Goal: Submit feedback/report problem

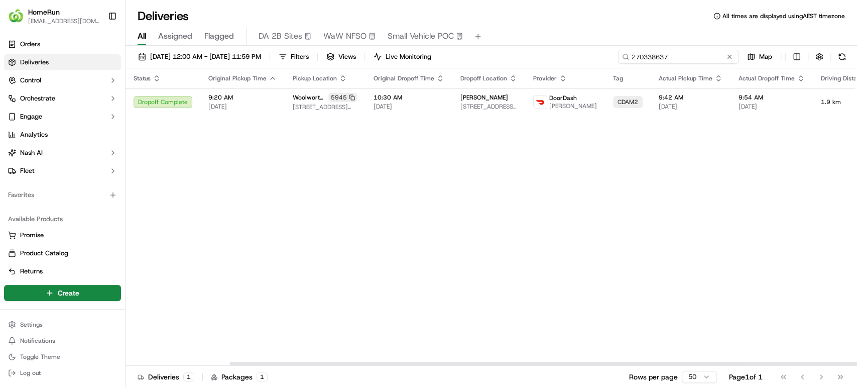
scroll to position [0, 121]
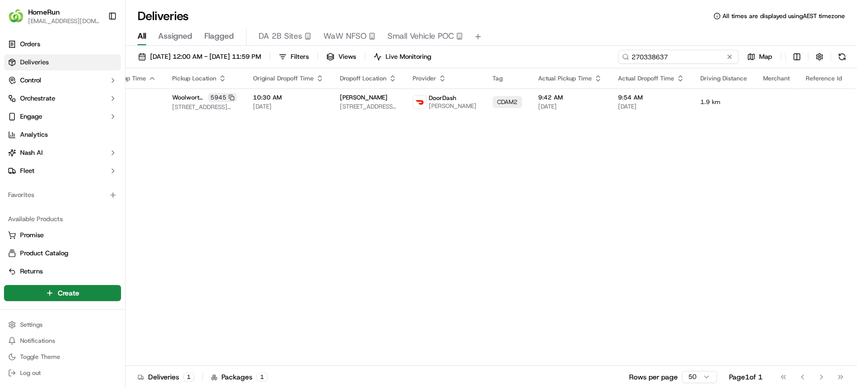
drag, startPoint x: 0, startPoint y: 0, endPoint x: 524, endPoint y: 48, distance: 526.4
click at [524, 48] on div "18/09/2025 12:00 AM - 23/09/2025 11:59 PM Filters Views Live Monitoring 2703386…" at bounding box center [492, 218] width 732 height 344
paste input "64677505"
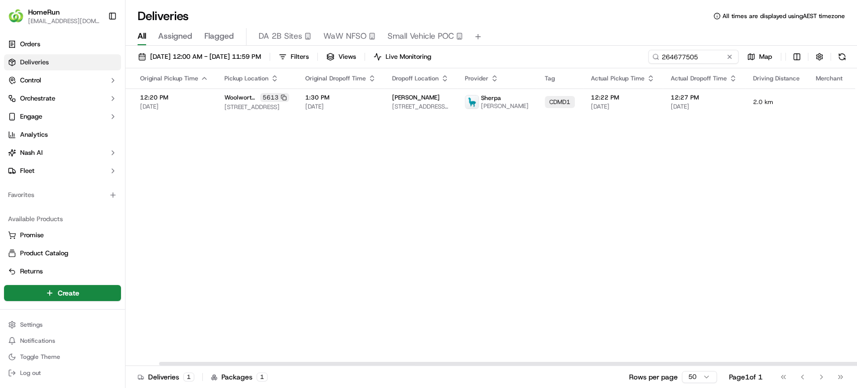
scroll to position [0, 119]
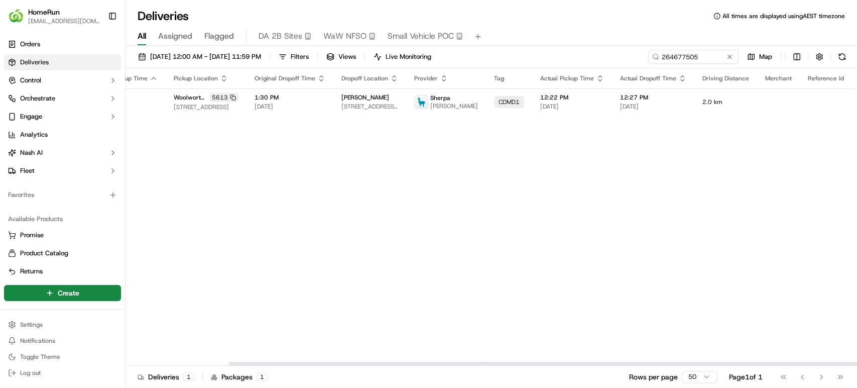
drag, startPoint x: 674, startPoint y: 363, endPoint x: 856, endPoint y: 357, distance: 182.4
click at [856, 362] on div at bounding box center [593, 364] width 731 height 4
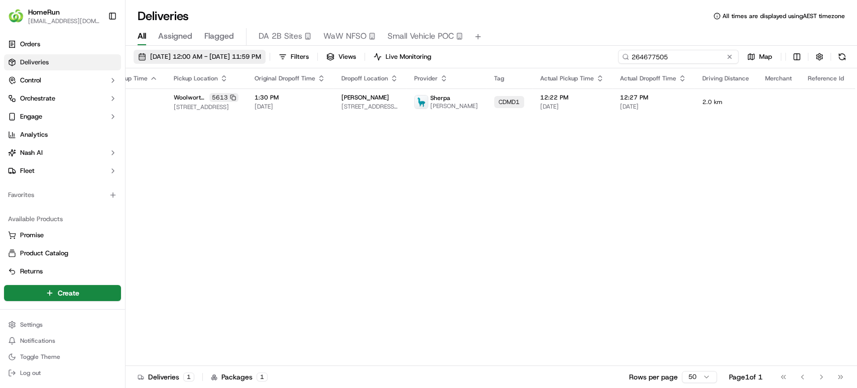
drag, startPoint x: 709, startPoint y: 59, endPoint x: 304, endPoint y: 59, distance: 405.2
click at [304, 59] on div "18/09/2025 12:00 AM - 23/09/2025 11:59 PM Filters Views Live Monitoring 2646775…" at bounding box center [492, 59] width 732 height 19
paste input "70346919"
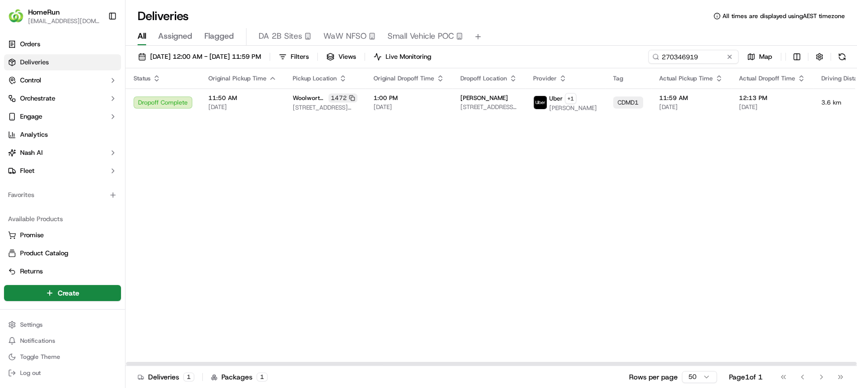
scroll to position [0, 121]
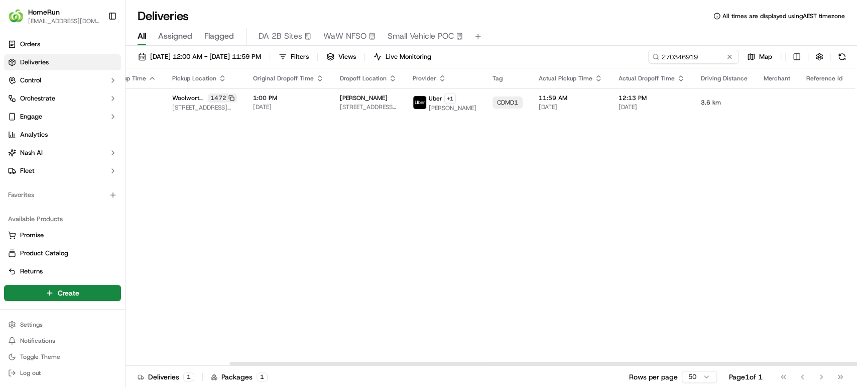
drag, startPoint x: 639, startPoint y: 365, endPoint x: 856, endPoint y: 334, distance: 219.5
click at [856, 362] on div at bounding box center [594, 364] width 731 height 4
click at [857, 103] on button at bounding box center [874, 102] width 12 height 12
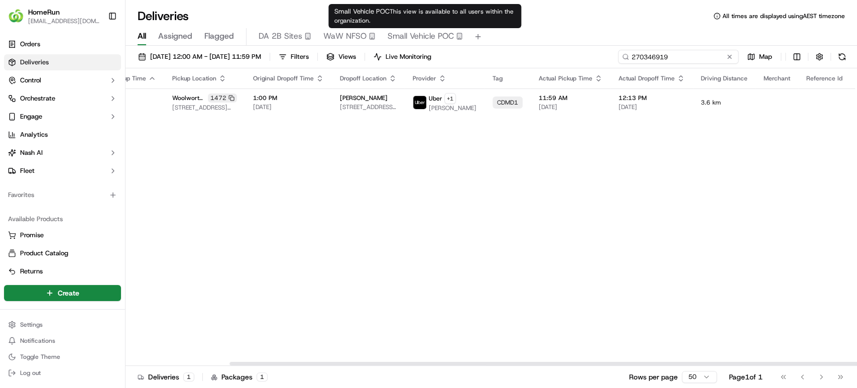
drag, startPoint x: 679, startPoint y: 55, endPoint x: 608, endPoint y: 52, distance: 71.3
click at [608, 52] on div "18/09/2025 12:00 AM - 23/09/2025 11:59 PM Filters Views Live Monitoring 2703469…" at bounding box center [492, 59] width 732 height 19
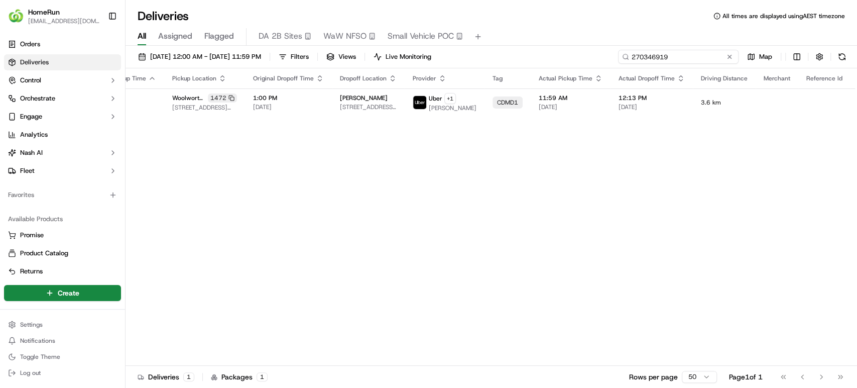
paste input "466072"
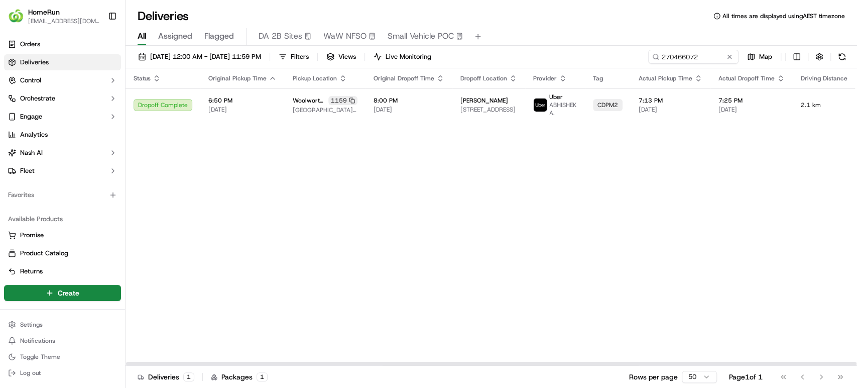
scroll to position [0, 121]
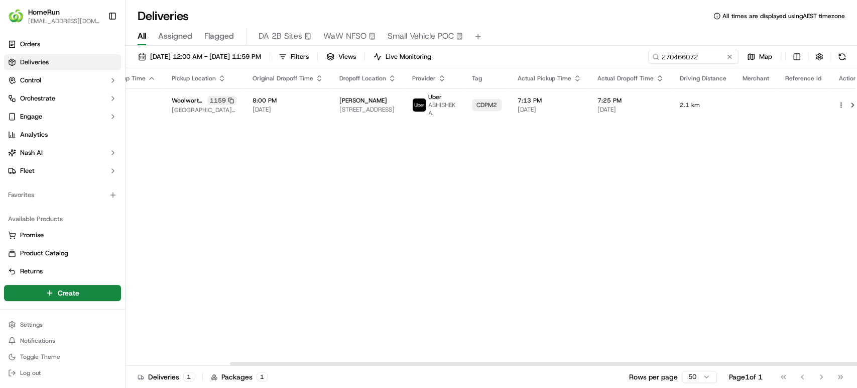
drag, startPoint x: 629, startPoint y: 363, endPoint x: 856, endPoint y: 233, distance: 261.1
click at [856, 362] on div at bounding box center [595, 364] width 731 height 4
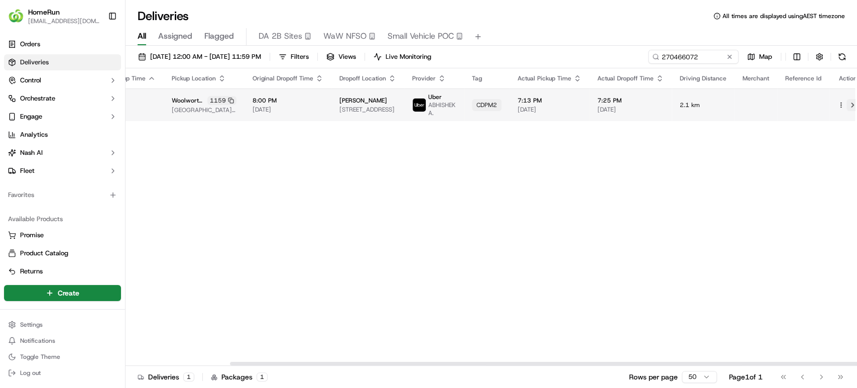
click at [847, 103] on button at bounding box center [853, 105] width 12 height 12
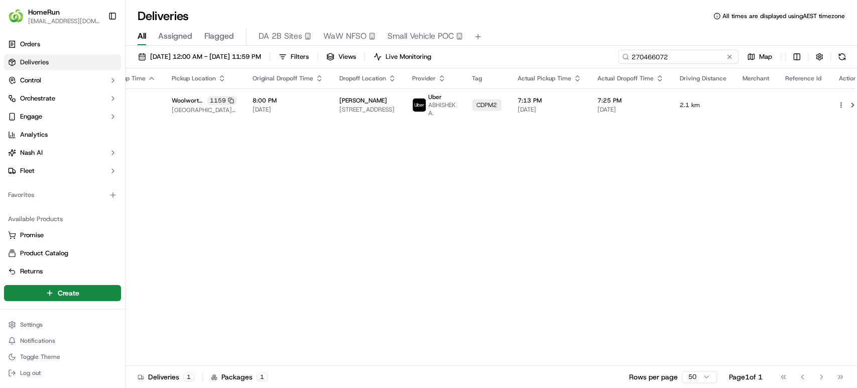
drag, startPoint x: 703, startPoint y: 54, endPoint x: 519, endPoint y: 42, distance: 185.1
click at [519, 42] on div "Deliveries All times are displayed using AEST timezone All Assigned Flagged DA …" at bounding box center [492, 194] width 732 height 388
paste input "69553954"
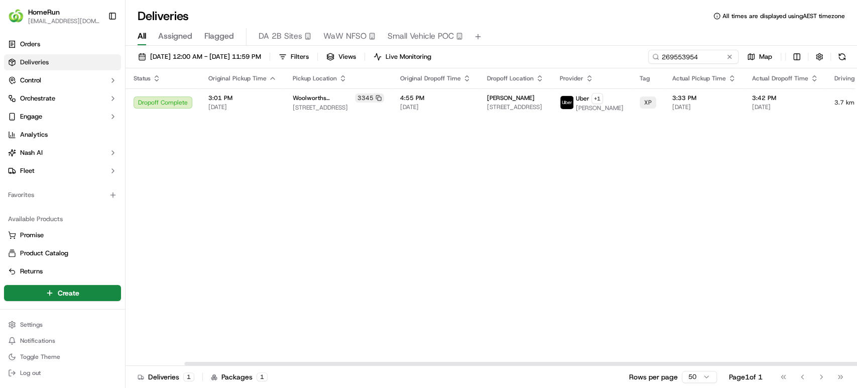
scroll to position [0, 119]
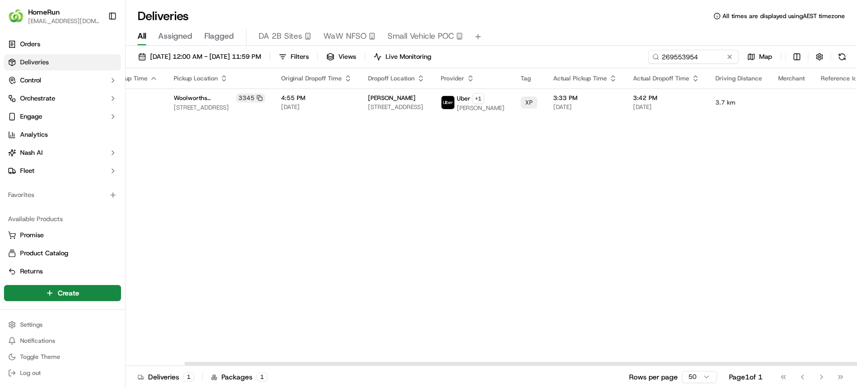
drag, startPoint x: 744, startPoint y: 363, endPoint x: 856, endPoint y: 331, distance: 116.8
click at [856, 362] on div at bounding box center [549, 364] width 731 height 4
drag, startPoint x: 704, startPoint y: 56, endPoint x: 525, endPoint y: 63, distance: 178.9
click at [515, 66] on div "18/09/2025 12:00 AM - 23/09/2025 11:59 PM Filters Views Live Monitoring 2695539…" at bounding box center [492, 59] width 732 height 19
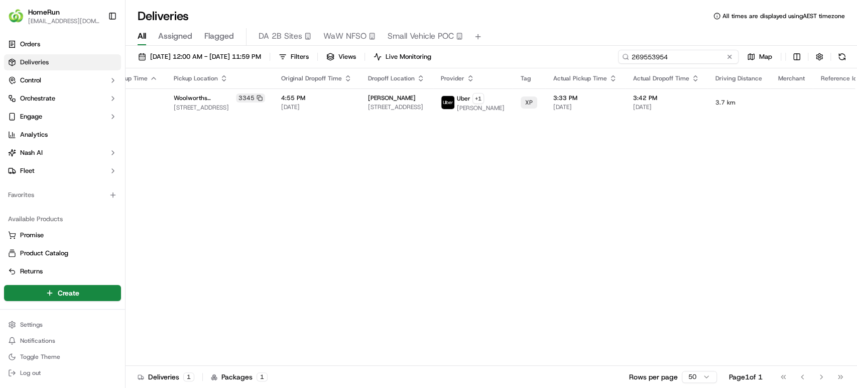
paste input "Delivered to incorrect address No POD provided"
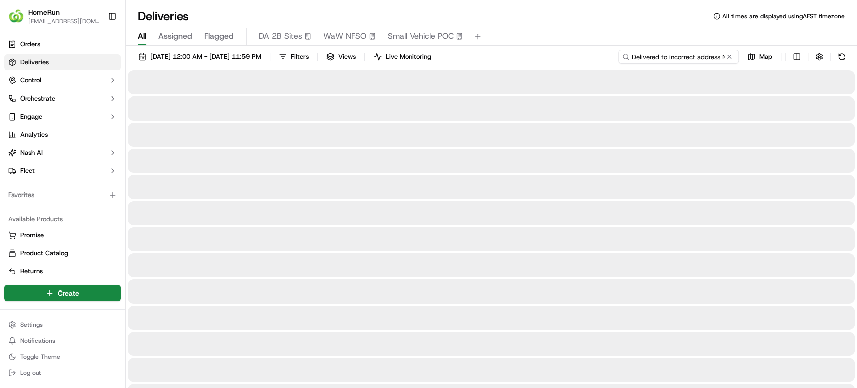
click at [641, 50] on input "Delivered to incorrect address No POD provided" at bounding box center [678, 57] width 121 height 14
drag, startPoint x: 631, startPoint y: 55, endPoint x: 856, endPoint y: 61, distance: 225.0
click at [856, 61] on div "18/09/2025 12:00 AM - 23/09/2025 11:59 PM Filters Views Live Monitoring Deliver…" at bounding box center [492, 59] width 732 height 19
paste input "270360217"
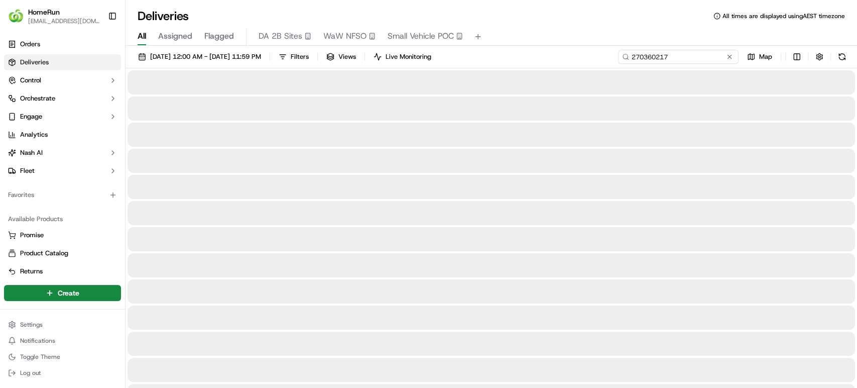
scroll to position [0, 0]
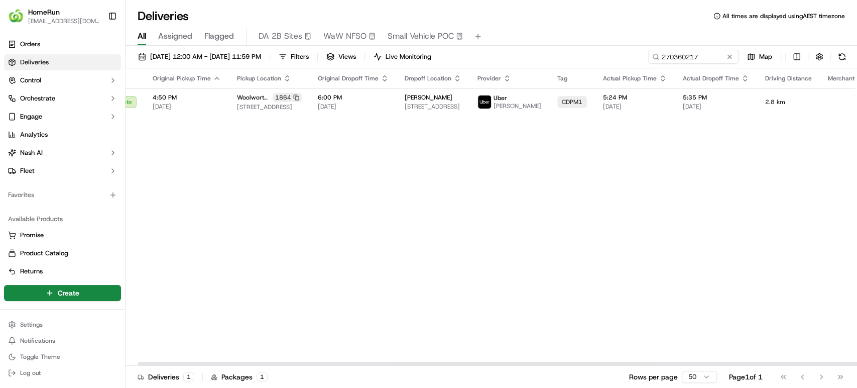
scroll to position [0, 119]
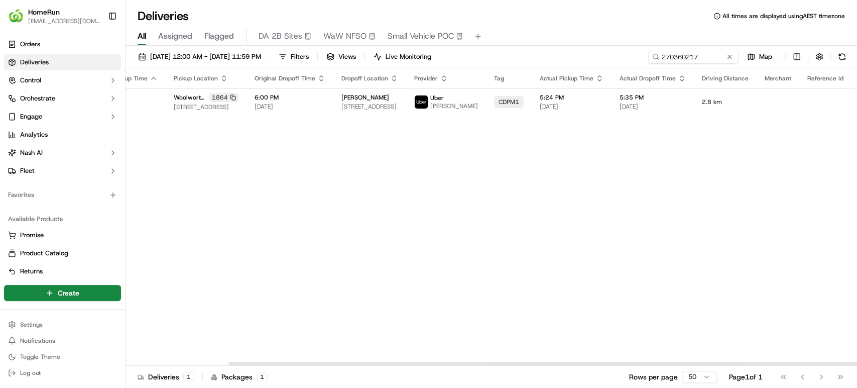
drag, startPoint x: 685, startPoint y: 363, endPoint x: 856, endPoint y: 286, distance: 186.9
click at [856, 362] on div at bounding box center [593, 364] width 731 height 4
drag, startPoint x: 703, startPoint y: 55, endPoint x: 433, endPoint y: 27, distance: 271.1
click at [433, 27] on div "Deliveries All times are displayed using AEST timezone All Assigned Flagged DA …" at bounding box center [492, 194] width 732 height 388
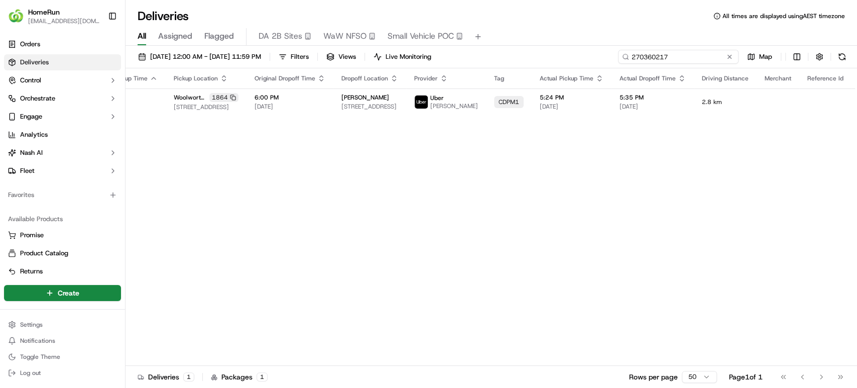
paste input "430584"
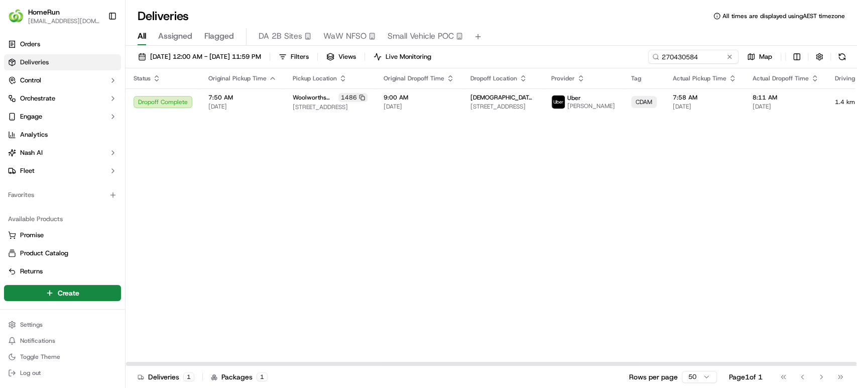
scroll to position [0, 119]
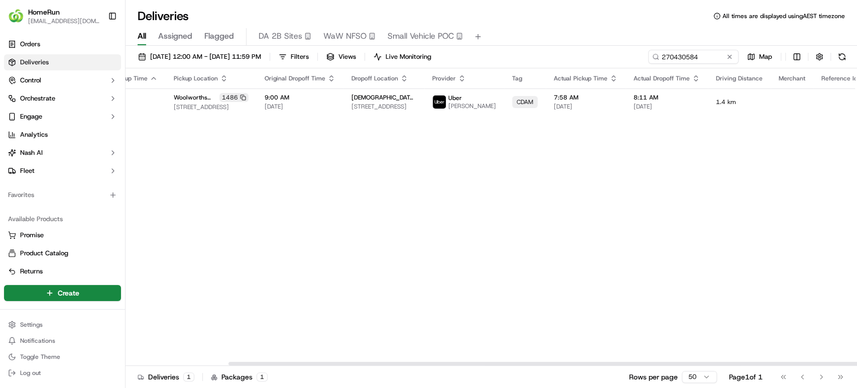
drag, startPoint x: 653, startPoint y: 361, endPoint x: 856, endPoint y: 347, distance: 203.3
click at [856, 361] on div at bounding box center [492, 363] width 732 height 5
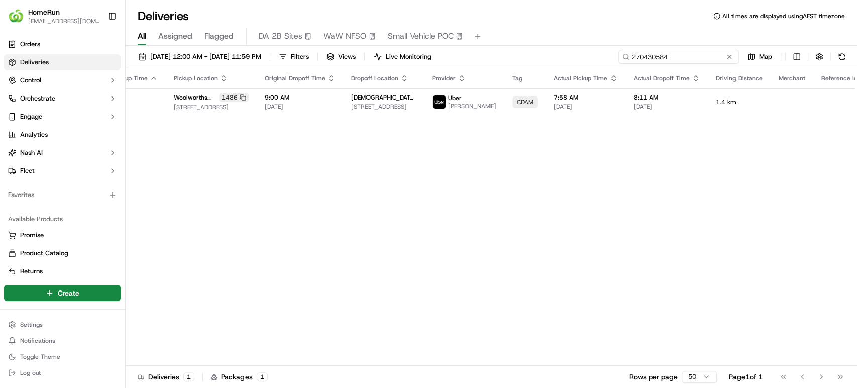
drag, startPoint x: 705, startPoint y: 54, endPoint x: 460, endPoint y: 46, distance: 245.7
click at [460, 46] on div "18/09/2025 12:00 AM - 23/09/2025 11:59 PM Filters Views Live Monitoring 2704305…" at bounding box center [492, 218] width 732 height 344
paste input "381515"
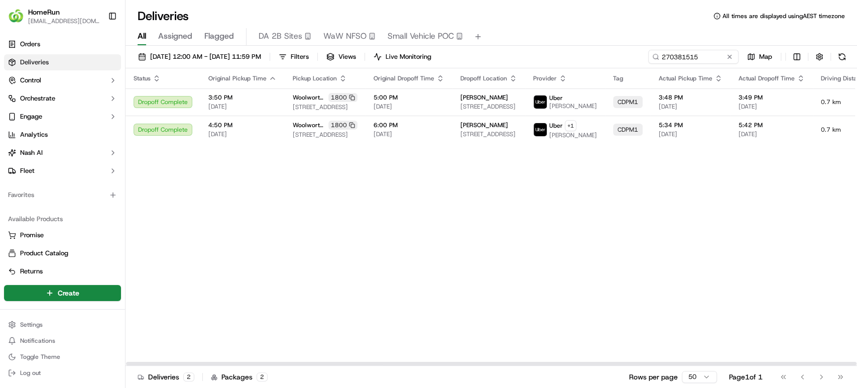
scroll to position [0, 121]
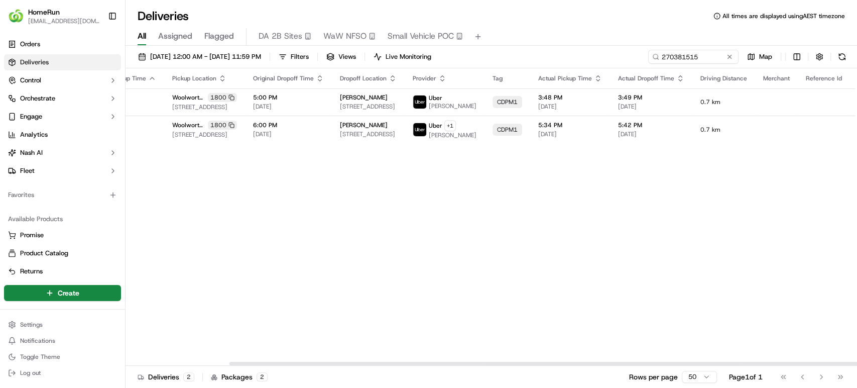
drag, startPoint x: 635, startPoint y: 363, endPoint x: 856, endPoint y: 367, distance: 221.5
click at [856, 365] on div at bounding box center [594, 364] width 731 height 4
click at [857, 99] on button at bounding box center [873, 102] width 12 height 12
drag, startPoint x: 707, startPoint y: 57, endPoint x: 485, endPoint y: 57, distance: 222.4
click at [485, 57] on div "18/09/2025 12:00 AM - 23/09/2025 11:59 PM Filters Views Live Monitoring 2703815…" at bounding box center [492, 59] width 732 height 19
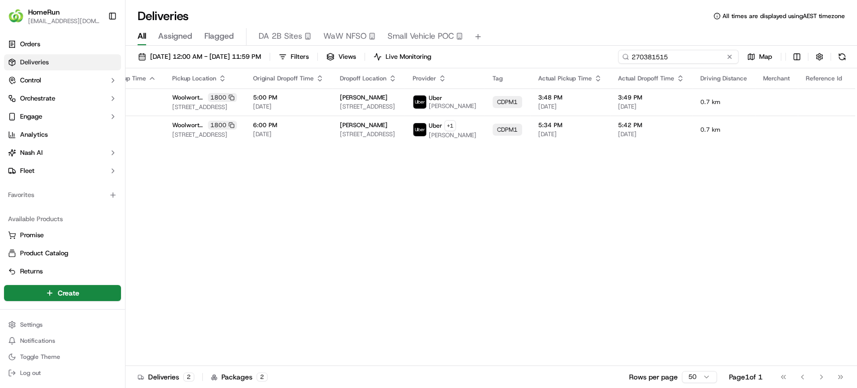
paste input "18207"
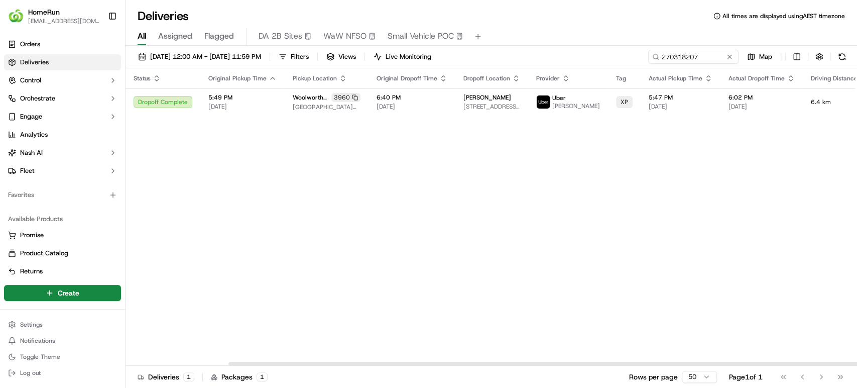
scroll to position [0, 119]
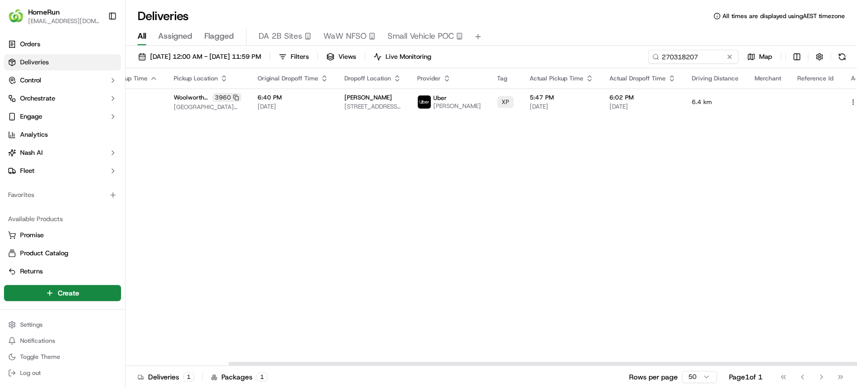
drag, startPoint x: 626, startPoint y: 363, endPoint x: 856, endPoint y: 328, distance: 232.6
click at [856, 362] on div at bounding box center [593, 364] width 731 height 4
click at [857, 104] on button at bounding box center [865, 102] width 12 height 12
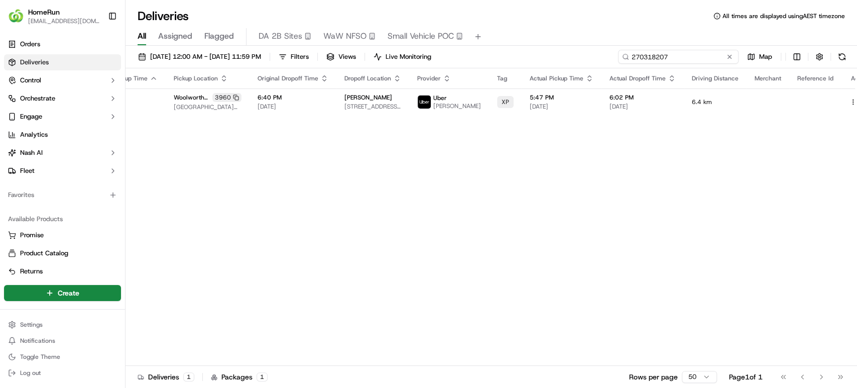
drag, startPoint x: 713, startPoint y: 57, endPoint x: 407, endPoint y: 72, distance: 307.1
click at [407, 72] on div "18/09/2025 12:00 AM - 23/09/2025 11:59 PM Filters Views Live Monitoring 2703182…" at bounding box center [492, 218] width 732 height 344
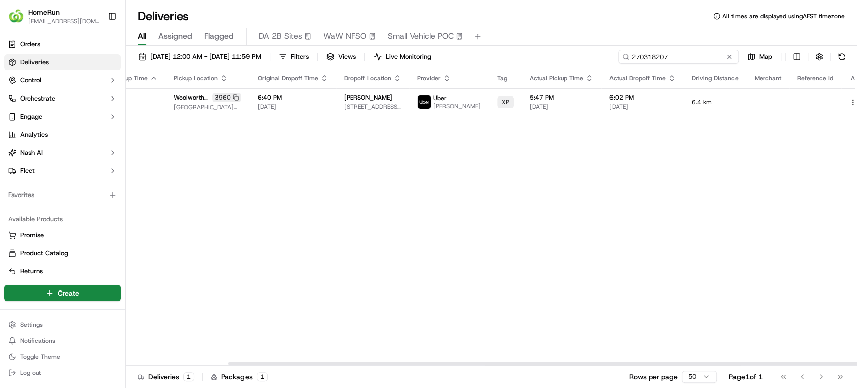
paste input "522925"
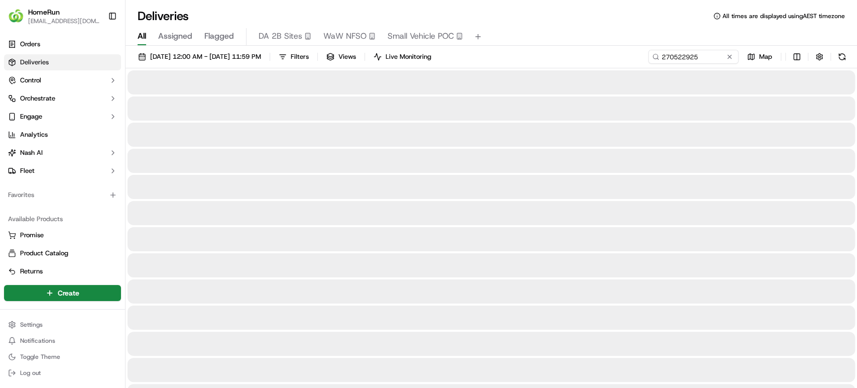
click at [691, 302] on div at bounding box center [492, 291] width 728 height 24
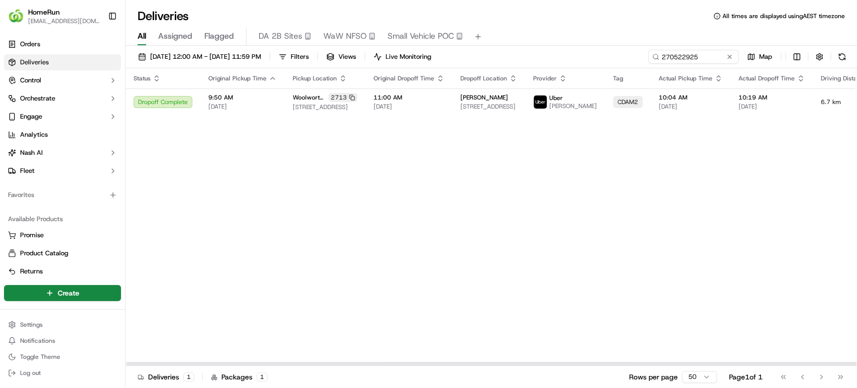
scroll to position [0, 136]
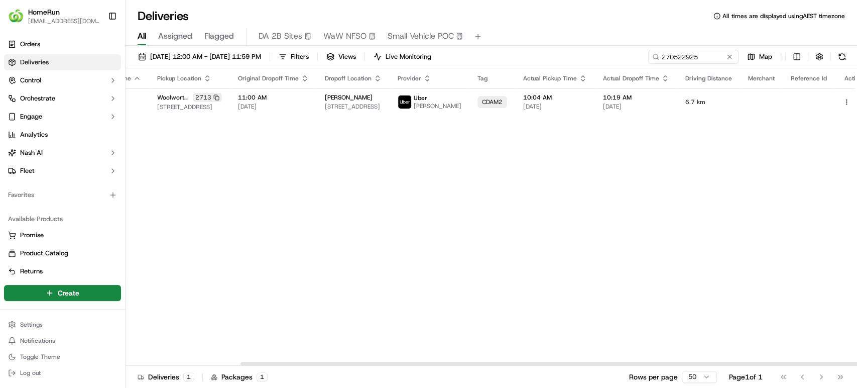
drag, startPoint x: 682, startPoint y: 363, endPoint x: 856, endPoint y: 340, distance: 175.3
click at [856, 362] on div at bounding box center [606, 364] width 731 height 4
click at [852, 105] on button at bounding box center [858, 102] width 12 height 12
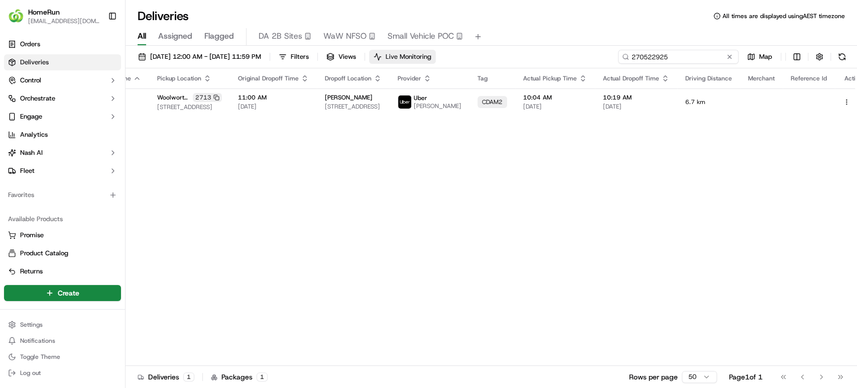
drag, startPoint x: 719, startPoint y: 57, endPoint x: 436, endPoint y: 52, distance: 282.7
click at [436, 52] on div "18/09/2025 12:00 AM - 23/09/2025 11:59 PM Filters Views Live Monitoring 2705229…" at bounding box center [492, 59] width 732 height 19
paste input "72811"
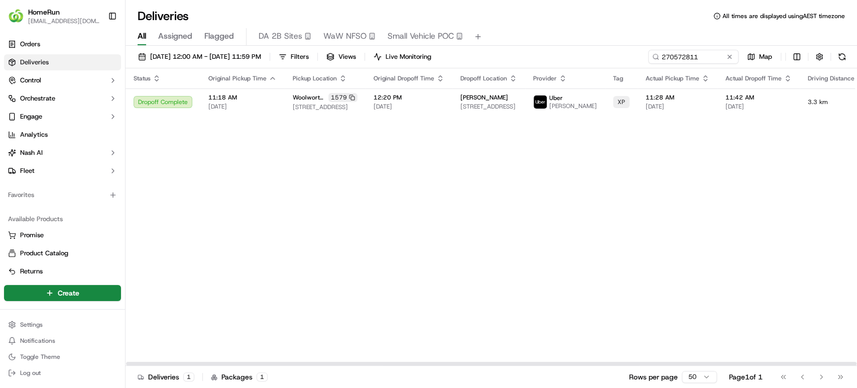
scroll to position [0, 119]
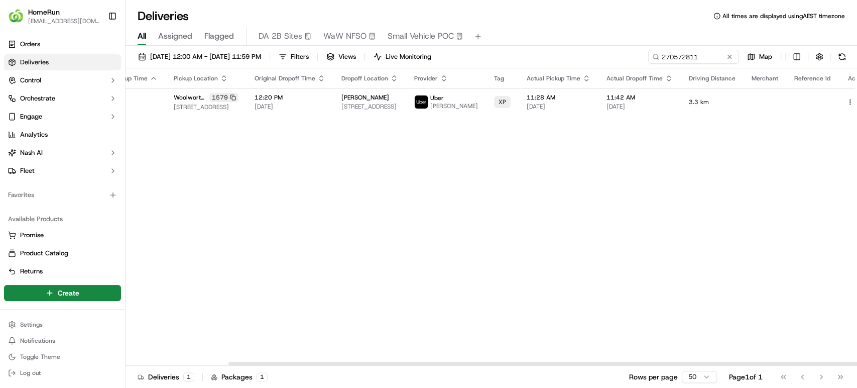
drag, startPoint x: 707, startPoint y: 362, endPoint x: 856, endPoint y: 375, distance: 149.7
click at [856, 365] on div at bounding box center [593, 364] width 731 height 4
click at [856, 103] on button at bounding box center [862, 102] width 12 height 12
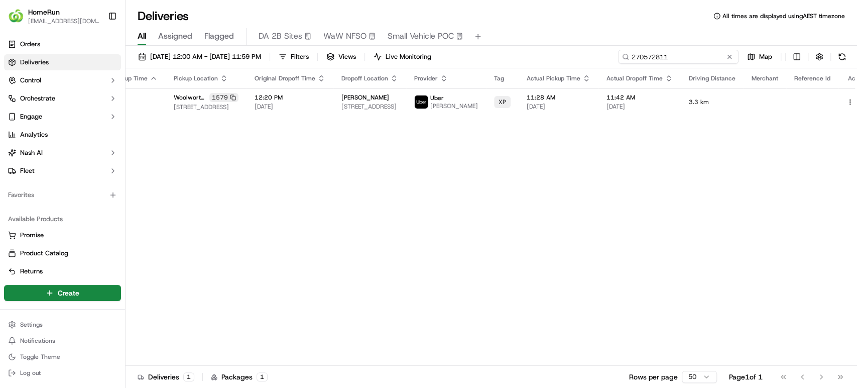
drag, startPoint x: 713, startPoint y: 56, endPoint x: 486, endPoint y: 61, distance: 227.0
click at [486, 61] on div "18/09/2025 12:00 AM - 23/09/2025 11:59 PM Filters Views Live Monitoring 2705728…" at bounding box center [492, 59] width 732 height 19
paste input "58926"
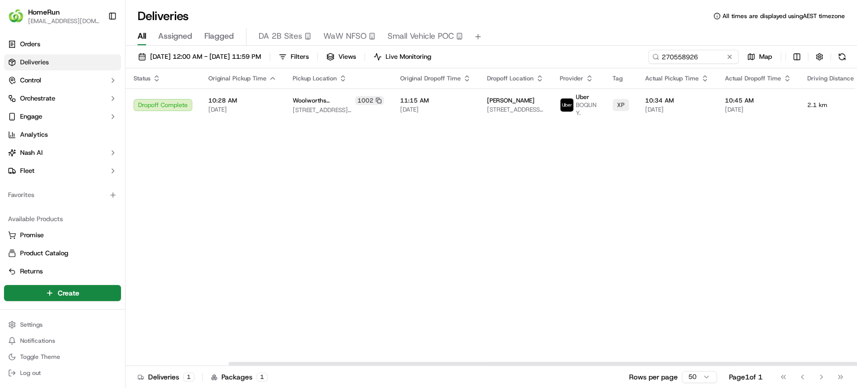
scroll to position [0, 119]
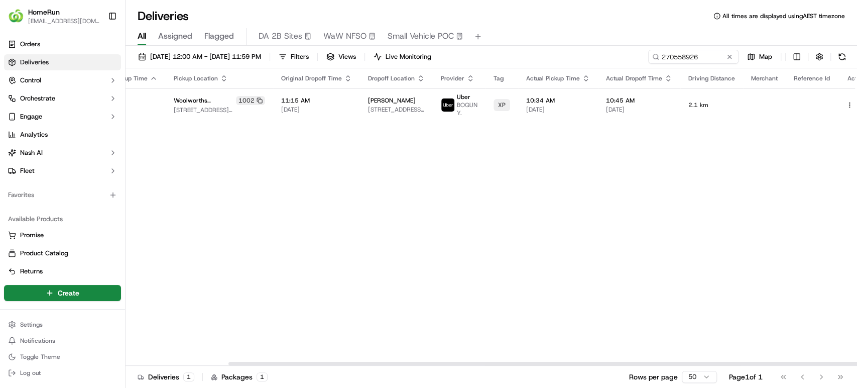
drag, startPoint x: 652, startPoint y: 363, endPoint x: 856, endPoint y: 316, distance: 209.2
click at [856, 362] on div at bounding box center [593, 364] width 731 height 4
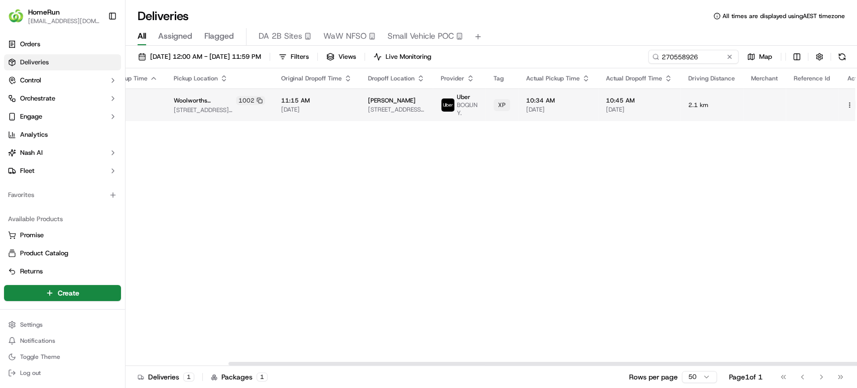
click at [855, 102] on button at bounding box center [861, 105] width 12 height 12
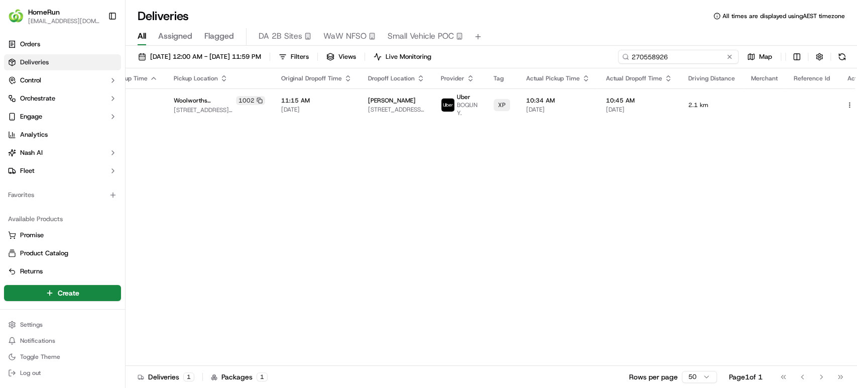
drag, startPoint x: 711, startPoint y: 59, endPoint x: 514, endPoint y: 45, distance: 197.3
click at [514, 45] on div "Deliveries All times are displayed using AEST timezone All Assigned Flagged DA …" at bounding box center [492, 194] width 732 height 388
paste input "128497"
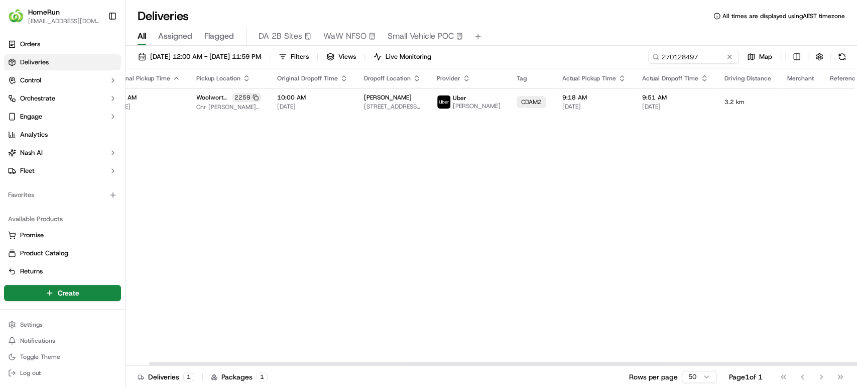
scroll to position [0, 119]
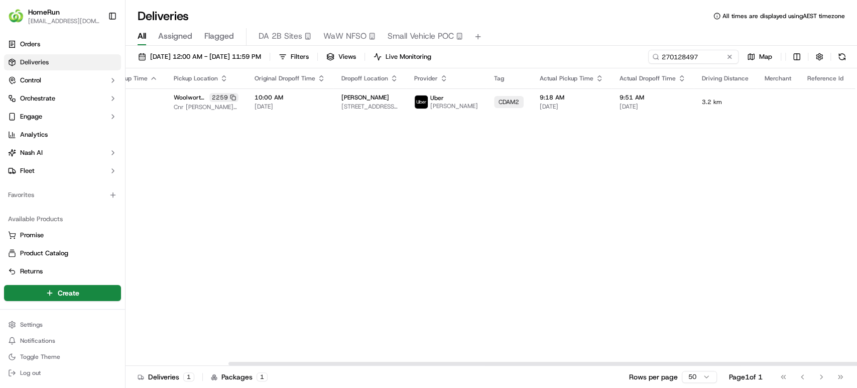
drag, startPoint x: 472, startPoint y: 363, endPoint x: 642, endPoint y: 365, distance: 169.7
click at [642, 365] on div at bounding box center [593, 364] width 731 height 4
drag, startPoint x: 708, startPoint y: 61, endPoint x: 564, endPoint y: 61, distance: 144.1
click at [564, 61] on div "18/09/2025 12:00 AM - 23/09/2025 11:59 PM Filters Views Live Monitoring 2701284…" at bounding box center [492, 59] width 732 height 19
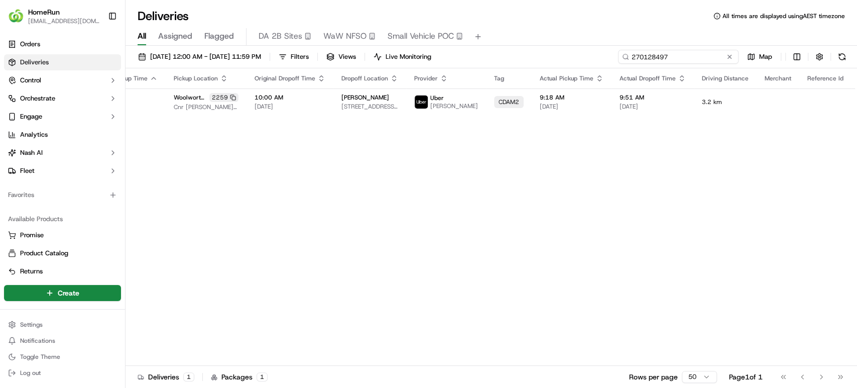
paste input "60835"
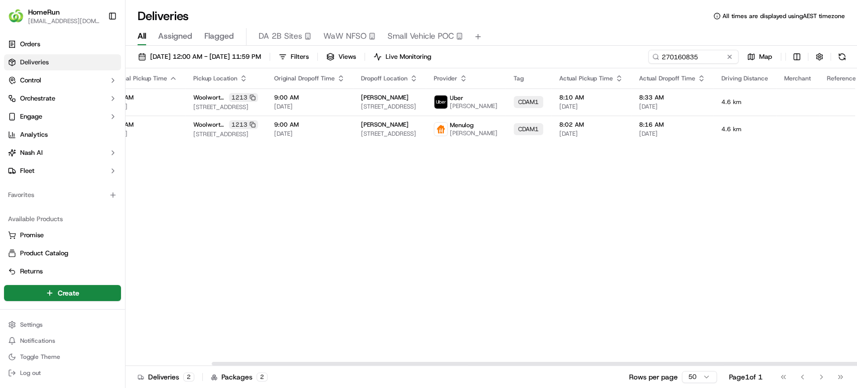
scroll to position [0, 101]
drag, startPoint x: 769, startPoint y: 362, endPoint x: 856, endPoint y: 368, distance: 87.6
click at [856, 365] on div at bounding box center [577, 364] width 731 height 4
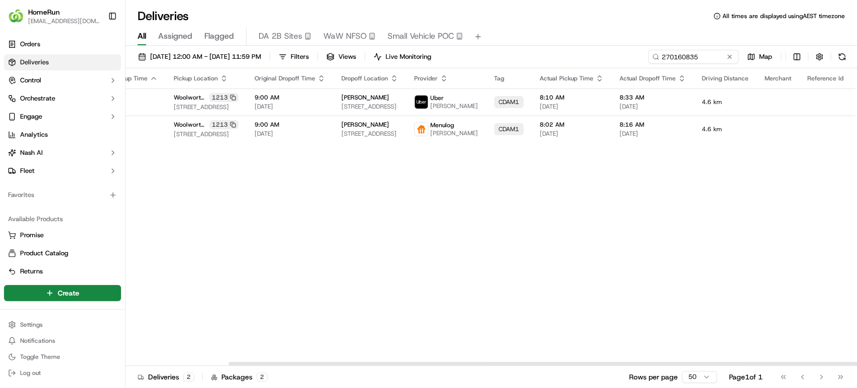
drag, startPoint x: 714, startPoint y: 362, endPoint x: 856, endPoint y: 385, distance: 143.9
click at [856, 365] on div at bounding box center [593, 364] width 731 height 4
drag, startPoint x: 711, startPoint y: 59, endPoint x: 504, endPoint y: 51, distance: 207.5
click at [504, 51] on div "18/09/2025 12:00 AM - 23/09/2025 11:59 PM Filters Views Live Monitoring 2701608…" at bounding box center [492, 59] width 732 height 19
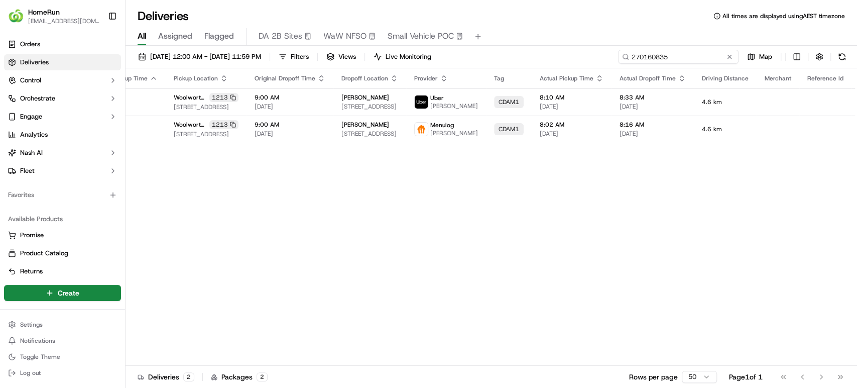
paste input "436476"
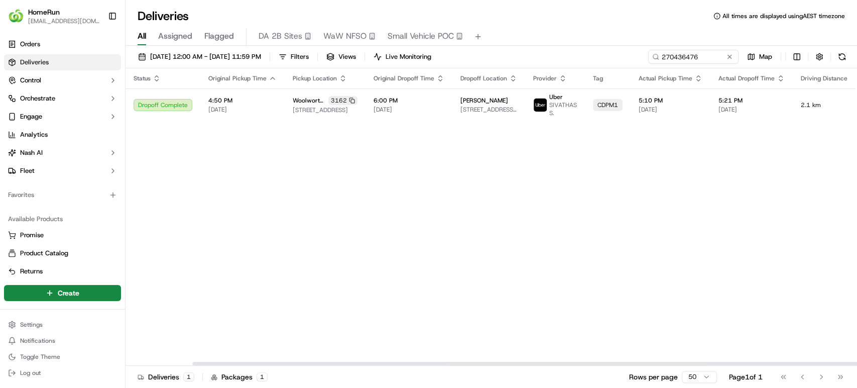
scroll to position [0, 121]
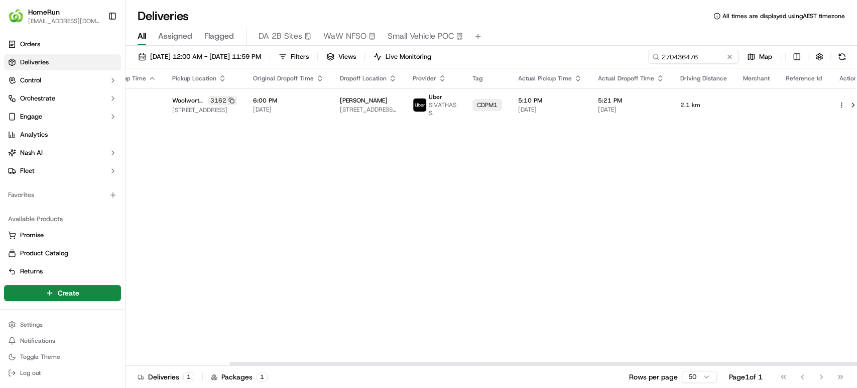
drag, startPoint x: 557, startPoint y: 361, endPoint x: 720, endPoint y: 362, distance: 163.2
click at [720, 362] on div at bounding box center [594, 364] width 731 height 4
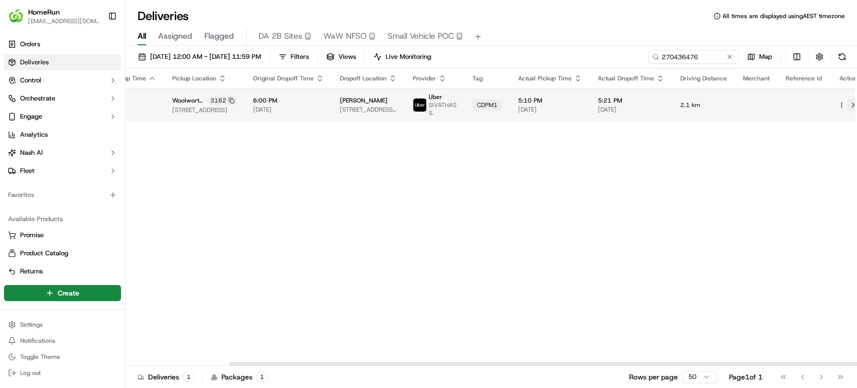
click at [847, 101] on button at bounding box center [853, 105] width 12 height 12
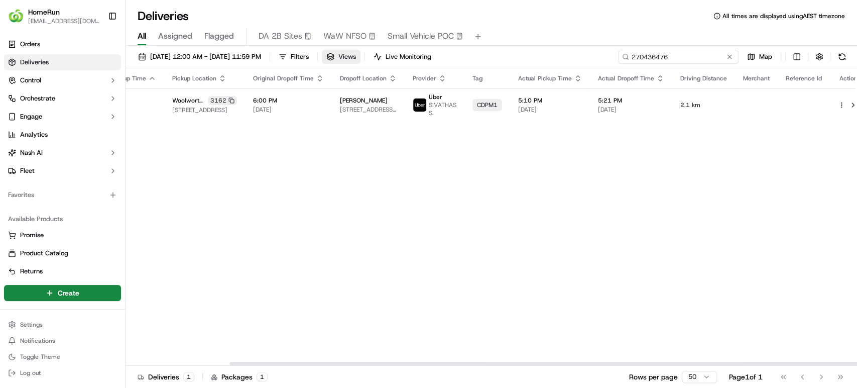
drag, startPoint x: 576, startPoint y: 51, endPoint x: 393, endPoint y: 53, distance: 183.3
click at [393, 53] on div "18/09/2025 12:00 AM - 23/09/2025 11:59 PM Filters Views Live Monitoring 2704364…" at bounding box center [492, 59] width 732 height 19
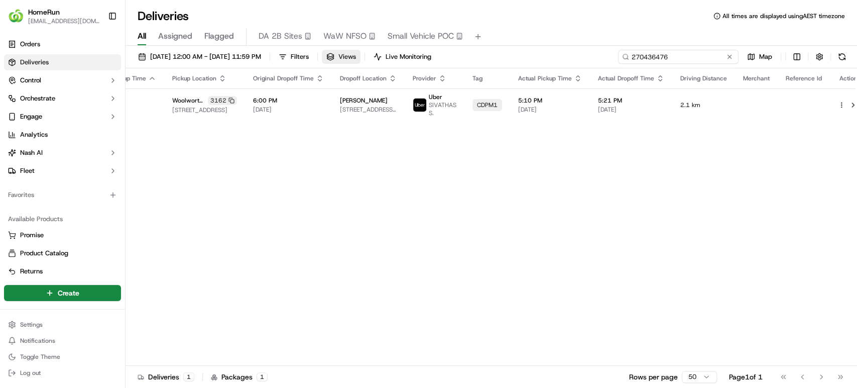
paste input "565950"
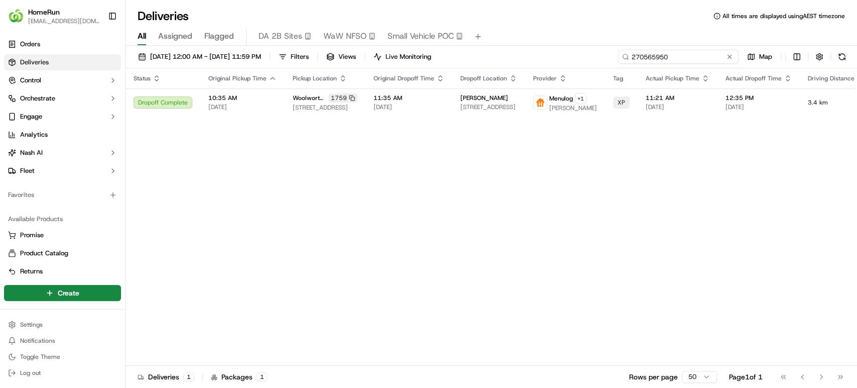
drag, startPoint x: 678, startPoint y: 55, endPoint x: 579, endPoint y: 66, distance: 99.6
click at [579, 66] on div "18/09/2025 12:00 AM - 23/09/2025 11:59 PM Filters Views Live Monitoring 2705659…" at bounding box center [492, 59] width 732 height 19
paste input "69645661"
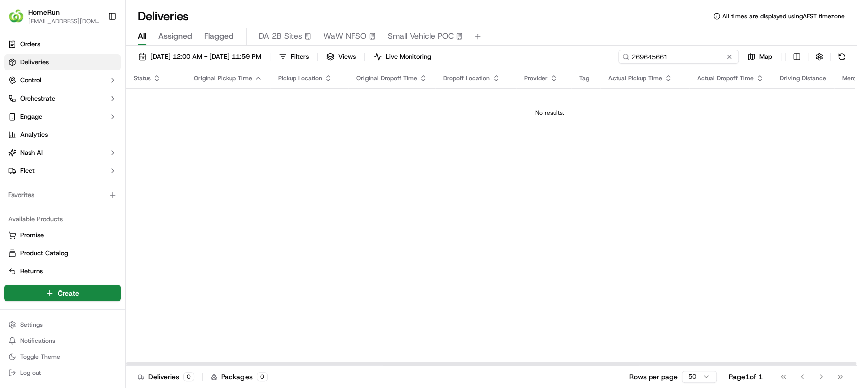
drag, startPoint x: 678, startPoint y: 62, endPoint x: 381, endPoint y: 32, distance: 298.8
click at [381, 32] on div "Deliveries All times are displayed using AEST timezone All Assigned Flagged DA …" at bounding box center [492, 194] width 732 height 388
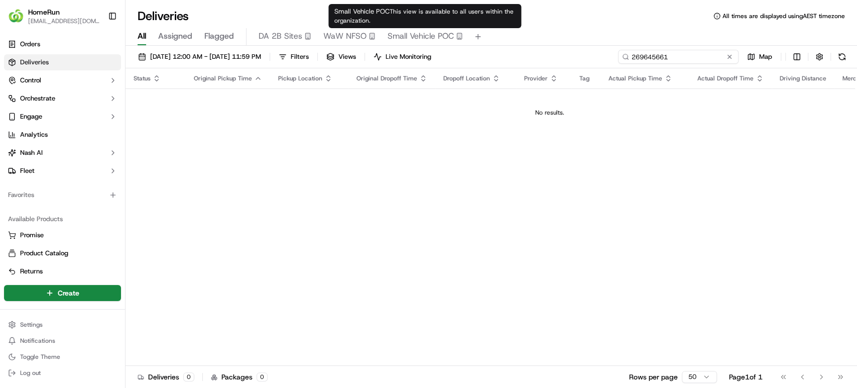
paste input "70413672"
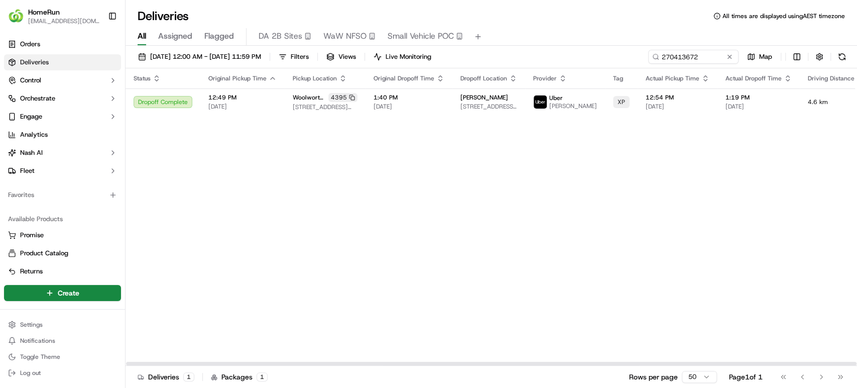
scroll to position [0, 119]
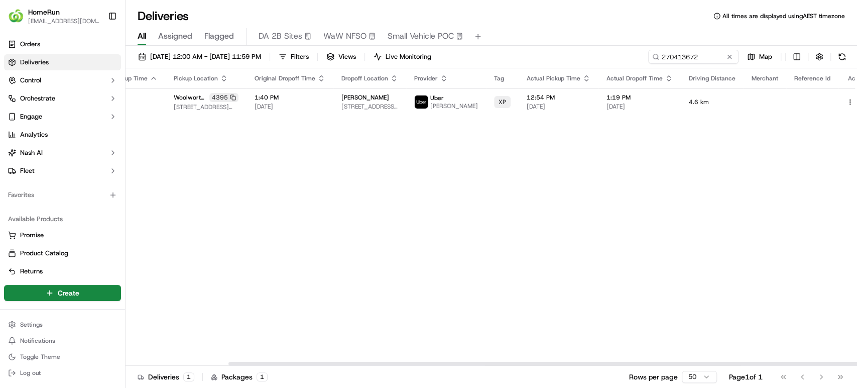
drag, startPoint x: 594, startPoint y: 364, endPoint x: 759, endPoint y: 365, distance: 164.2
click at [758, 365] on div at bounding box center [593, 364] width 731 height 4
click at [856, 102] on button at bounding box center [862, 102] width 12 height 12
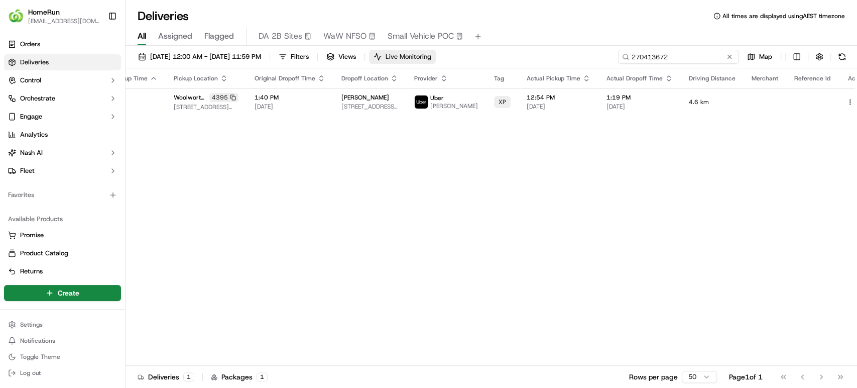
drag, startPoint x: 686, startPoint y: 52, endPoint x: 425, endPoint y: 51, distance: 261.1
click at [425, 51] on div "18/09/2025 12:00 AM - 23/09/2025 11:59 PM Filters Views Live Monitoring 2704136…" at bounding box center [492, 59] width 732 height 19
paste input "37681"
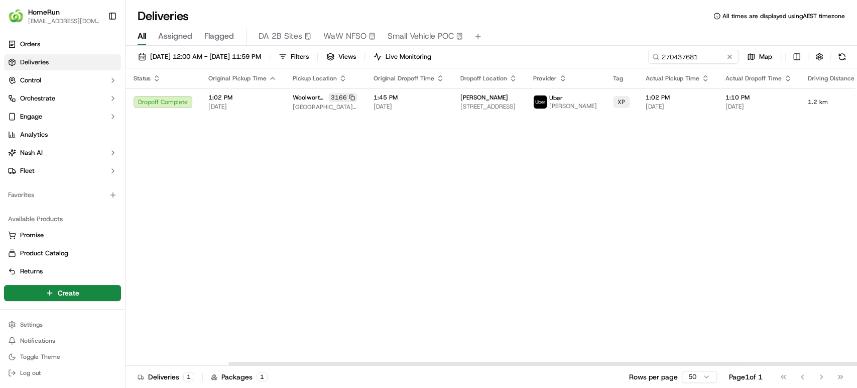
scroll to position [0, 119]
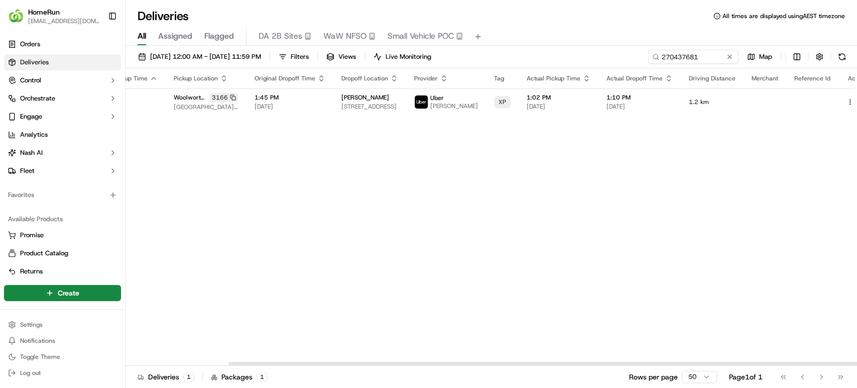
drag, startPoint x: 653, startPoint y: 363, endPoint x: 856, endPoint y: 363, distance: 202.8
click at [856, 365] on div at bounding box center [593, 364] width 731 height 4
click at [856, 102] on button at bounding box center [862, 102] width 12 height 12
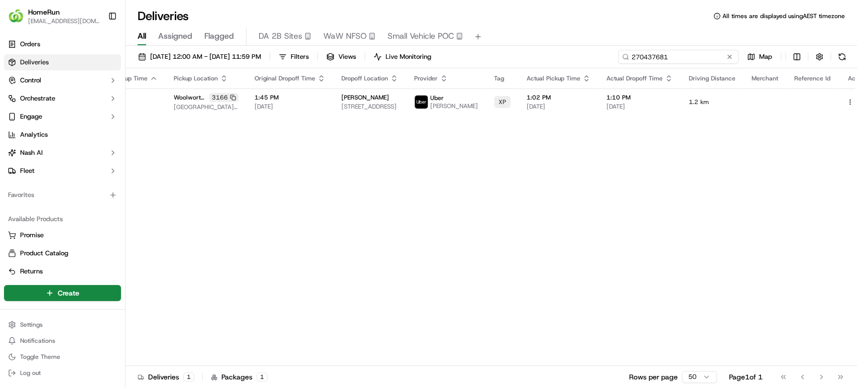
drag, startPoint x: 707, startPoint y: 58, endPoint x: 503, endPoint y: 53, distance: 204.4
click at [503, 53] on div "18/09/2025 12:00 AM - 23/09/2025 11:59 PM Filters Views Live Monitoring 2704376…" at bounding box center [492, 59] width 732 height 19
paste input "80406"
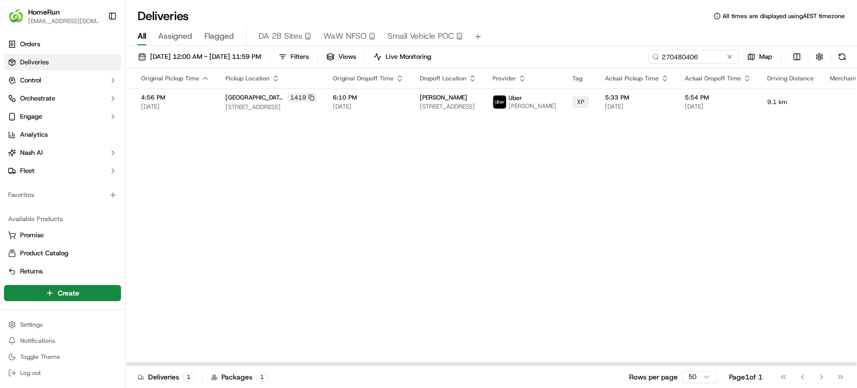
scroll to position [0, 119]
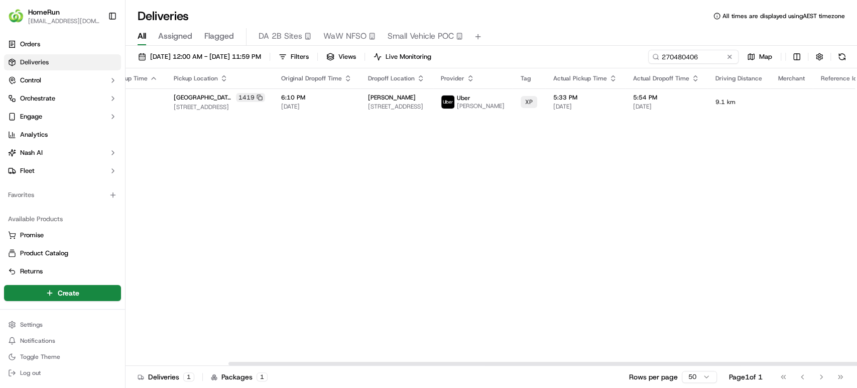
drag, startPoint x: 612, startPoint y: 363, endPoint x: 735, endPoint y: 361, distance: 123.0
click at [735, 362] on div at bounding box center [593, 364] width 731 height 4
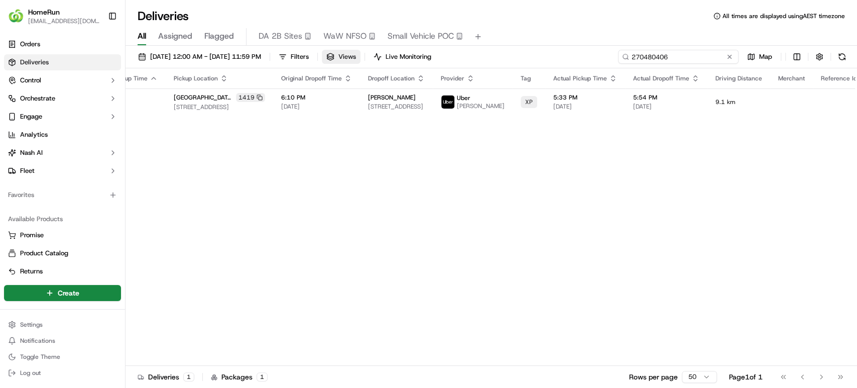
drag, startPoint x: 706, startPoint y: 53, endPoint x: 399, endPoint y: 52, distance: 307.8
click at [399, 52] on div "18/09/2025 12:00 AM - 23/09/2025 11:59 PM Filters Views Live Monitoring 2704804…" at bounding box center [492, 59] width 732 height 19
paste input "513561"
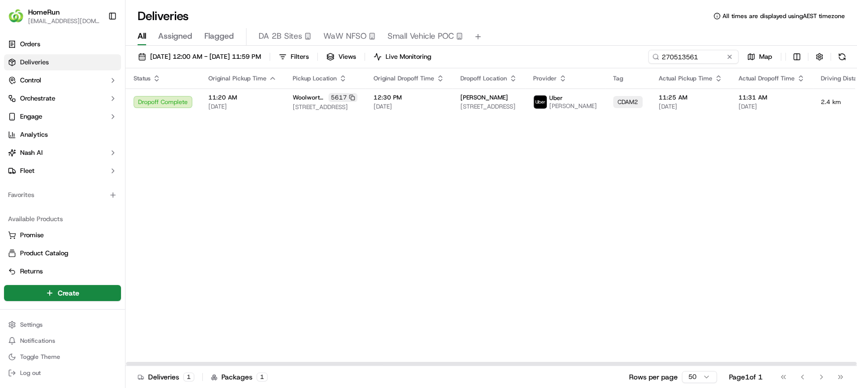
scroll to position [0, 120]
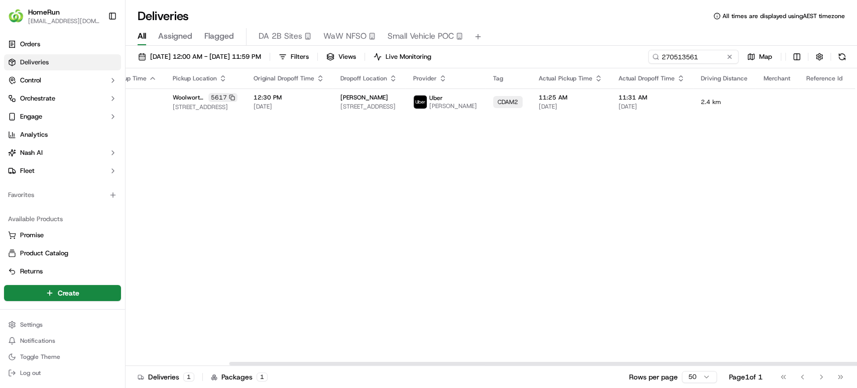
drag, startPoint x: 648, startPoint y: 364, endPoint x: 856, endPoint y: 364, distance: 207.9
click at [856, 364] on div at bounding box center [594, 364] width 731 height 4
click at [857, 105] on button at bounding box center [874, 102] width 12 height 12
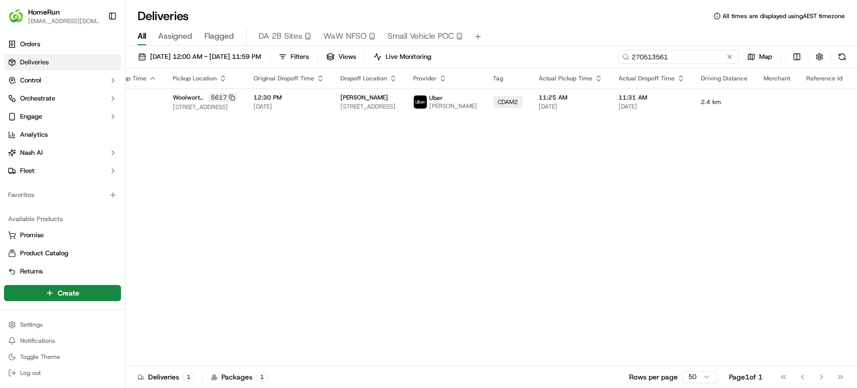
drag, startPoint x: 701, startPoint y: 60, endPoint x: 481, endPoint y: 57, distance: 220.9
click at [481, 57] on div "18/09/2025 12:00 AM - 23/09/2025 11:59 PM Filters Views Live Monitoring 2705135…" at bounding box center [492, 59] width 732 height 19
paste input "2388"
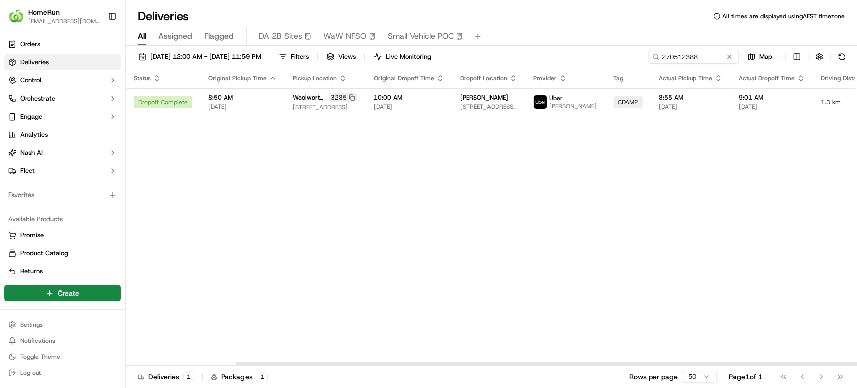
scroll to position [0, 129]
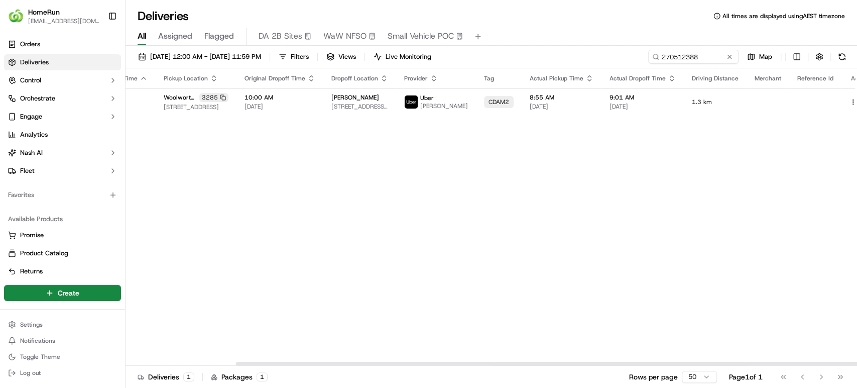
drag, startPoint x: 652, startPoint y: 361, endPoint x: 856, endPoint y: 288, distance: 216.5
click at [856, 365] on div at bounding box center [492, 363] width 732 height 5
click at [857, 101] on button at bounding box center [865, 102] width 12 height 12
drag, startPoint x: 707, startPoint y: 57, endPoint x: 532, endPoint y: 58, distance: 175.2
click at [532, 58] on div "18/09/2025 12:00 AM - 23/09/2025 11:59 PM Filters Views Live Monitoring 2705123…" at bounding box center [492, 59] width 732 height 19
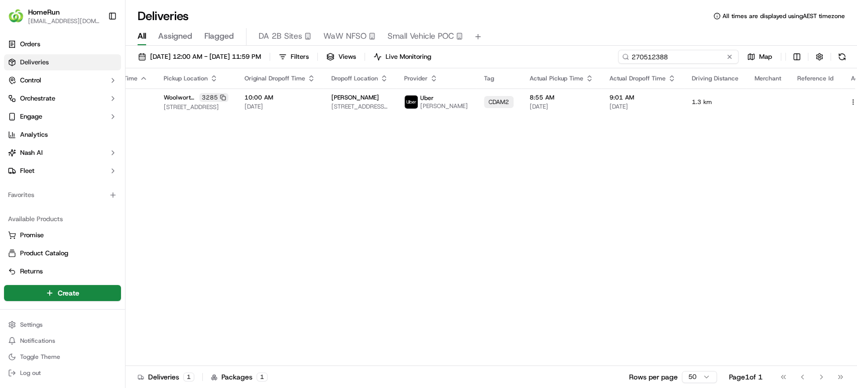
paste input "134566"
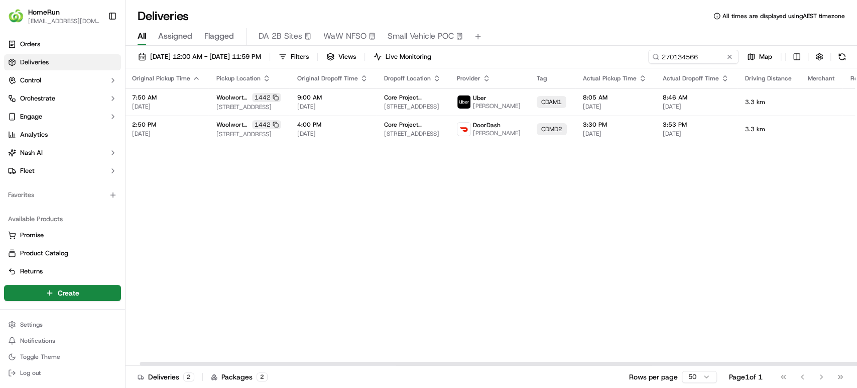
scroll to position [0, 121]
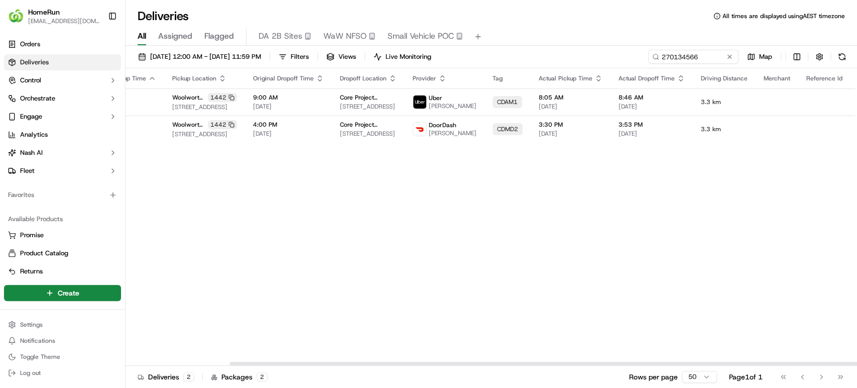
drag, startPoint x: 686, startPoint y: 362, endPoint x: 856, endPoint y: 370, distance: 170.4
click at [856, 365] on div at bounding box center [594, 364] width 731 height 4
click at [857, 100] on button at bounding box center [874, 102] width 12 height 12
click at [857, 101] on button at bounding box center [874, 102] width 12 height 12
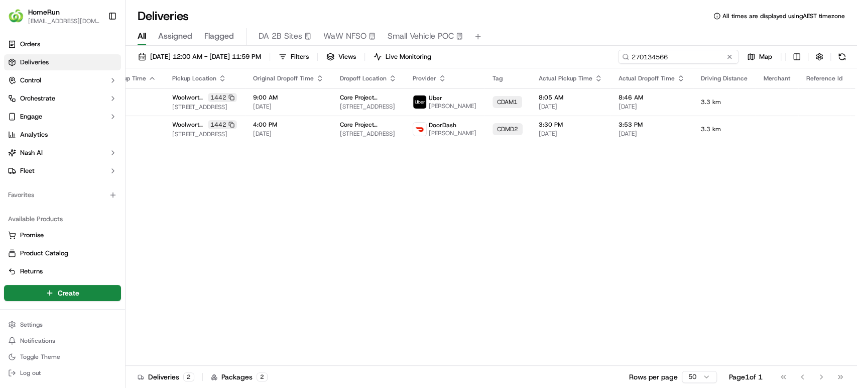
drag, startPoint x: 704, startPoint y: 53, endPoint x: 481, endPoint y: 63, distance: 223.7
click at [481, 63] on div "18/09/2025 12:00 AM - 23/09/2025 11:59 PM Filters Views Live Monitoring 2701345…" at bounding box center [492, 59] width 732 height 19
paste input "522212"
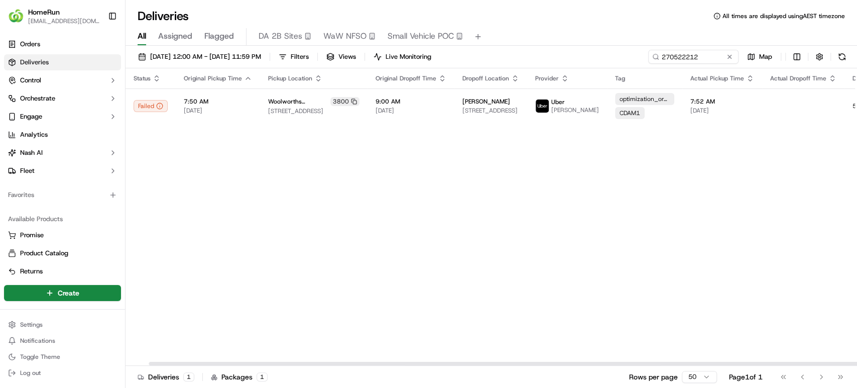
scroll to position [0, 129]
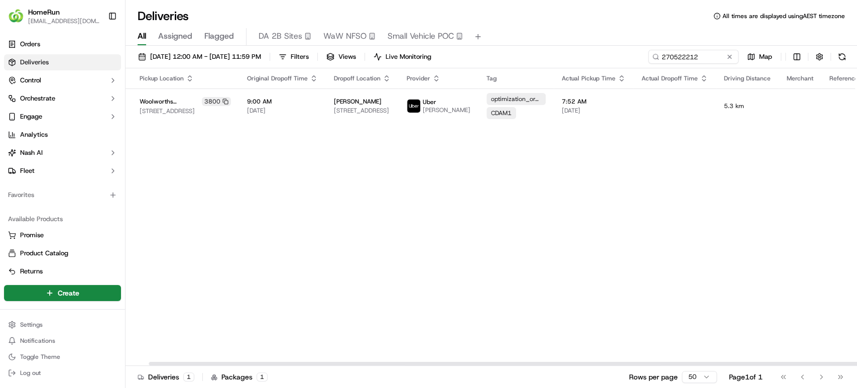
drag, startPoint x: 636, startPoint y: 363, endPoint x: 856, endPoint y: 360, distance: 219.9
click at [856, 362] on div at bounding box center [514, 364] width 731 height 4
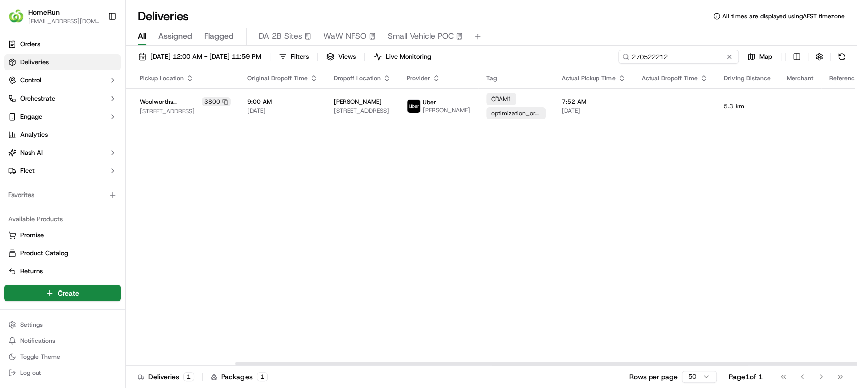
drag, startPoint x: 613, startPoint y: 59, endPoint x: 538, endPoint y: 71, distance: 75.3
click at [538, 71] on div "18/09/2025 12:00 AM - 23/09/2025 11:59 PM Filters Views Live Monitoring 2705222…" at bounding box center [492, 218] width 732 height 344
paste input "302444"
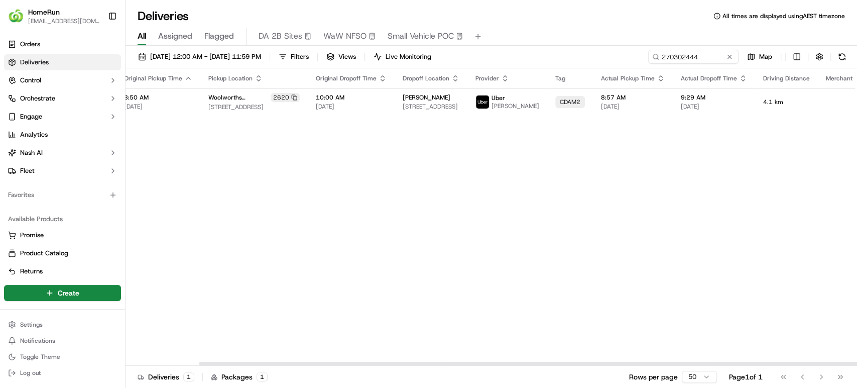
scroll to position [0, 119]
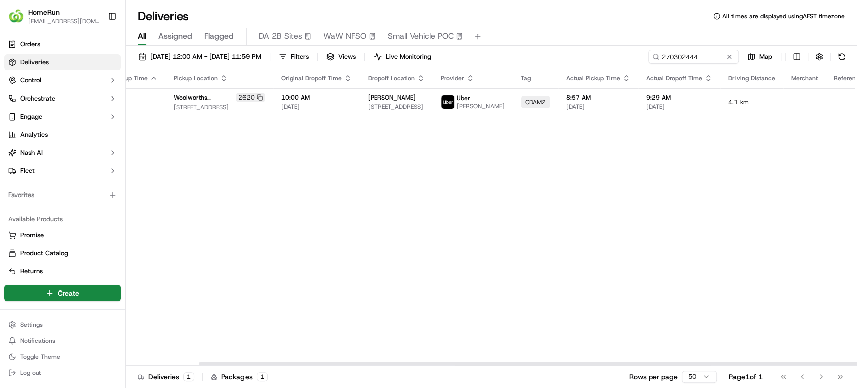
drag, startPoint x: 591, startPoint y: 362, endPoint x: 844, endPoint y: 329, distance: 255.2
click at [844, 362] on div at bounding box center [564, 364] width 731 height 4
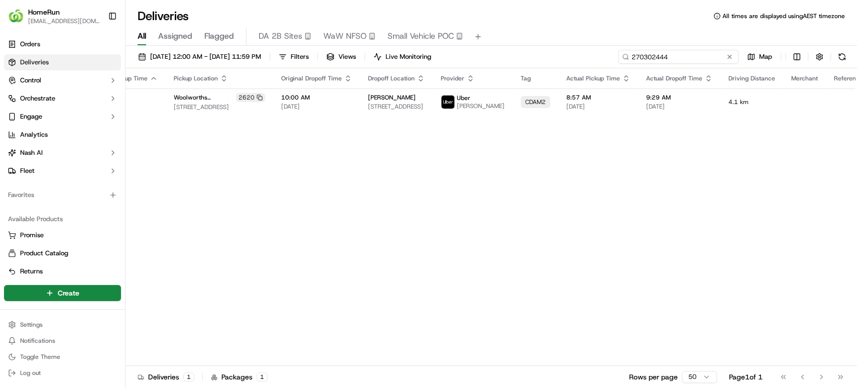
drag, startPoint x: 709, startPoint y: 52, endPoint x: 522, endPoint y: 53, distance: 187.3
click at [522, 53] on div "18/09/2025 12:00 AM - 23/09/2025 11:59 PM Filters Views Live Monitoring 2703024…" at bounding box center [492, 59] width 732 height 19
paste input "4776"
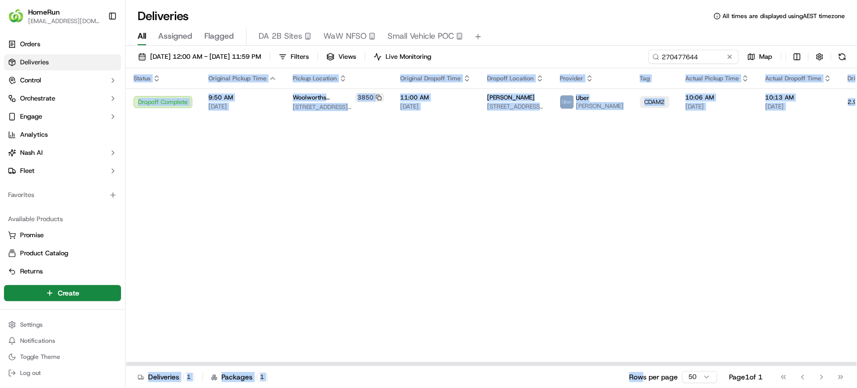
drag, startPoint x: 639, startPoint y: 366, endPoint x: 856, endPoint y: 331, distance: 220.2
click at [856, 331] on div "Status Original Pickup Time Pickup Location Original Dropoff Time Dropoff Locat…" at bounding box center [492, 228] width 732 height 321
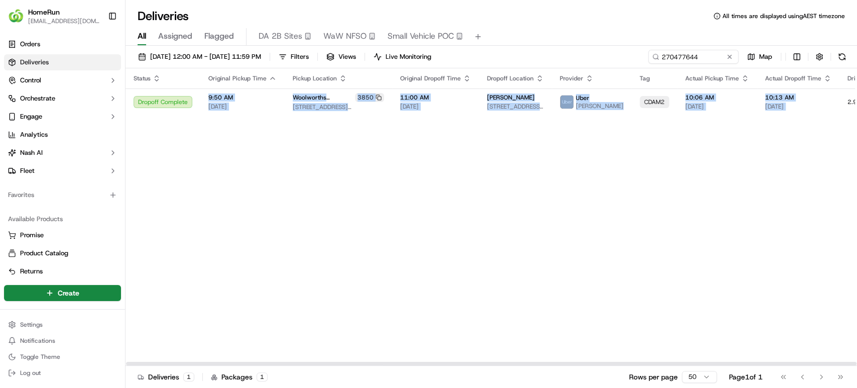
scroll to position [0, 119]
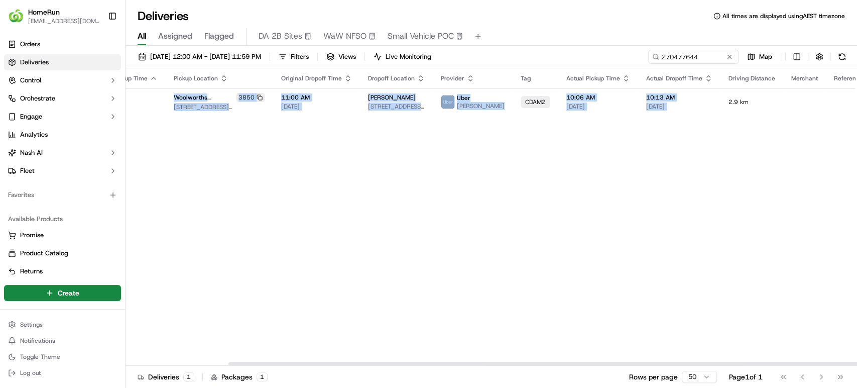
drag, startPoint x: 718, startPoint y: 364, endPoint x: 856, endPoint y: 335, distance: 141.0
click at [856, 362] on div at bounding box center [593, 364] width 731 height 4
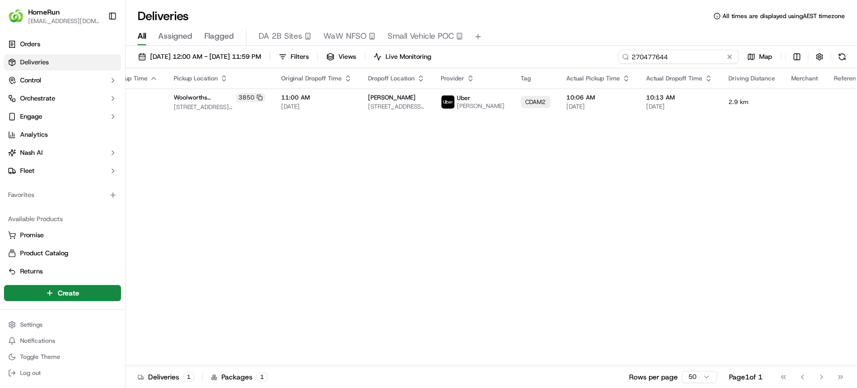
drag, startPoint x: 705, startPoint y: 56, endPoint x: 630, endPoint y: 51, distance: 75.5
click at [630, 51] on input "270477644" at bounding box center [678, 57] width 121 height 14
paste input "500807"
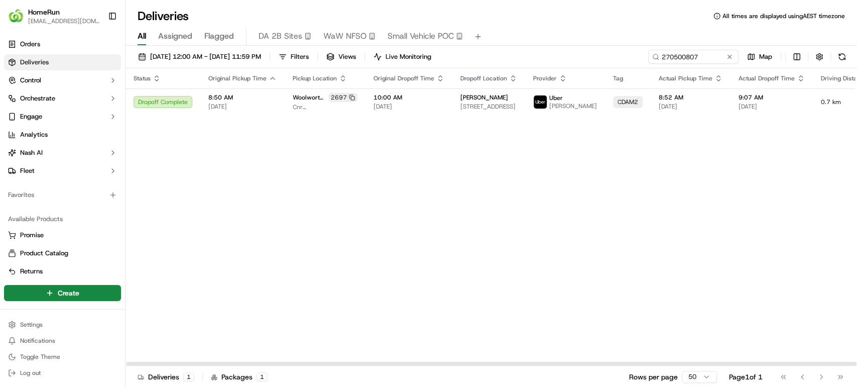
scroll to position [0, 119]
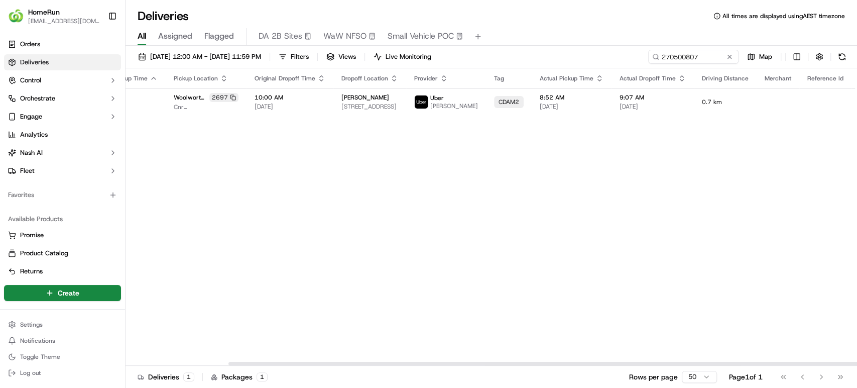
drag, startPoint x: 730, startPoint y: 364, endPoint x: 856, endPoint y: 282, distance: 150.7
click at [856, 362] on div at bounding box center [593, 364] width 731 height 4
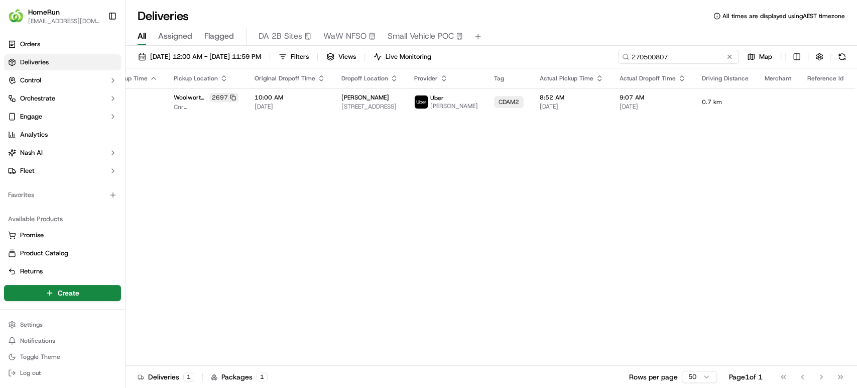
drag, startPoint x: 702, startPoint y: 54, endPoint x: 509, endPoint y: 60, distance: 193.4
click at [509, 60] on div "18/09/2025 12:00 AM - 23/09/2025 11:59 PM Filters Views Live Monitoring 2705008…" at bounding box center [492, 59] width 732 height 19
paste input "12202"
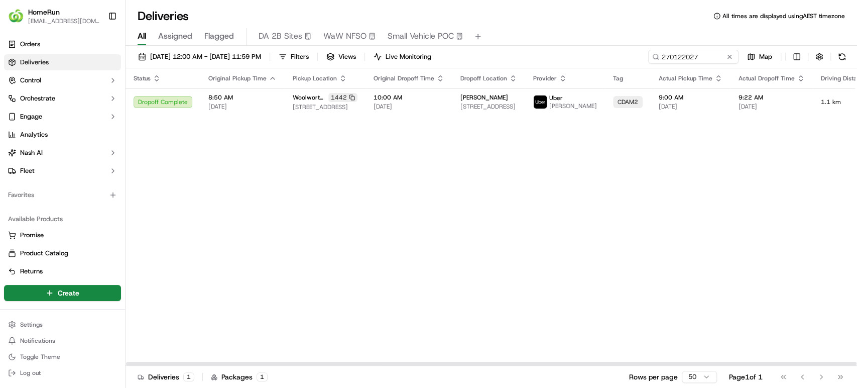
scroll to position [0, 119]
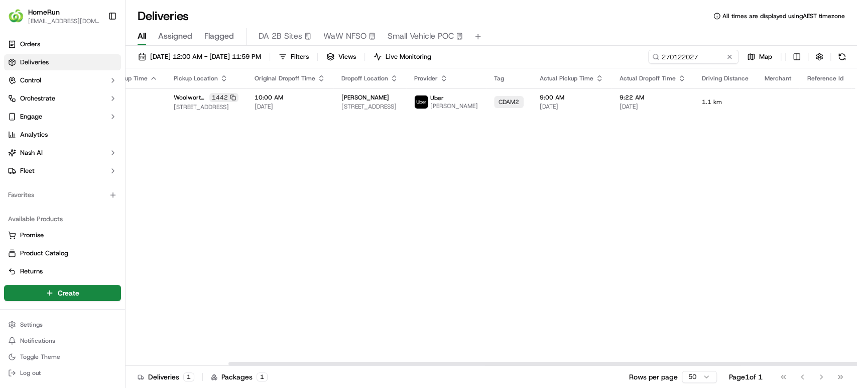
drag, startPoint x: 667, startPoint y: 364, endPoint x: 856, endPoint y: 159, distance: 278.9
click at [856, 362] on div at bounding box center [593, 364] width 731 height 4
drag, startPoint x: 704, startPoint y: 59, endPoint x: 493, endPoint y: 58, distance: 210.9
click at [493, 58] on div "18/09/2025 12:00 AM - 23/09/2025 11:59 PM Filters Views Live Monitoring 2701220…" at bounding box center [492, 59] width 732 height 19
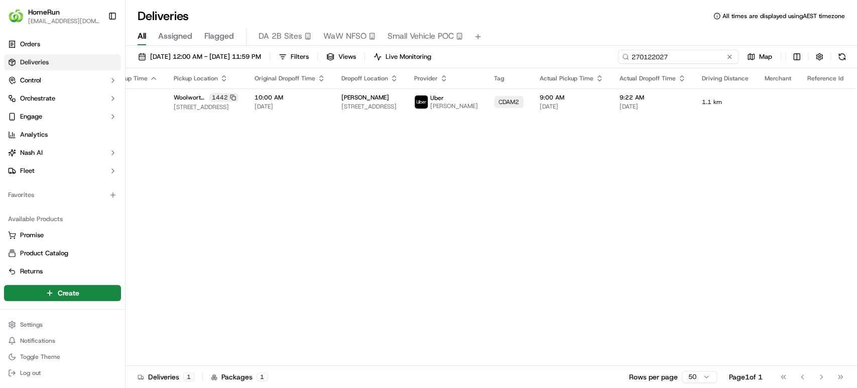
paste input "69791998"
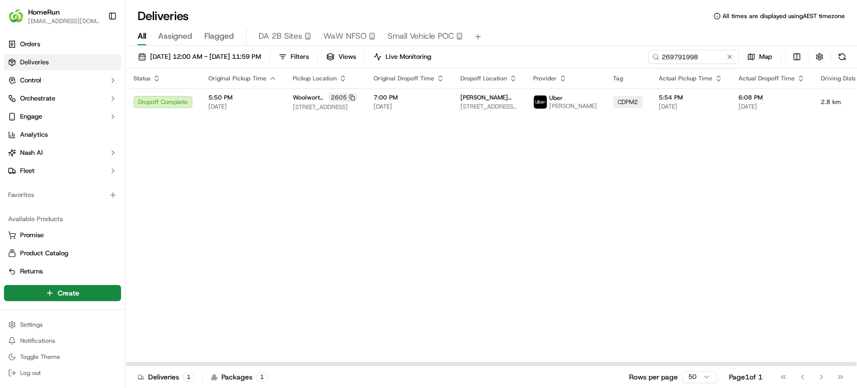
scroll to position [0, 119]
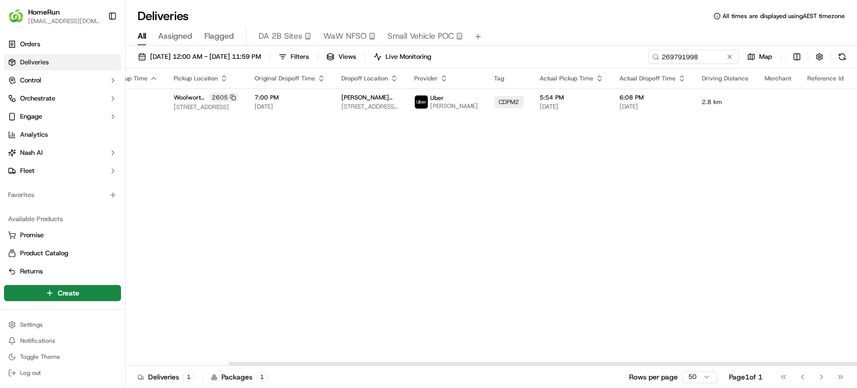
drag, startPoint x: 656, startPoint y: 365, endPoint x: 804, endPoint y: 326, distance: 153.4
click at [792, 362] on div at bounding box center [593, 364] width 731 height 4
drag, startPoint x: 717, startPoint y: 55, endPoint x: 393, endPoint y: 54, distance: 323.9
click at [393, 54] on div "18/09/2025 12:00 AM - 23/09/2025 11:59 PM Filters Views Live Monitoring 2697919…" at bounding box center [492, 59] width 732 height 19
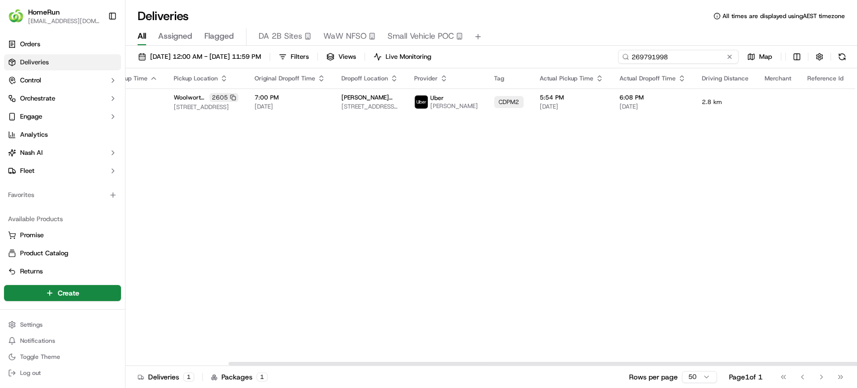
paste input "875707"
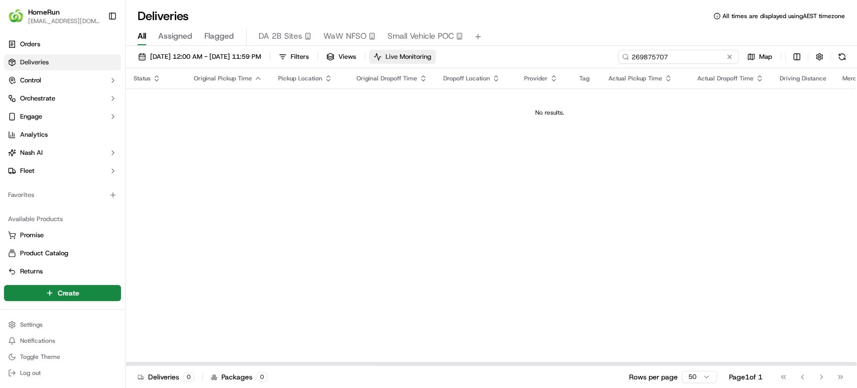
drag, startPoint x: 699, startPoint y: 58, endPoint x: 469, endPoint y: 52, distance: 230.6
click at [469, 52] on div "18/09/2025 12:00 AM - 23/09/2025 11:59 PM Filters Views Live Monitoring 2698757…" at bounding box center [492, 59] width 732 height 19
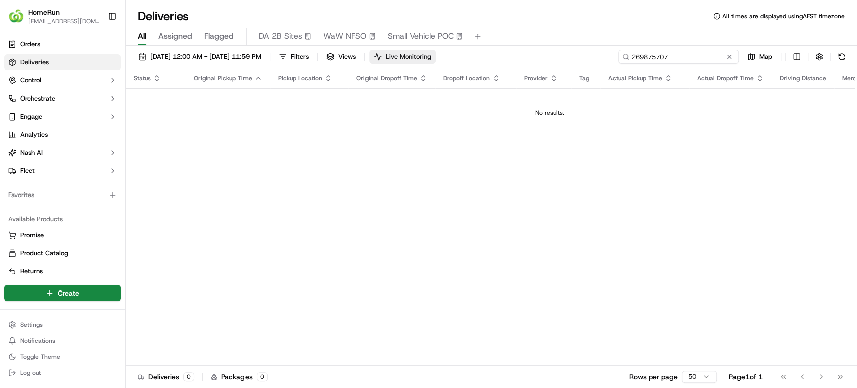
paste input "70590160"
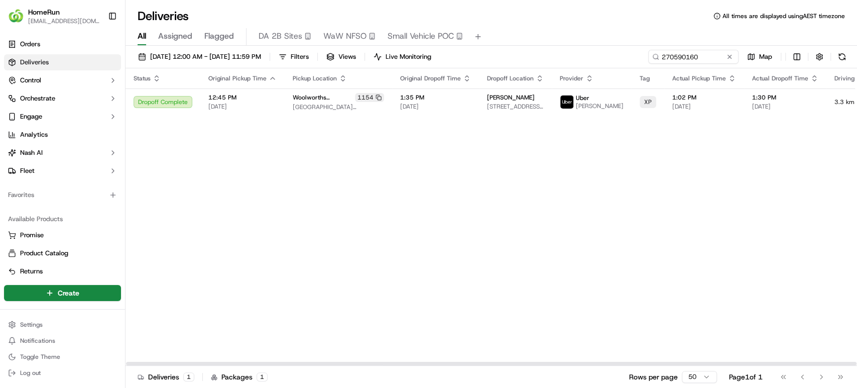
scroll to position [0, 119]
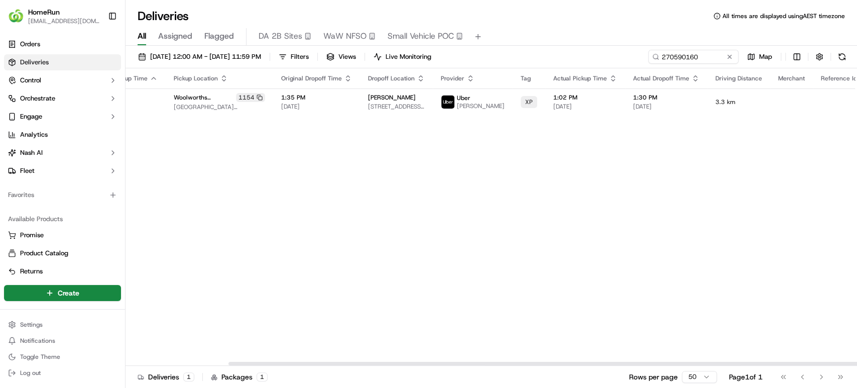
drag, startPoint x: 618, startPoint y: 361, endPoint x: 822, endPoint y: 354, distance: 204.4
click at [822, 362] on div at bounding box center [593, 364] width 731 height 4
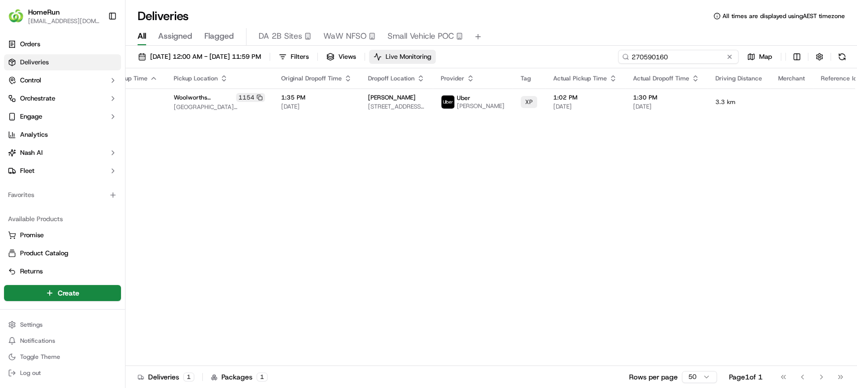
drag, startPoint x: 715, startPoint y: 58, endPoint x: 410, endPoint y: 53, distance: 305.3
click at [410, 53] on div "18/09/2025 12:00 AM - 23/09/2025 11:59 PM Filters Views Live Monitoring 2705901…" at bounding box center [492, 59] width 732 height 19
paste input "21691"
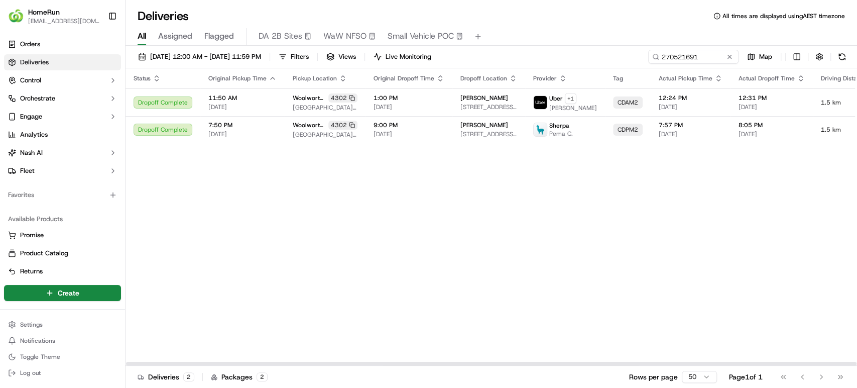
scroll to position [0, 121]
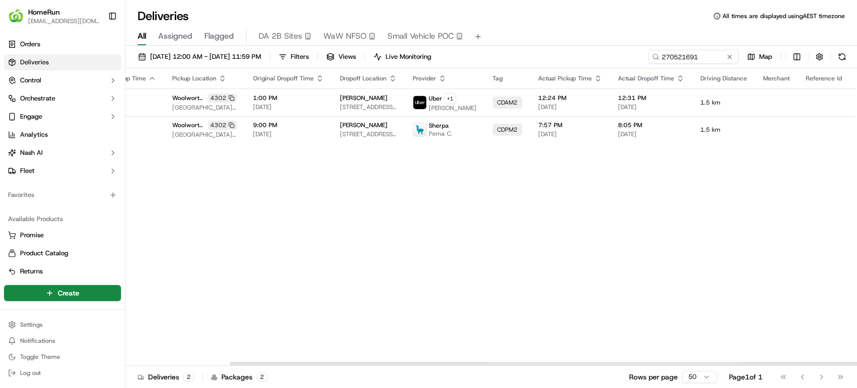
drag, startPoint x: 636, startPoint y: 361, endPoint x: 856, endPoint y: 337, distance: 221.7
click at [856, 361] on div at bounding box center [492, 363] width 732 height 5
click at [857, 98] on button at bounding box center [873, 102] width 12 height 12
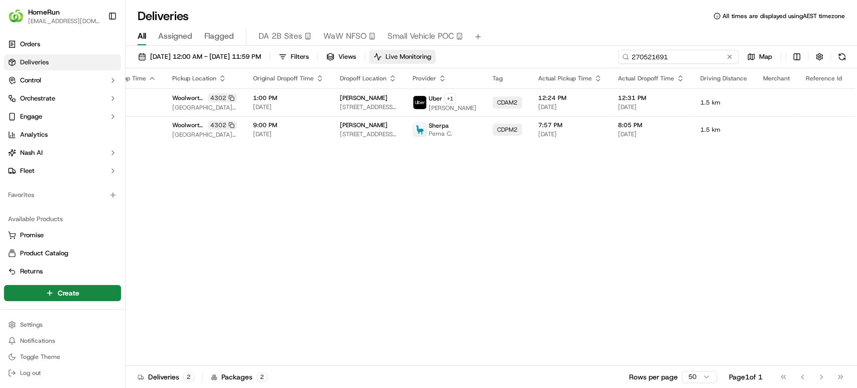
drag, startPoint x: 707, startPoint y: 53, endPoint x: 446, endPoint y: 52, distance: 261.1
click at [446, 52] on div "18/09/2025 12:00 AM - 23/09/2025 11:59 PM Filters Views Live Monitoring 2705216…" at bounding box center [492, 59] width 732 height 19
paste input "17550"
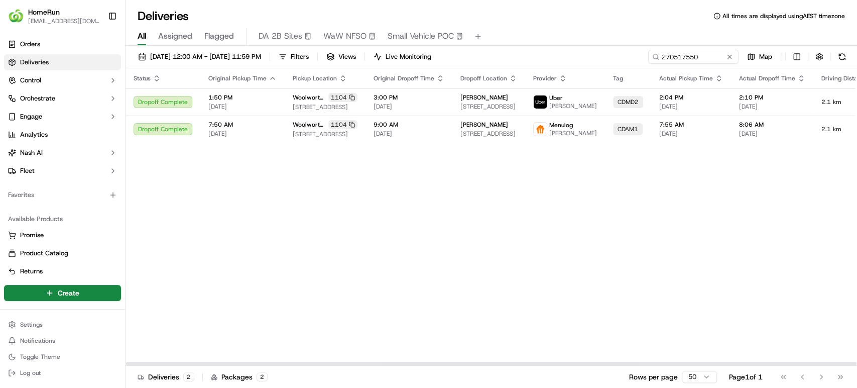
scroll to position [0, 119]
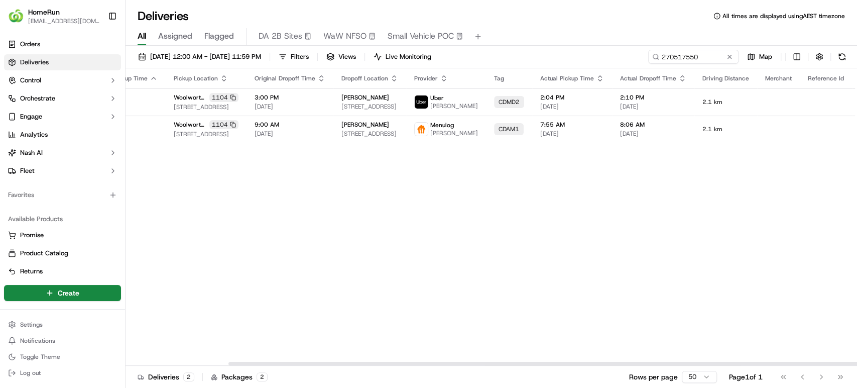
drag, startPoint x: 595, startPoint y: 364, endPoint x: 840, endPoint y: 314, distance: 249.6
click at [826, 362] on div at bounding box center [593, 364] width 731 height 4
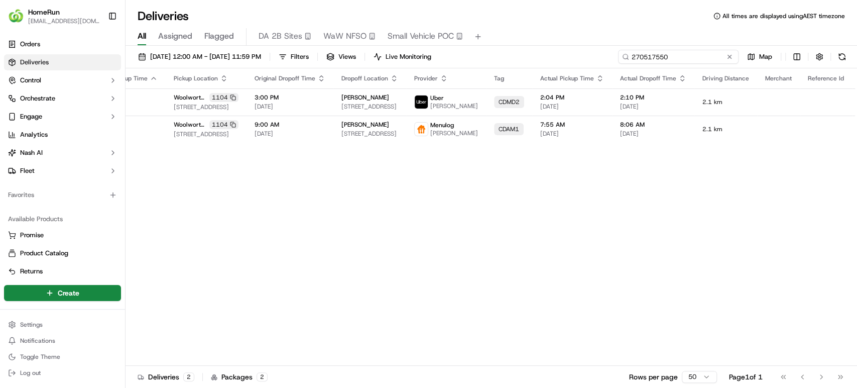
drag, startPoint x: 709, startPoint y: 60, endPoint x: 486, endPoint y: 46, distance: 223.9
click at [486, 46] on div "18/09/2025 12:00 AM - 23/09/2025 11:59 PM Filters Views Live Monitoring 2705175…" at bounding box center [492, 218] width 732 height 344
paste input "68384"
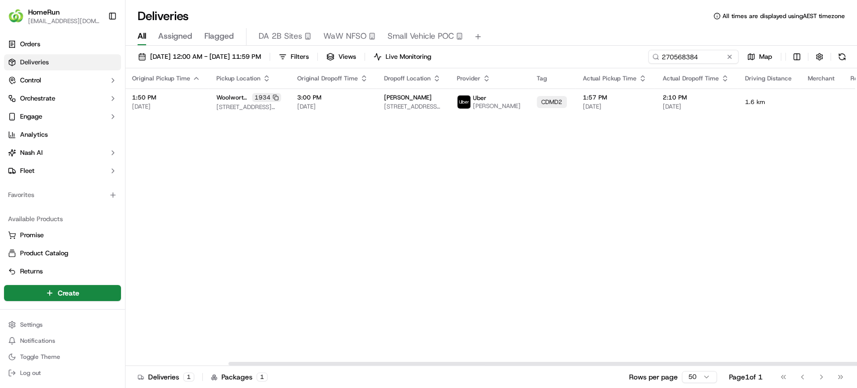
scroll to position [0, 119]
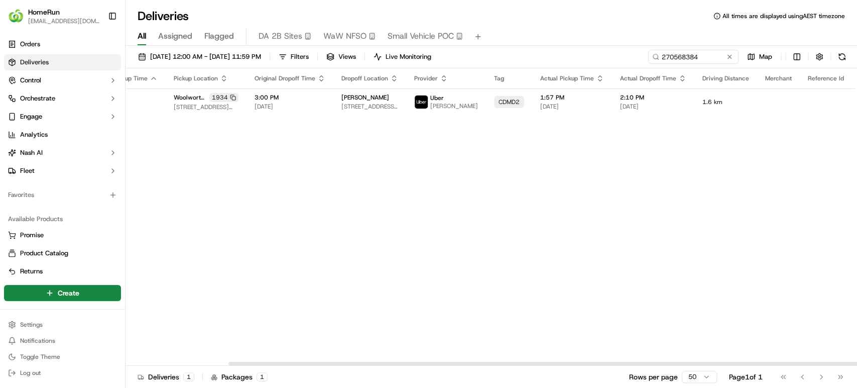
drag, startPoint x: 710, startPoint y: 365, endPoint x: 856, endPoint y: 351, distance: 146.7
click at [856, 362] on div at bounding box center [593, 364] width 731 height 4
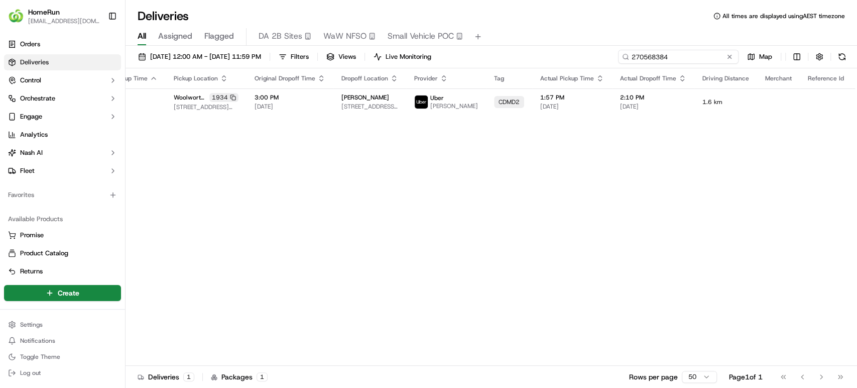
drag, startPoint x: 707, startPoint y: 55, endPoint x: 497, endPoint y: 56, distance: 209.9
click at [497, 56] on div "18/09/2025 12:00 AM - 23/09/2025 11:59 PM Filters Views Live Monitoring 2705683…" at bounding box center [492, 59] width 732 height 19
paste input "69710226"
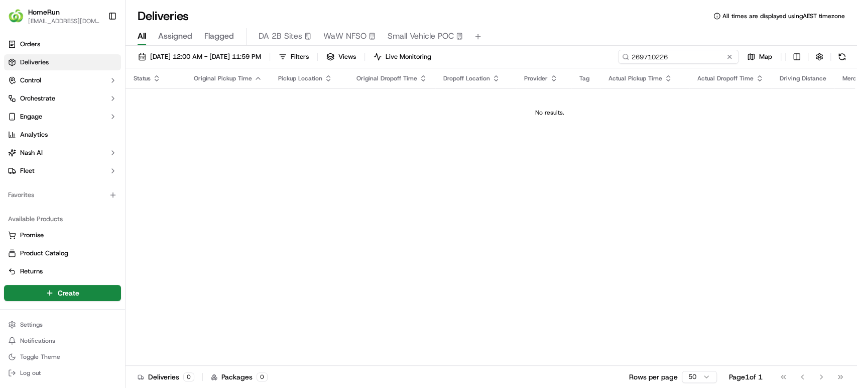
drag, startPoint x: 671, startPoint y: 58, endPoint x: 581, endPoint y: 58, distance: 90.4
click at [581, 58] on div "18/09/2025 12:00 AM - 23/09/2025 11:59 PM Filters Views Live Monitoring 2697102…" at bounding box center [492, 59] width 732 height 19
paste input "70590808"
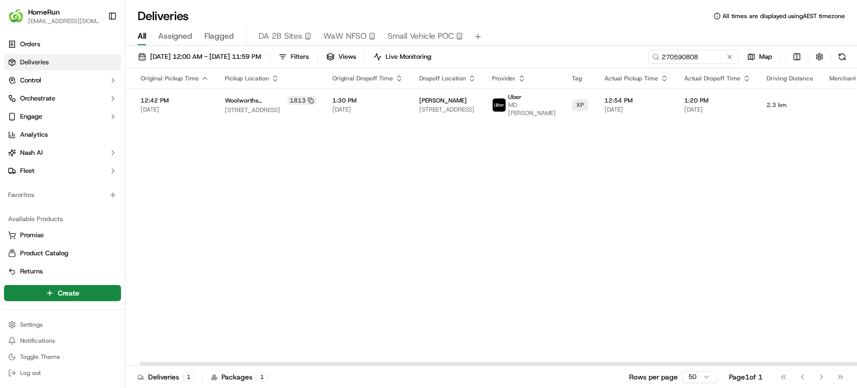
scroll to position [0, 119]
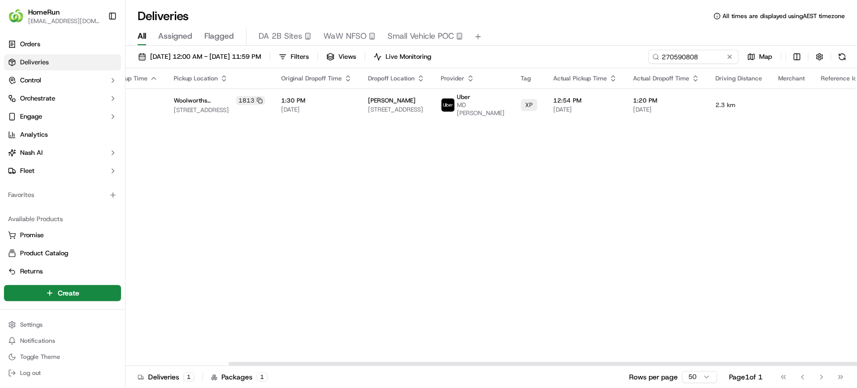
drag, startPoint x: 627, startPoint y: 364, endPoint x: 856, endPoint y: 261, distance: 251.0
click at [854, 362] on div at bounding box center [593, 364] width 731 height 4
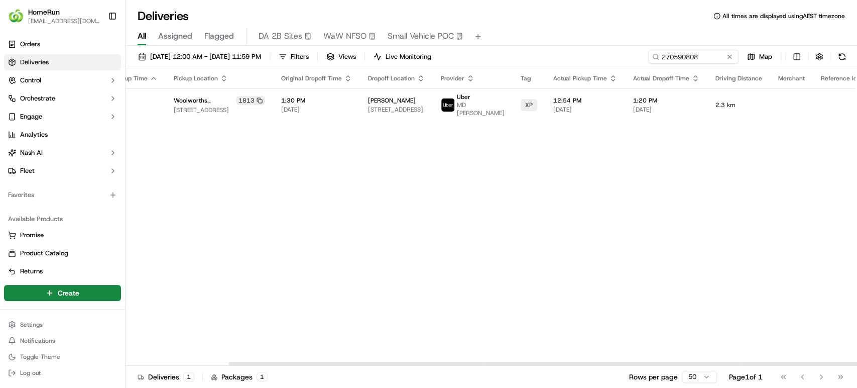
drag, startPoint x: 624, startPoint y: 361, endPoint x: 827, endPoint y: 363, distance: 203.4
click at [827, 363] on div at bounding box center [492, 363] width 732 height 5
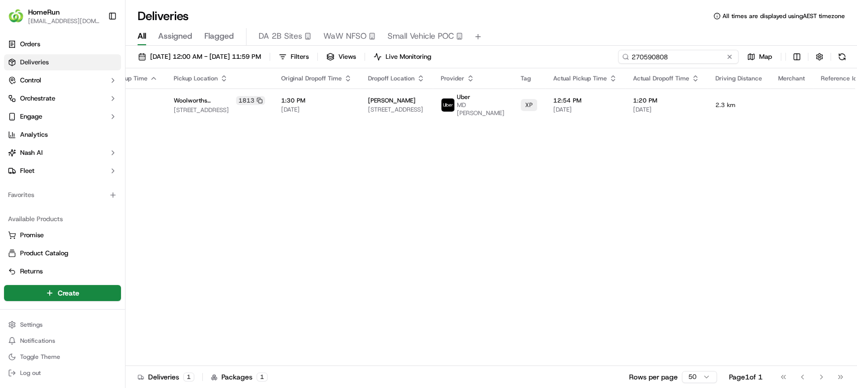
drag, startPoint x: 722, startPoint y: 59, endPoint x: 563, endPoint y: 58, distance: 158.7
click at [563, 58] on div "18/09/2025 12:00 AM - 23/09/2025 11:59 PM Filters Views Live Monitoring 2705908…" at bounding box center [492, 59] width 732 height 19
paste input "610911"
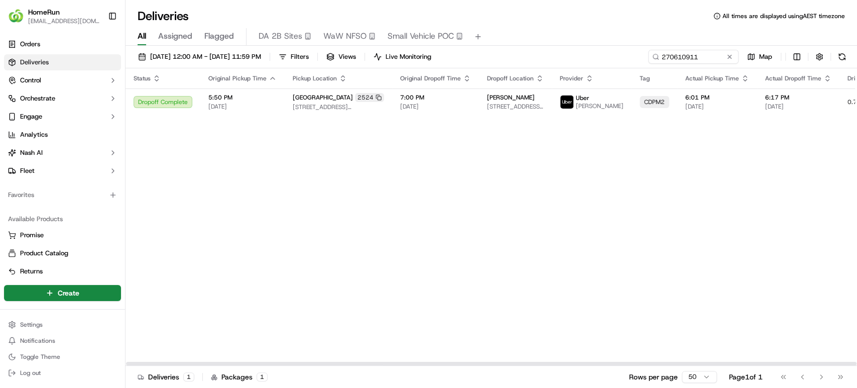
scroll to position [0, 119]
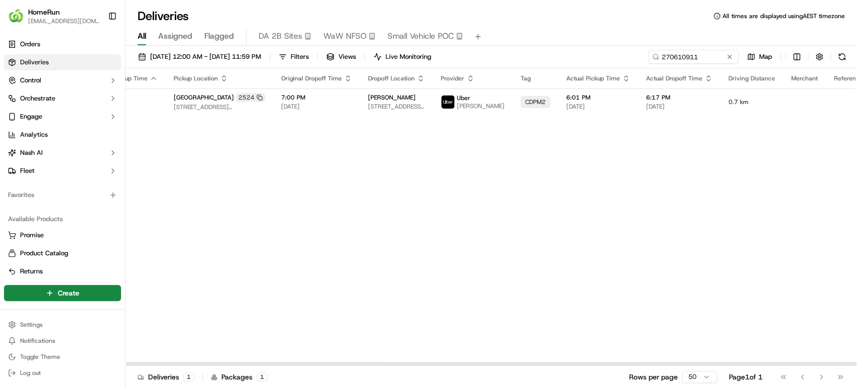
drag, startPoint x: 642, startPoint y: 362, endPoint x: 813, endPoint y: 342, distance: 172.9
click at [813, 362] on div at bounding box center [491, 364] width 731 height 4
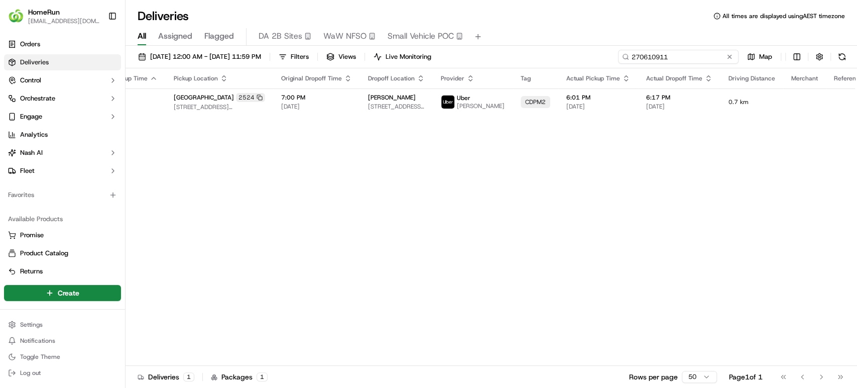
drag, startPoint x: 707, startPoint y: 58, endPoint x: 521, endPoint y: 45, distance: 186.2
click at [521, 45] on div "Deliveries All times are displayed using AEST timezone All Assigned Flagged DA …" at bounding box center [492, 194] width 732 height 388
paste input "576706"
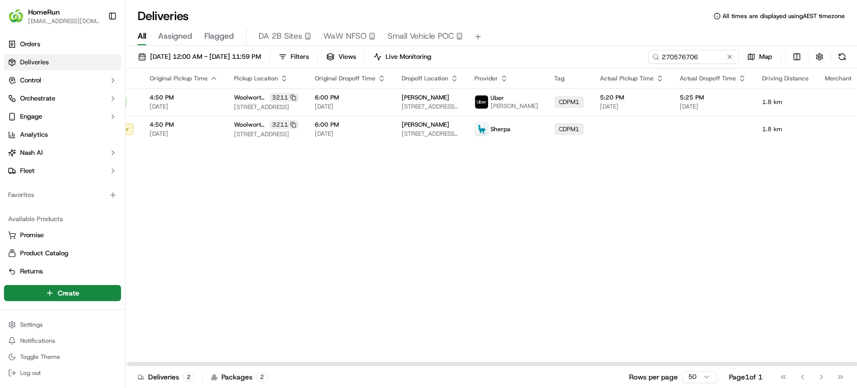
scroll to position [0, 119]
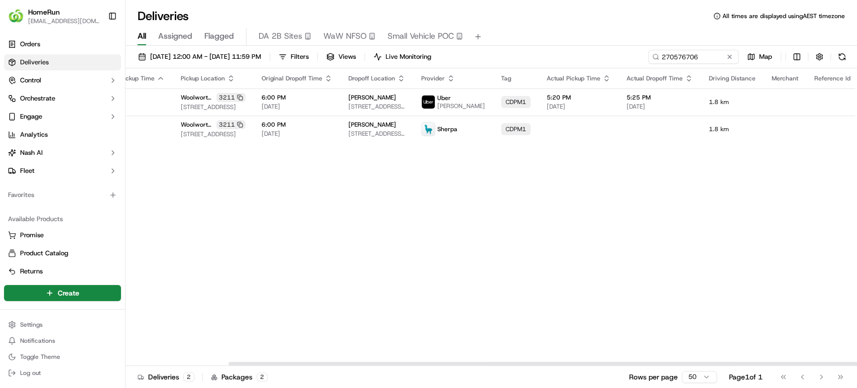
drag, startPoint x: 562, startPoint y: 364, endPoint x: 747, endPoint y: 351, distance: 185.2
click at [744, 362] on div at bounding box center [593, 364] width 731 height 4
drag, startPoint x: 709, startPoint y: 59, endPoint x: 484, endPoint y: 53, distance: 225.5
click at [484, 53] on div "18/09/2025 12:00 AM - 23/09/2025 11:59 PM Filters Views Live Monitoring 2705767…" at bounding box center [492, 59] width 732 height 19
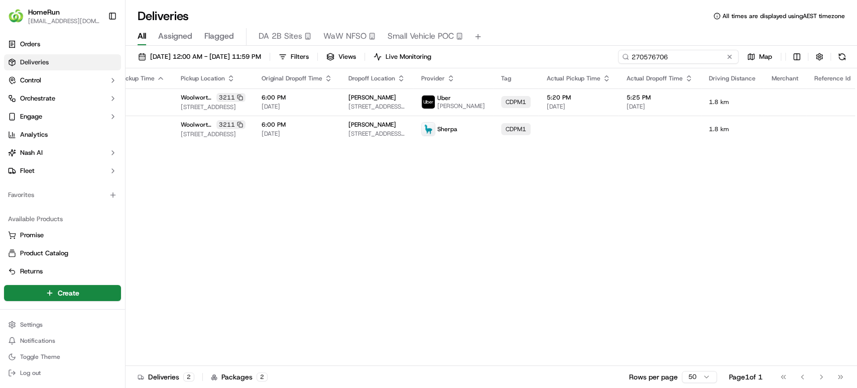
paste input "336134"
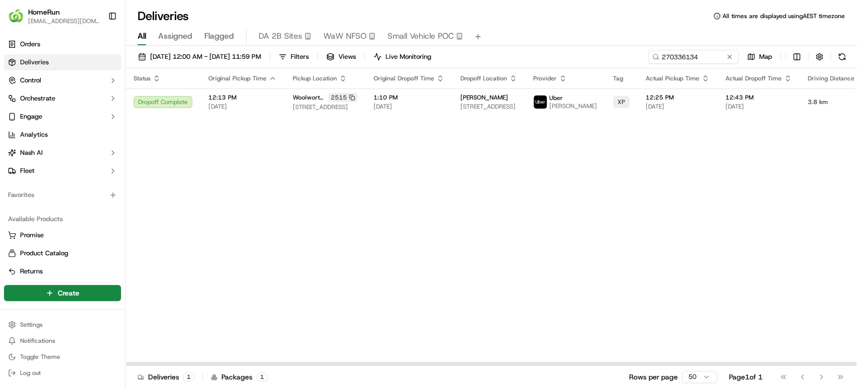
scroll to position [0, 119]
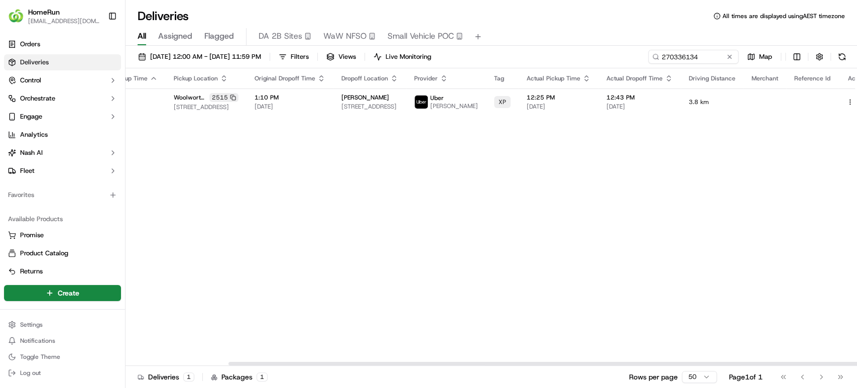
drag, startPoint x: 651, startPoint y: 361, endPoint x: 856, endPoint y: 162, distance: 285.8
click at [842, 361] on div at bounding box center [492, 363] width 732 height 5
click at [856, 103] on button at bounding box center [862, 102] width 12 height 12
drag, startPoint x: 707, startPoint y: 59, endPoint x: 557, endPoint y: 51, distance: 149.8
click at [557, 51] on div "18/09/2025 12:00 AM - 23/09/2025 11:59 PM Filters Views Live Monitoring 2703361…" at bounding box center [492, 59] width 732 height 19
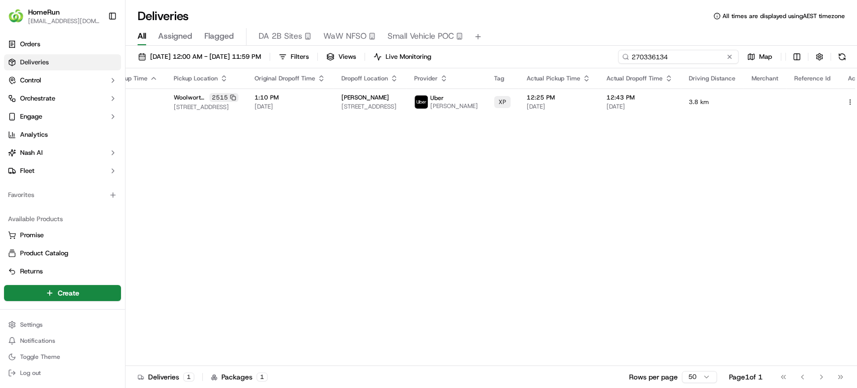
paste input "622615"
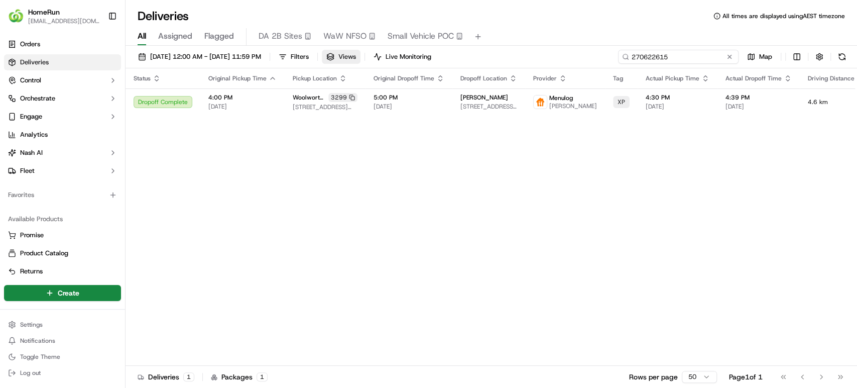
drag, startPoint x: 697, startPoint y: 60, endPoint x: 367, endPoint y: 60, distance: 330.9
click at [367, 60] on div "18/09/2025 12:00 AM - 23/09/2025 11:59 PM Filters Views Live Monitoring 2706226…" at bounding box center [492, 59] width 732 height 19
paste input "541500"
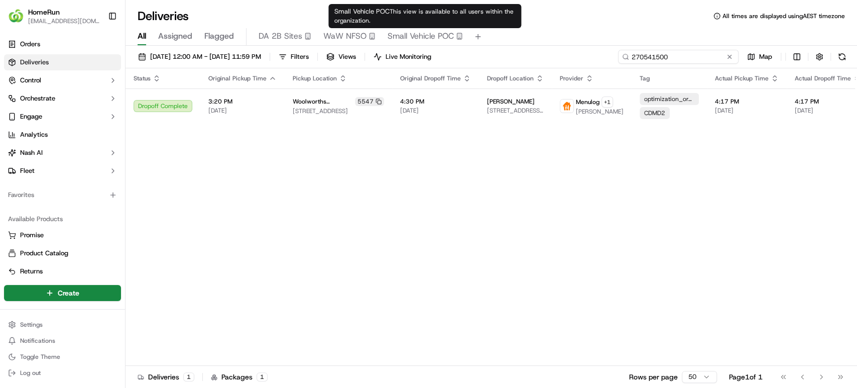
type input "270541500"
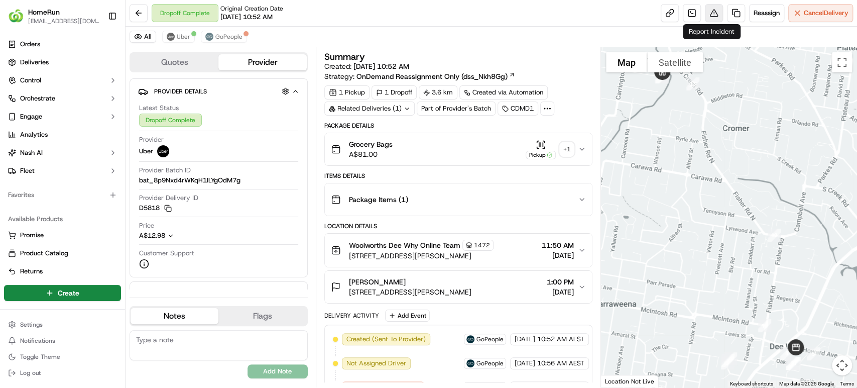
click at [709, 15] on button at bounding box center [714, 13] width 18 height 18
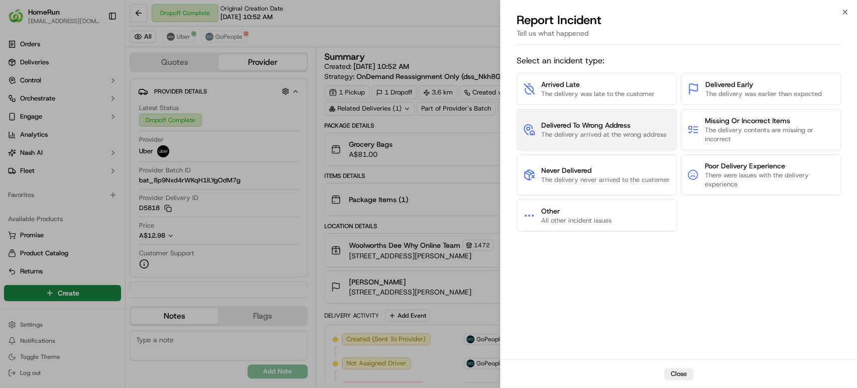
click at [635, 124] on span "Delivered To Wrong Address" at bounding box center [603, 125] width 125 height 10
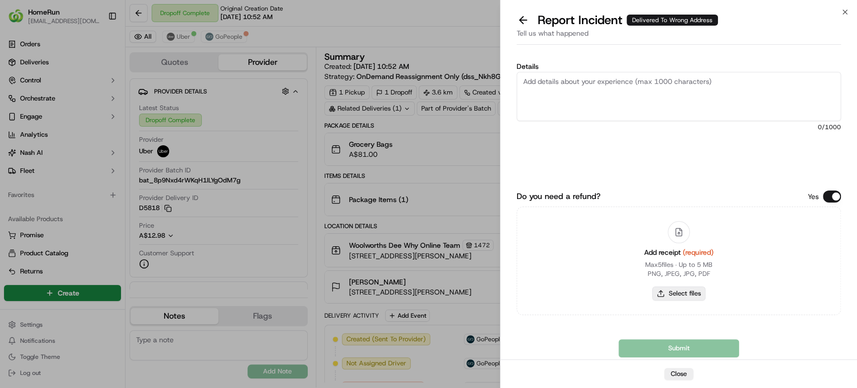
click at [678, 296] on button "Select files" at bounding box center [678, 293] width 53 height 14
type input "C:\fakepath\270346919.pdf"
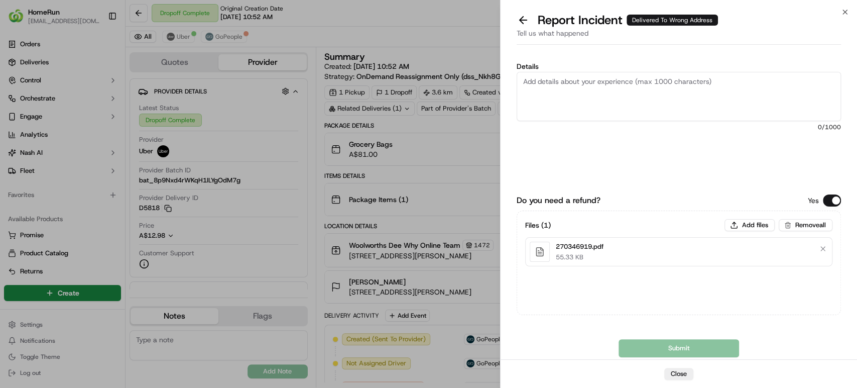
paste textarea "Delivered to incorrect address POD does not match previous pics."
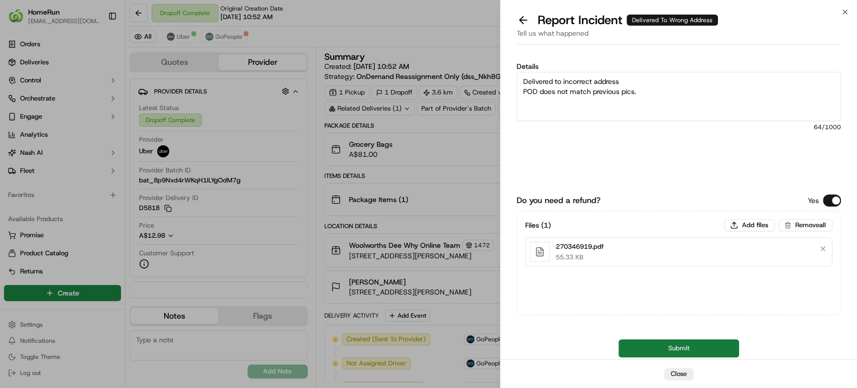
type textarea "Delivered to incorrect address POD does not match previous pics."
click at [663, 347] on button "Submit" at bounding box center [679, 348] width 121 height 18
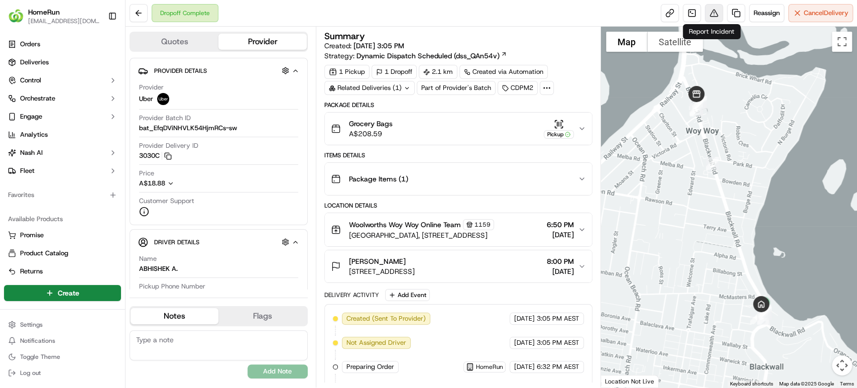
click at [710, 17] on button at bounding box center [714, 13] width 18 height 18
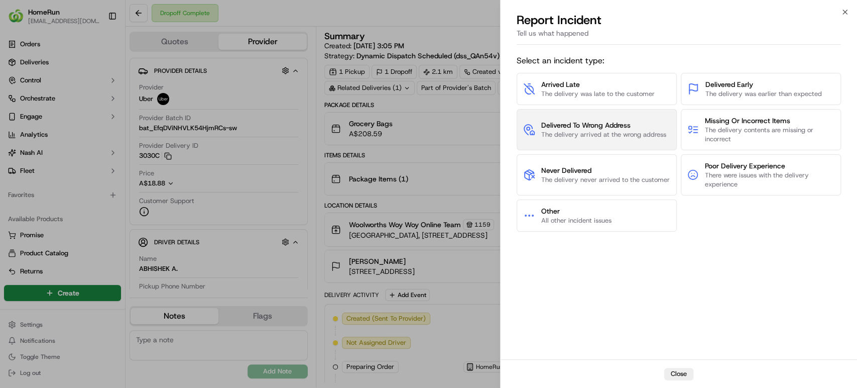
click at [630, 123] on span "Delivered To Wrong Address" at bounding box center [603, 125] width 125 height 10
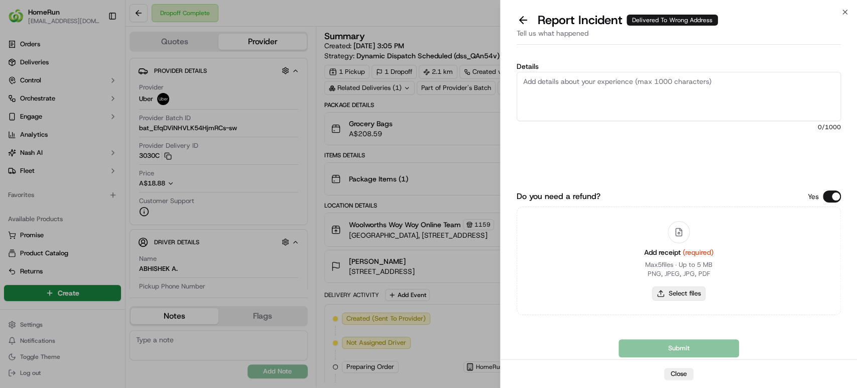
click at [673, 297] on button "Select files" at bounding box center [678, 293] width 53 height 14
type input "C:\fakepath\270466072.pdf"
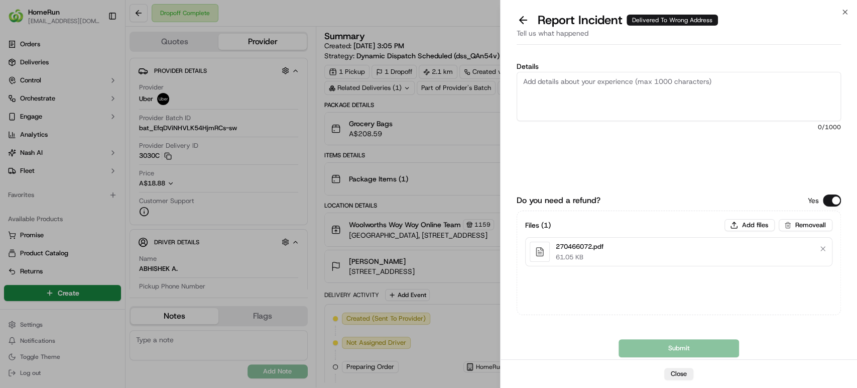
paste textarea "Bundled order- Incorrect bags provided"
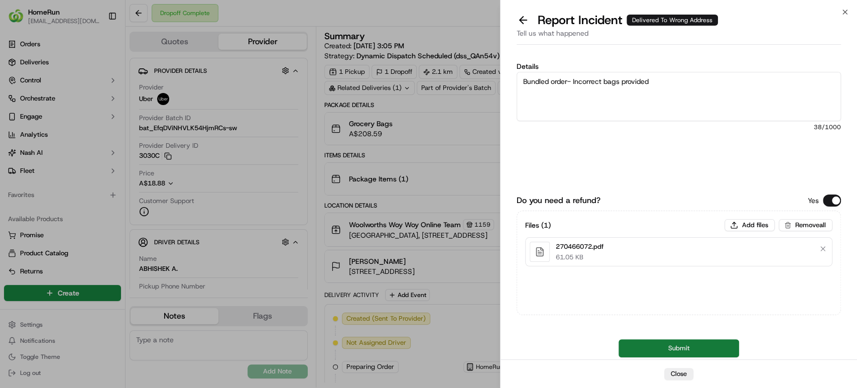
type textarea "Bundled order- Incorrect bags provided"
click at [644, 349] on button "Submit" at bounding box center [679, 348] width 121 height 18
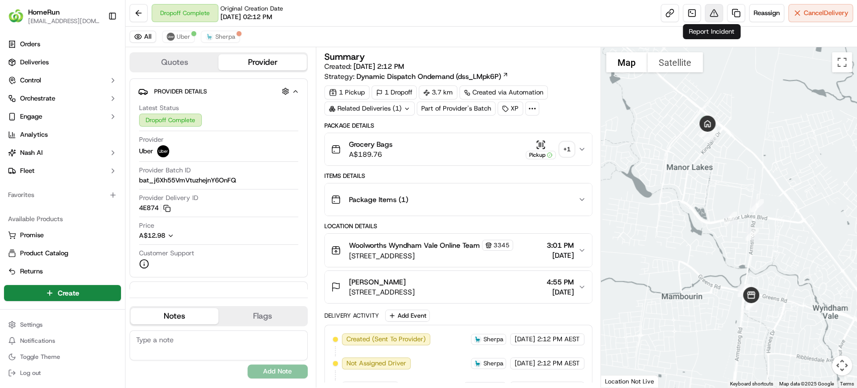
click at [711, 16] on button at bounding box center [714, 13] width 18 height 18
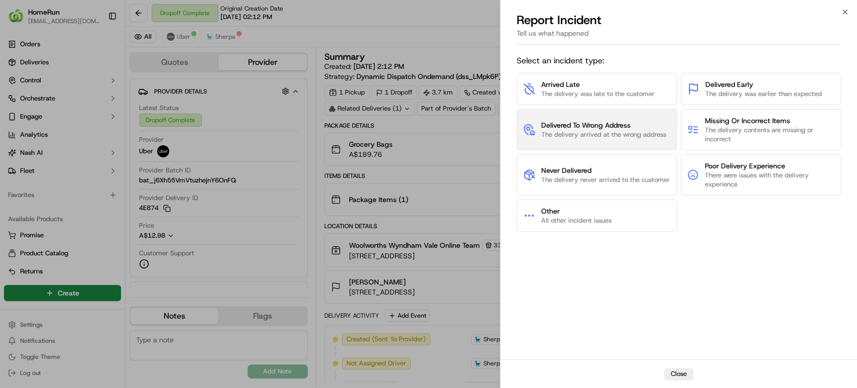
click at [599, 122] on span "Delivered To Wrong Address" at bounding box center [603, 125] width 125 height 10
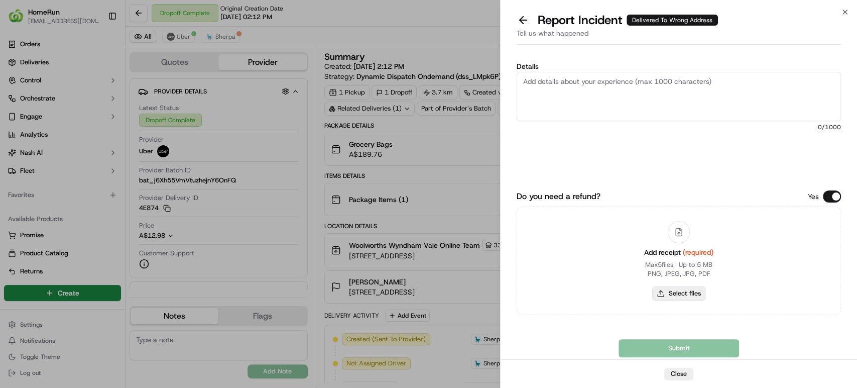
click at [679, 294] on button "Select files" at bounding box center [678, 293] width 53 height 14
type input "C:\fakepath\269553954.pdf"
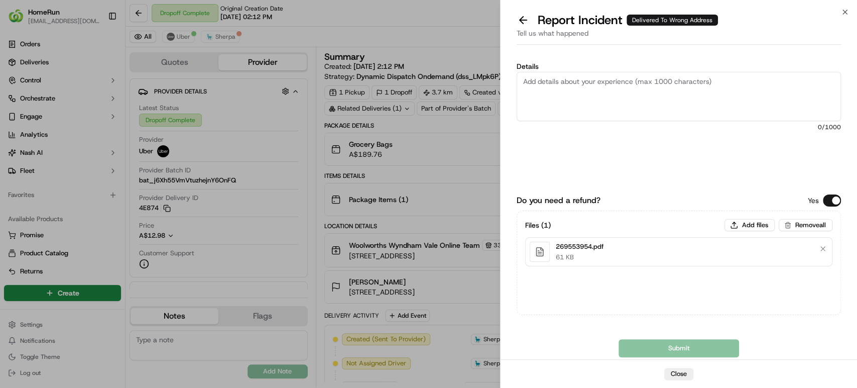
paste textarea "Delivered to incorrect address No POD provided"
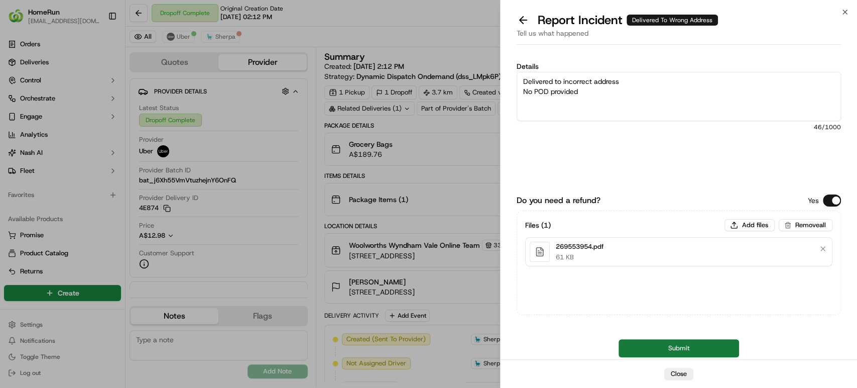
type textarea "Delivered to incorrect address No POD provided"
click at [632, 344] on button "Submit" at bounding box center [679, 348] width 121 height 18
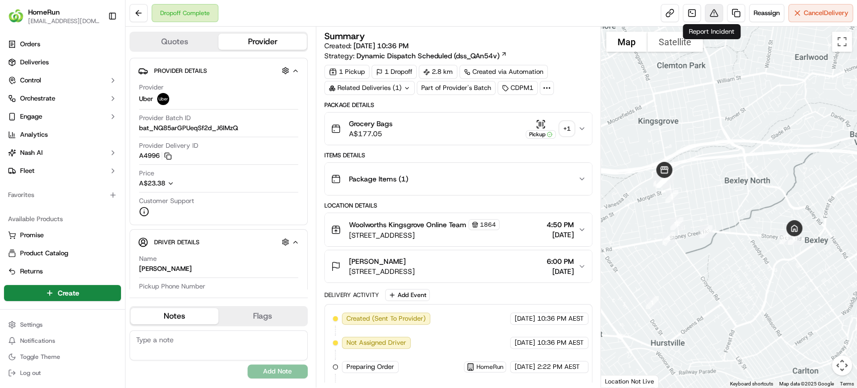
click at [711, 10] on button at bounding box center [714, 13] width 18 height 18
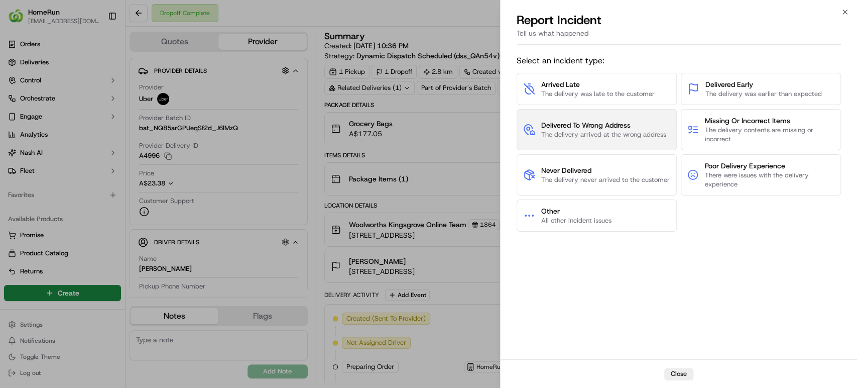
click at [566, 131] on span "The delivery arrived at the wrong address" at bounding box center [603, 134] width 125 height 9
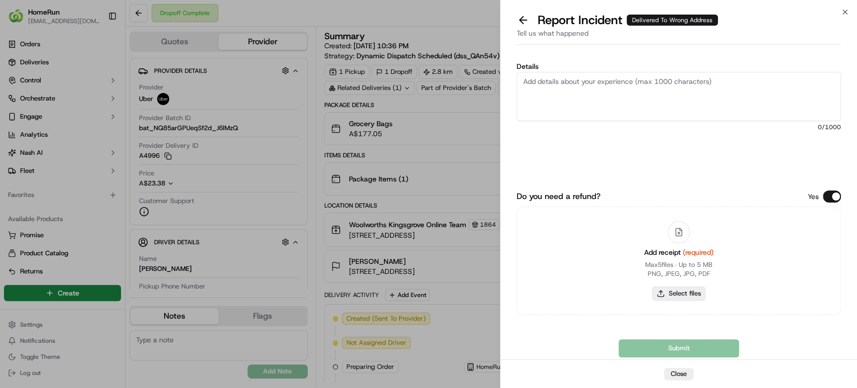
click at [674, 298] on button "Select files" at bounding box center [678, 293] width 53 height 14
type input "C:\fakepath\270360217.pdf"
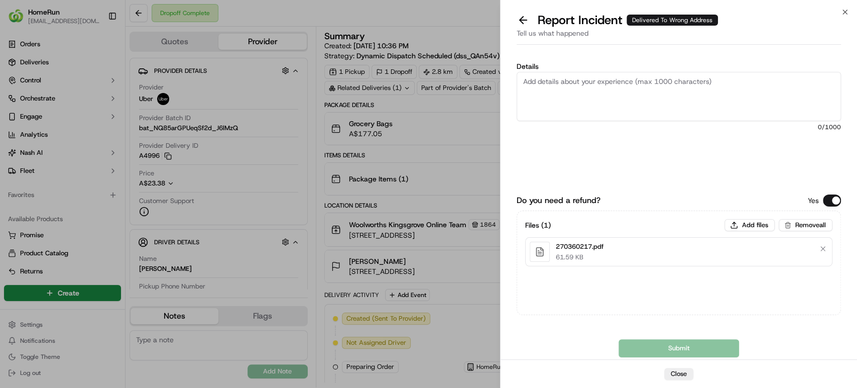
click at [607, 99] on textarea "Details" at bounding box center [679, 96] width 324 height 49
paste textarea "Bundled order- Incorrect bags provided"
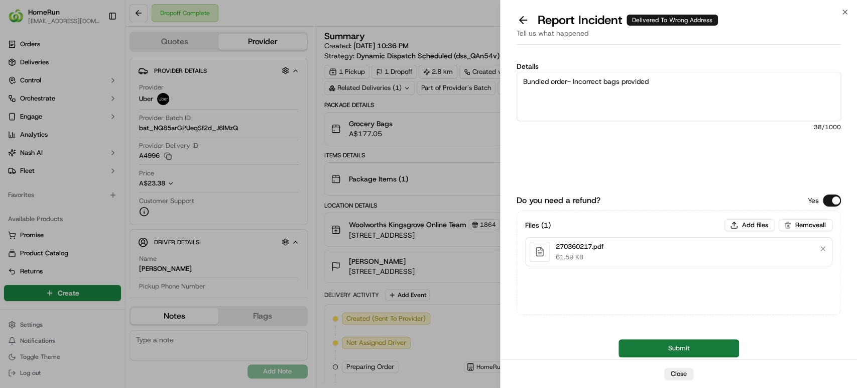
type textarea "Bundled order- Incorrect bags provided"
click at [651, 347] on button "Submit" at bounding box center [679, 348] width 121 height 18
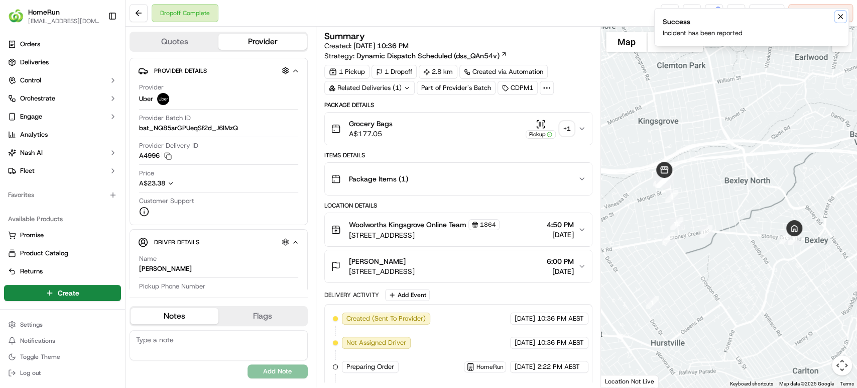
click at [840, 17] on icon "Notifications (F8)" at bounding box center [840, 17] width 8 height 8
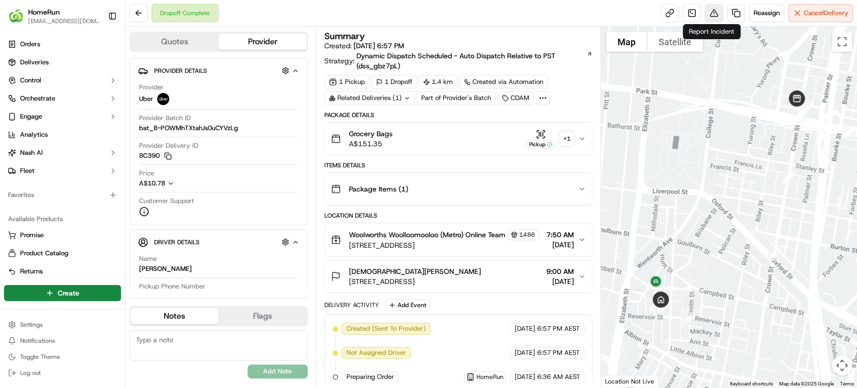
click at [711, 14] on button at bounding box center [714, 13] width 18 height 18
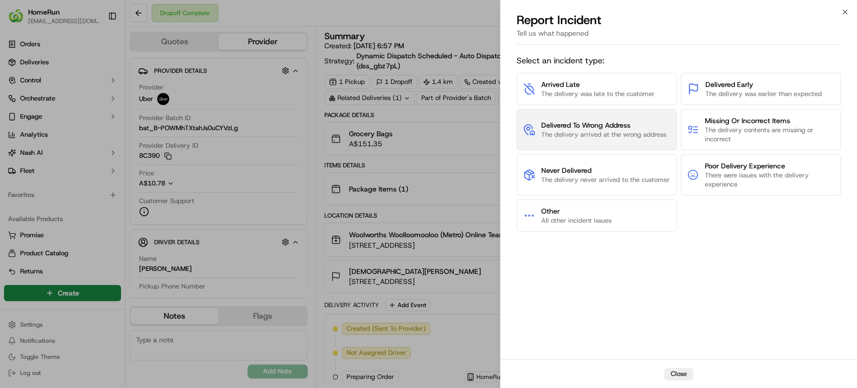
click at [612, 129] on span "Delivered To Wrong Address" at bounding box center [603, 125] width 125 height 10
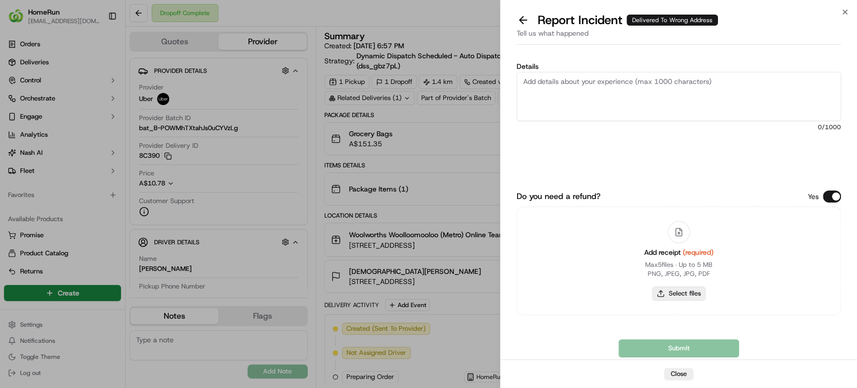
click at [680, 295] on button "Select files" at bounding box center [678, 293] width 53 height 14
type input "C:\fakepath\270430584.pdf"
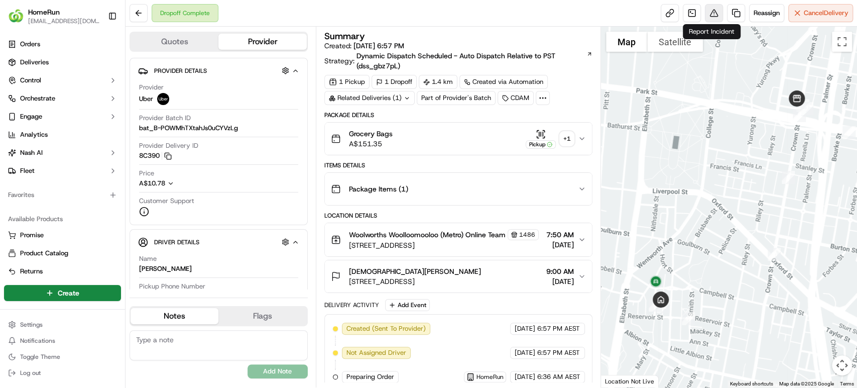
click at [712, 12] on button at bounding box center [714, 13] width 18 height 18
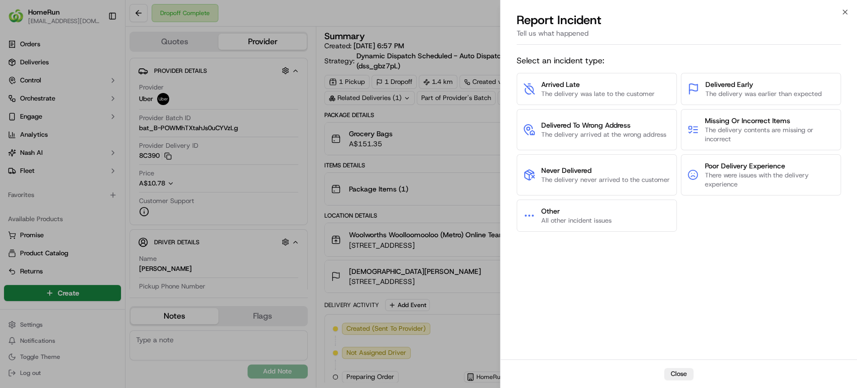
click at [613, 138] on span "The delivery arrived at the wrong address" at bounding box center [603, 134] width 125 height 9
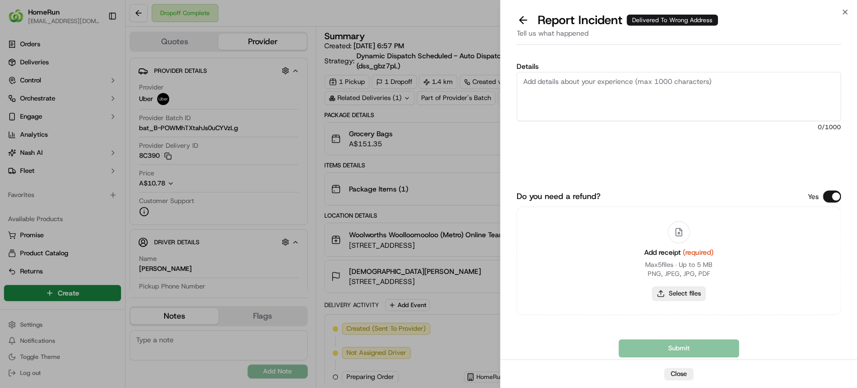
click at [663, 290] on button "Select files" at bounding box center [678, 293] width 53 height 14
type input "C:\fakepath\270430584.pdf"
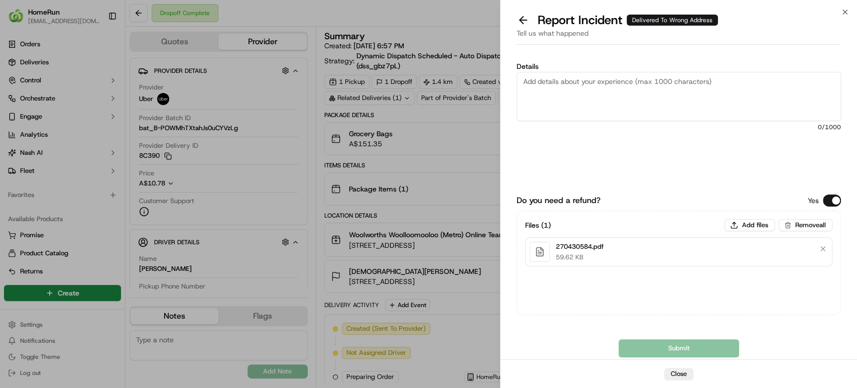
drag, startPoint x: 614, startPoint y: 97, endPoint x: 619, endPoint y: 97, distance: 5.5
click at [619, 97] on textarea "Details" at bounding box center [679, 96] width 324 height 49
paste textarea "Delivered to incorrect address POD does not match previous pics."
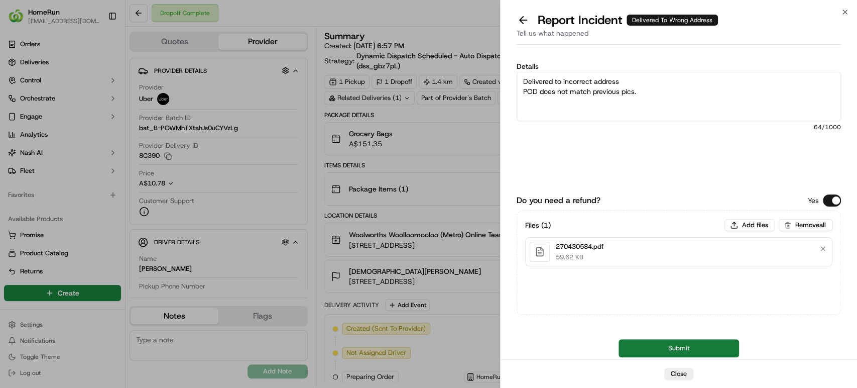
type textarea "Delivered to incorrect address POD does not match previous pics."
click at [655, 346] on button "Submit" at bounding box center [679, 348] width 121 height 18
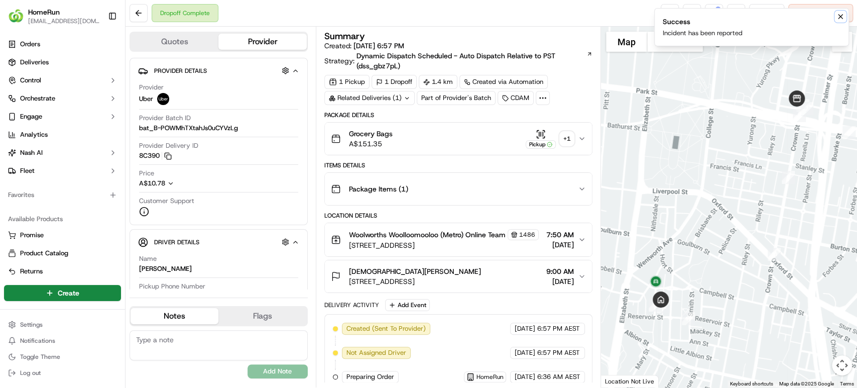
click at [843, 13] on icon "Notifications (F8)" at bounding box center [840, 17] width 8 height 8
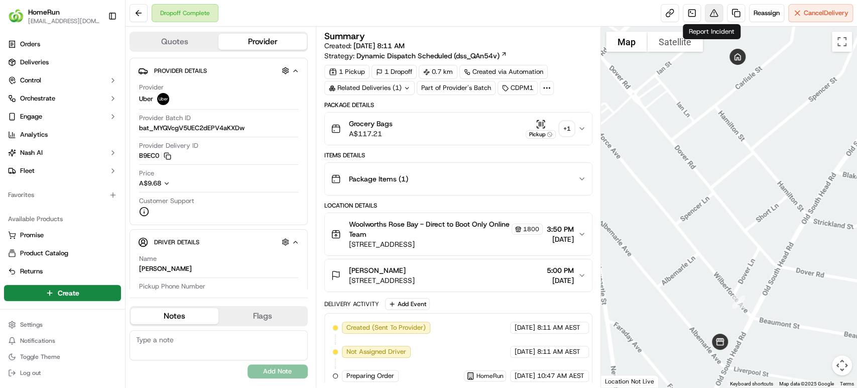
click at [712, 11] on button at bounding box center [714, 13] width 18 height 18
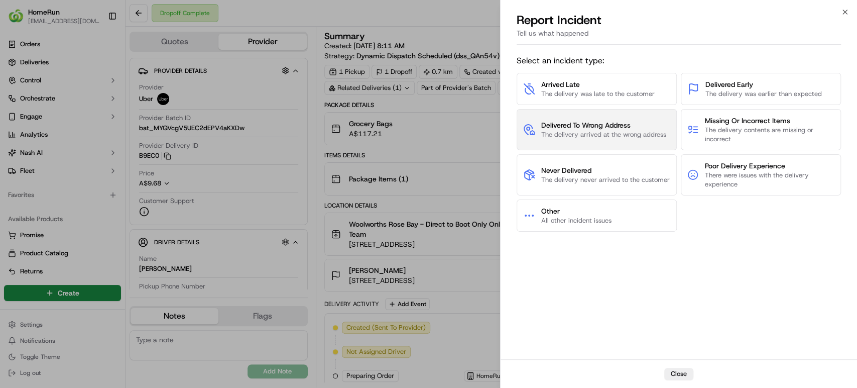
click at [630, 123] on span "Delivered To Wrong Address" at bounding box center [603, 125] width 125 height 10
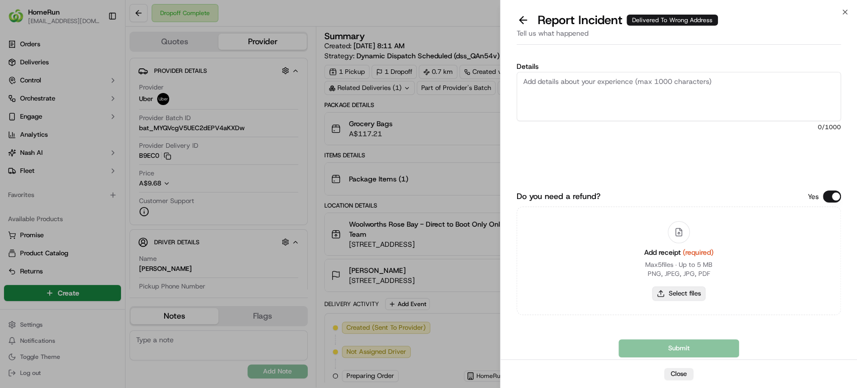
click at [694, 292] on button "Select files" at bounding box center [678, 293] width 53 height 14
type input "C:\fakepath\270381515.pdf"
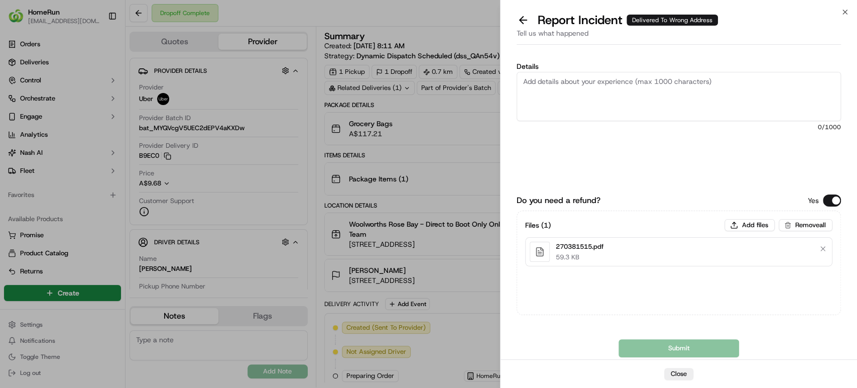
click at [701, 84] on textarea "Details" at bounding box center [679, 96] width 324 height 49
paste textarea "Delivered to incorrect address POD does not match previous pics."
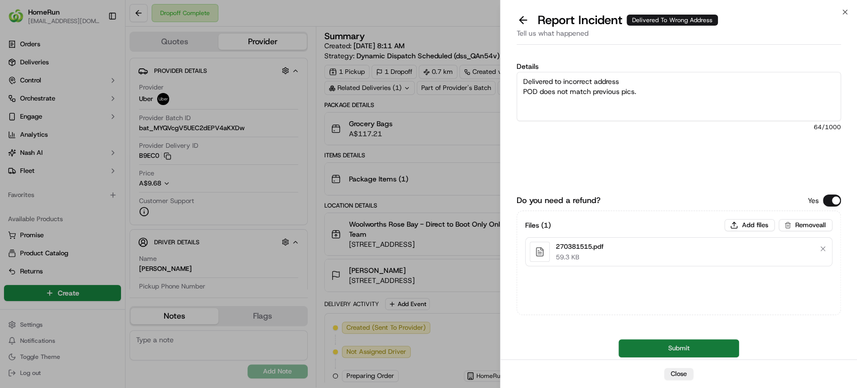
type textarea "Delivered to incorrect address POD does not match previous pics."
click at [629, 349] on button "Submit" at bounding box center [679, 348] width 121 height 18
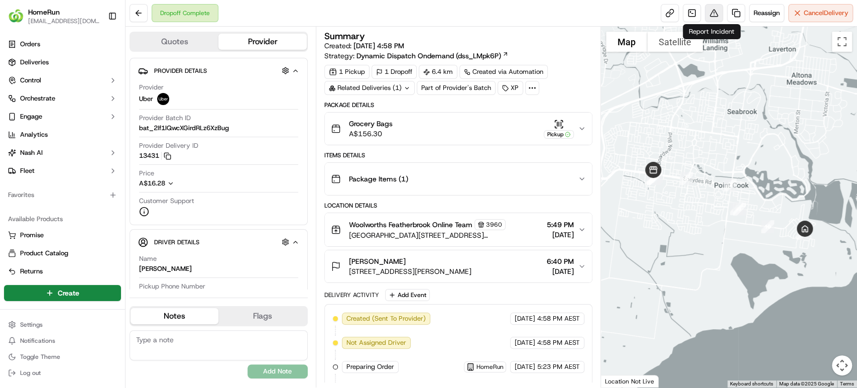
click at [711, 13] on button at bounding box center [714, 13] width 18 height 18
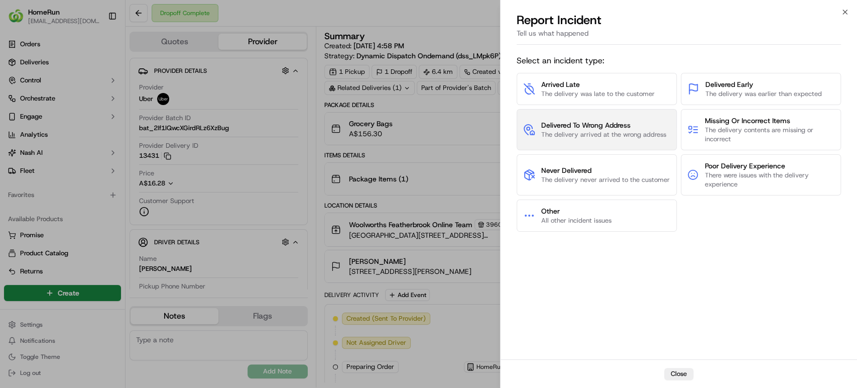
click at [577, 127] on span "Delivered To Wrong Address" at bounding box center [603, 125] width 125 height 10
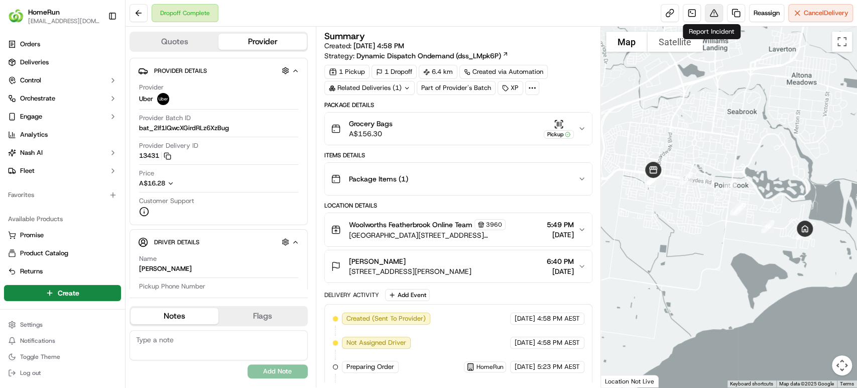
click at [712, 14] on button at bounding box center [714, 13] width 18 height 18
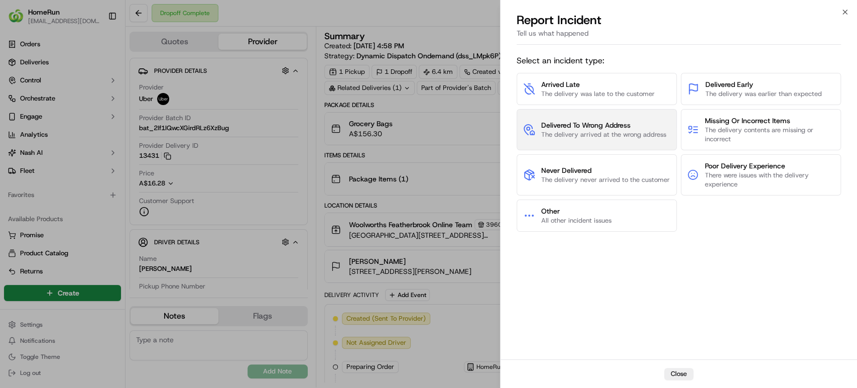
click at [626, 124] on span "Delivered To Wrong Address" at bounding box center [603, 125] width 125 height 10
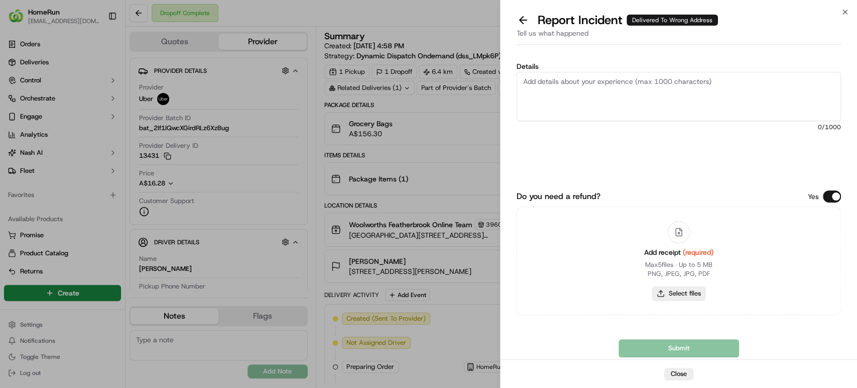
click at [681, 289] on button "Select files" at bounding box center [678, 293] width 53 height 14
type input "C:\fakepath\270318207.pdf"
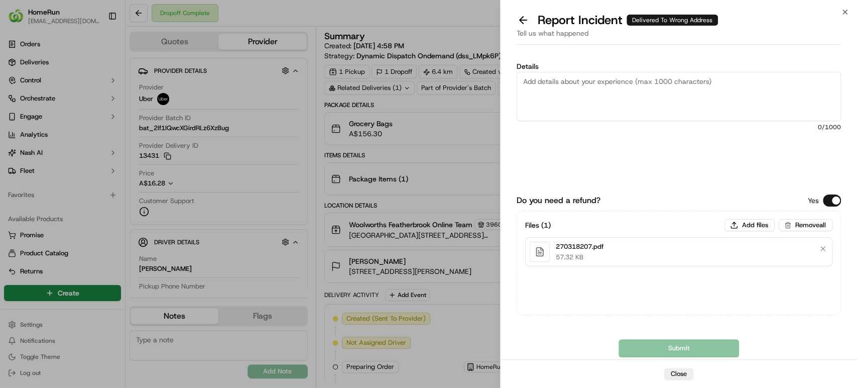
click at [665, 97] on textarea "Details" at bounding box center [679, 96] width 324 height 49
paste textarea "Delivered to incorrect address No POD provided"
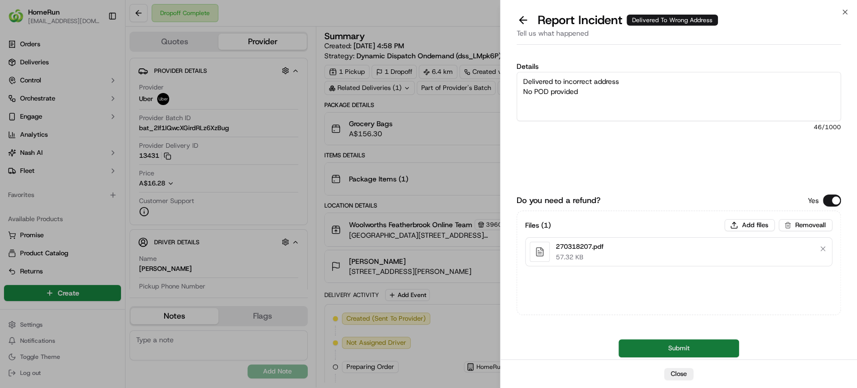
type textarea "Delivered to incorrect address No POD provided"
click at [727, 352] on button "Submit" at bounding box center [679, 348] width 121 height 18
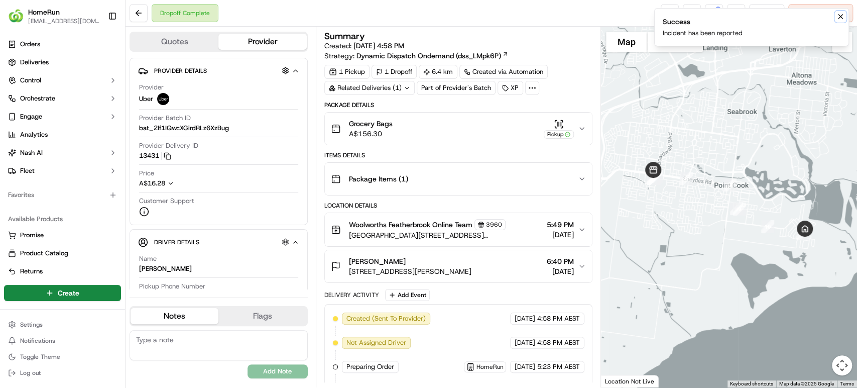
click at [837, 20] on icon "Notifications (F8)" at bounding box center [840, 17] width 8 height 8
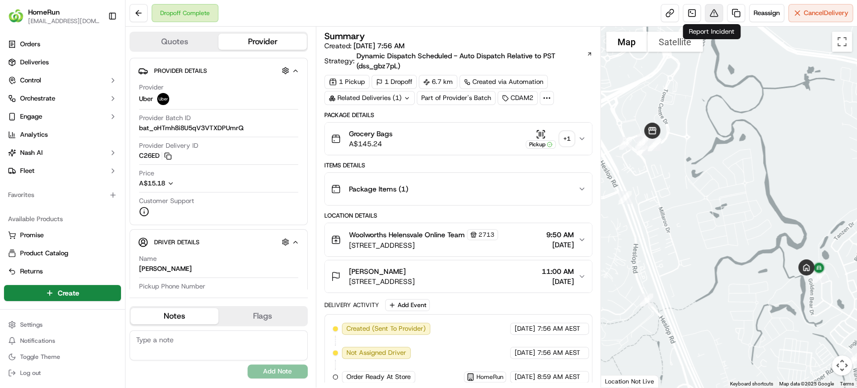
click at [712, 15] on button at bounding box center [714, 13] width 18 height 18
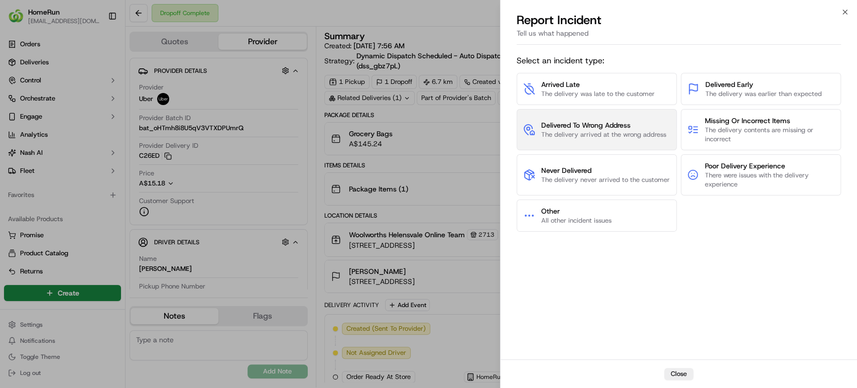
click at [639, 140] on button "Delivered To Wrong Address The delivery arrived at the wrong address" at bounding box center [597, 129] width 160 height 41
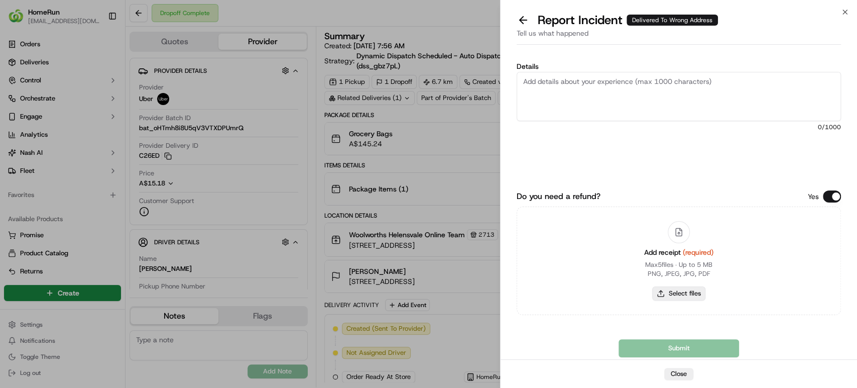
click at [685, 294] on button "Select files" at bounding box center [678, 293] width 53 height 14
type input "C:\fakepath\270522925.pdf"
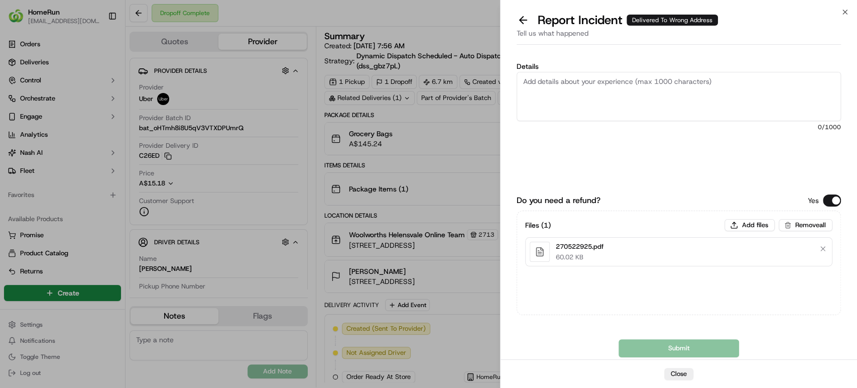
click at [662, 105] on textarea "Details" at bounding box center [679, 96] width 324 height 49
paste textarea "Delivered to incorrect address POD does not match previous pics."
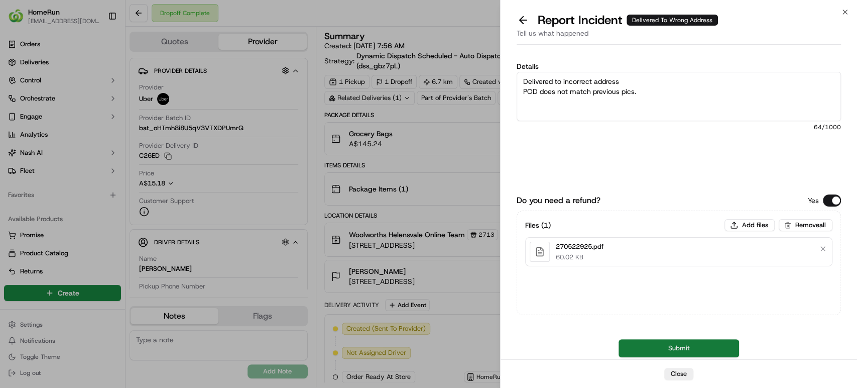
type textarea "Delivered to incorrect address POD does not match previous pics."
click at [657, 350] on button "Submit" at bounding box center [679, 348] width 121 height 18
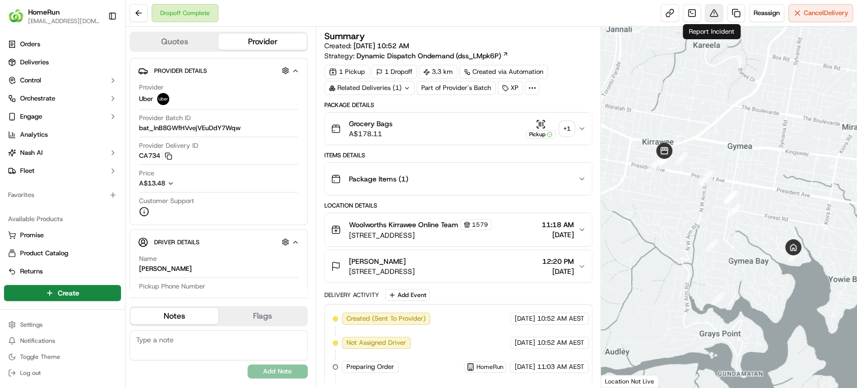
click at [710, 10] on button at bounding box center [714, 13] width 18 height 18
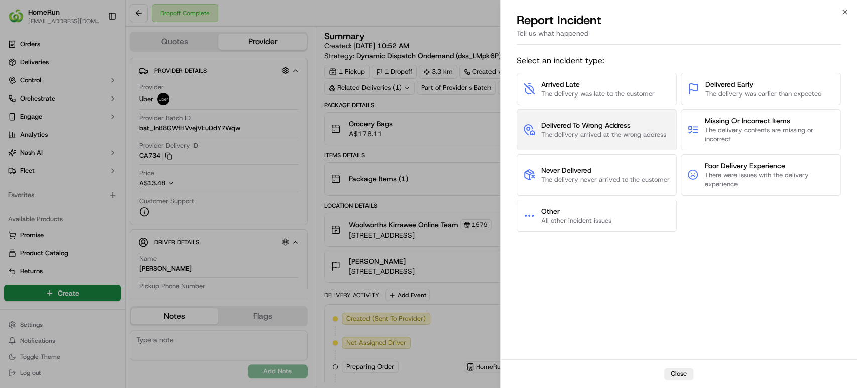
click at [605, 125] on span "Delivered To Wrong Address" at bounding box center [603, 125] width 125 height 10
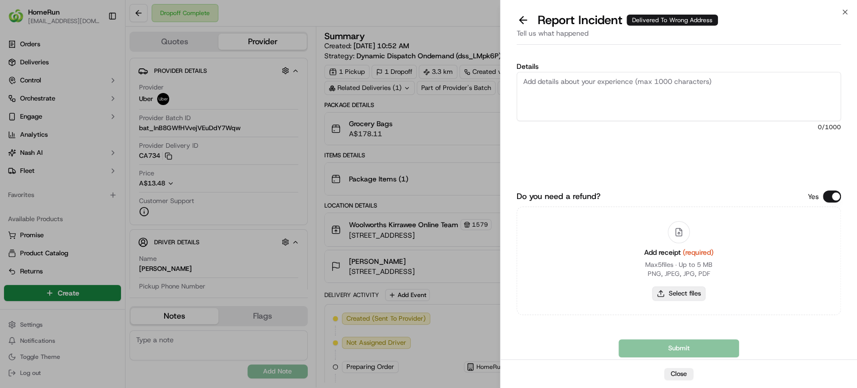
click at [674, 290] on button "Select files" at bounding box center [678, 293] width 53 height 14
type input "C:\fakepath\270572811.pdf"
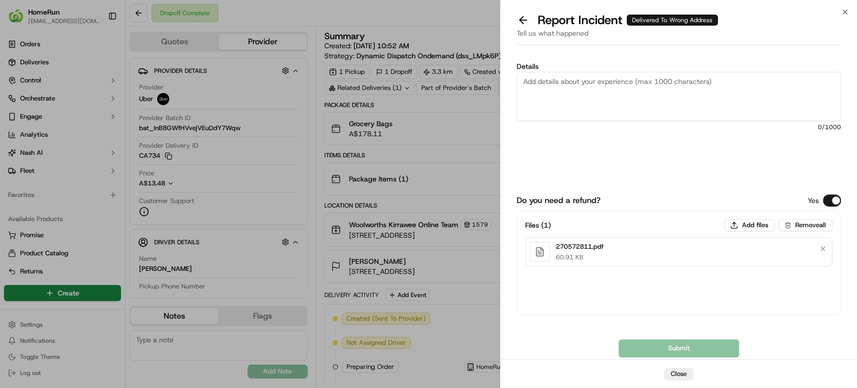
click at [675, 100] on textarea "Details" at bounding box center [679, 96] width 324 height 49
paste textarea "Delivered to incorrect address POD does not match previous pics."
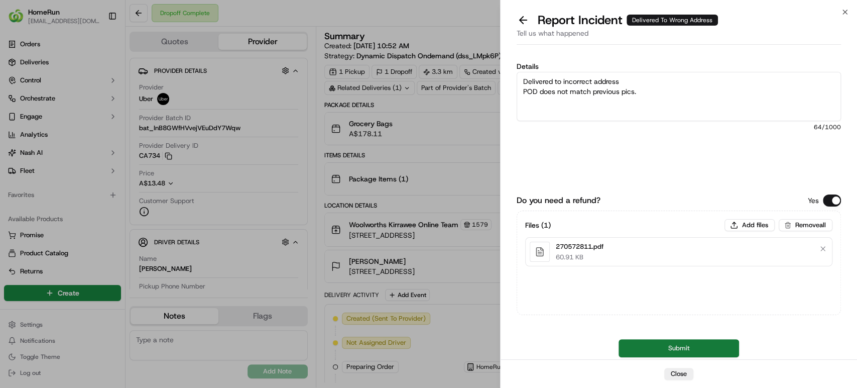
type textarea "Delivered to incorrect address POD does not match previous pics."
click at [626, 355] on button "Submit" at bounding box center [679, 348] width 121 height 18
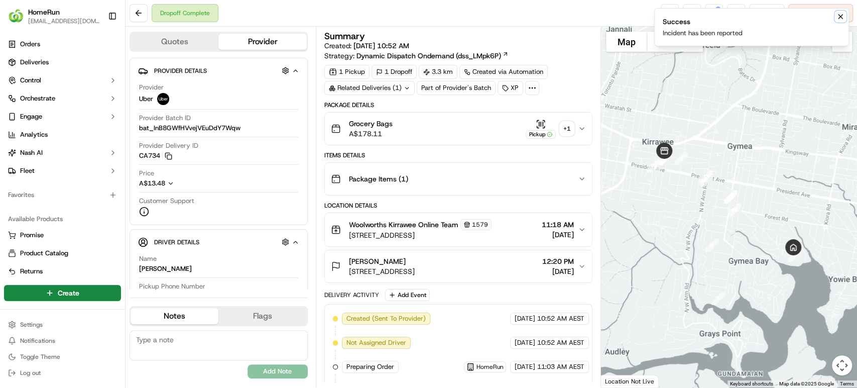
click at [838, 18] on icon "Notifications (F8)" at bounding box center [840, 17] width 4 height 4
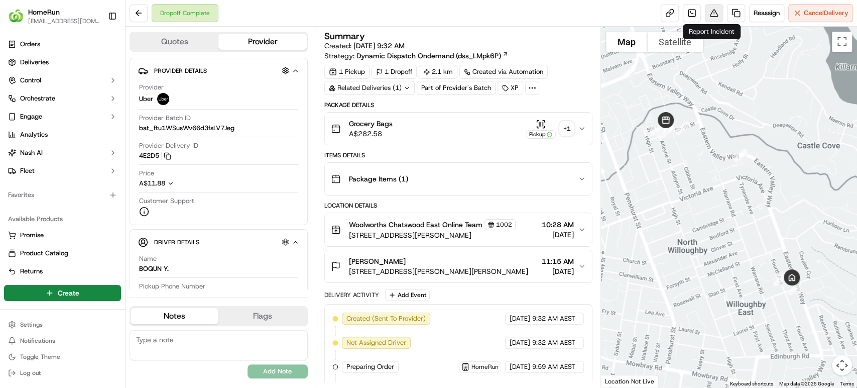
click at [707, 15] on button at bounding box center [714, 13] width 18 height 18
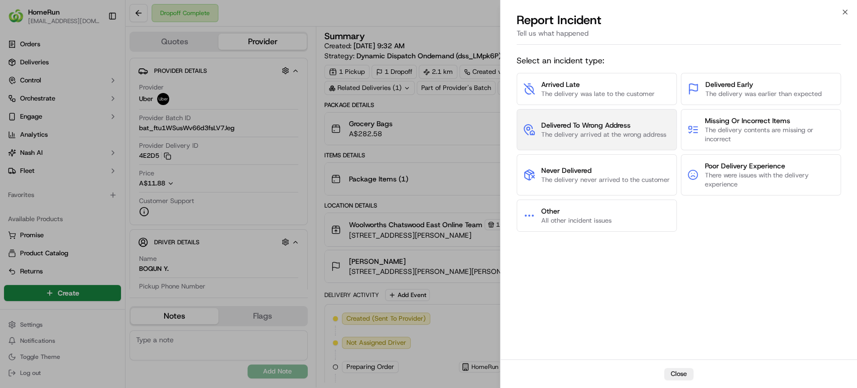
click at [611, 132] on span "The delivery arrived at the wrong address" at bounding box center [603, 134] width 125 height 9
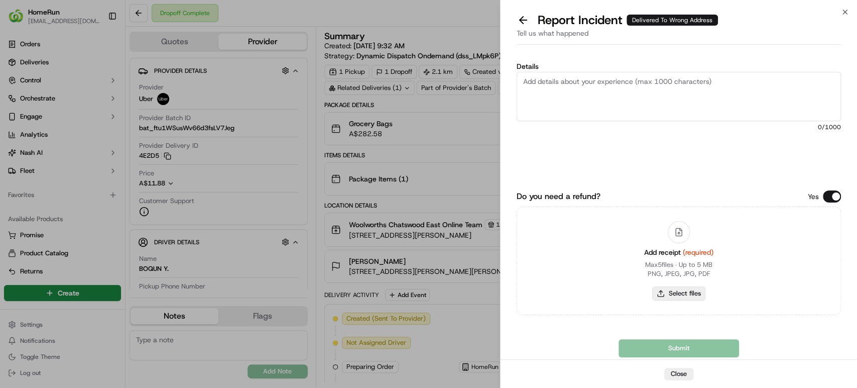
click at [662, 291] on button "Select files" at bounding box center [678, 293] width 53 height 14
type input "C:\fakepath\270558926.pdf"
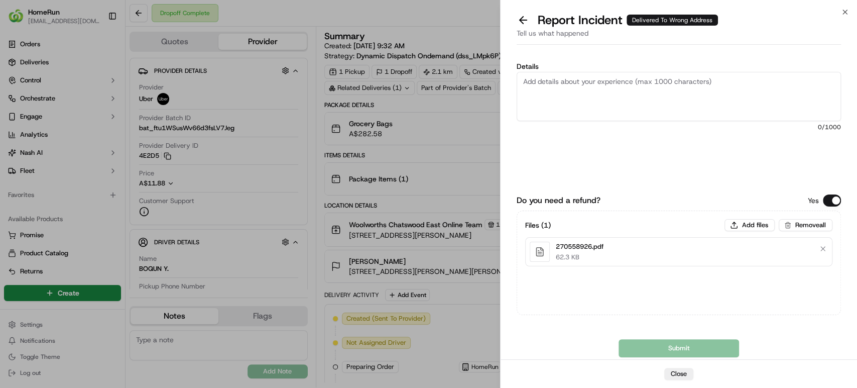
click at [691, 99] on textarea "Details" at bounding box center [679, 96] width 324 height 49
paste textarea "Delivered to incorrect address POD does not match previous pics."
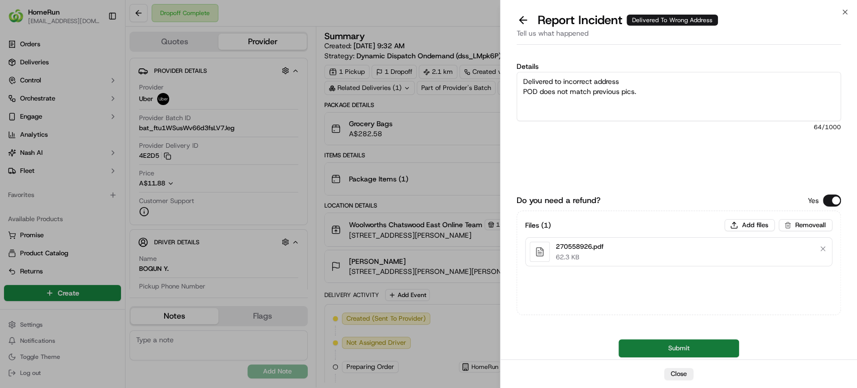
type textarea "Delivered to incorrect address POD does not match previous pics."
click at [680, 344] on button "Submit" at bounding box center [679, 348] width 121 height 18
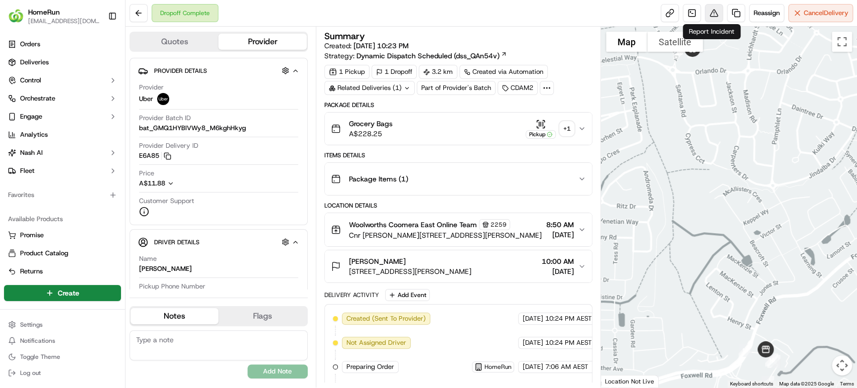
click at [712, 10] on button at bounding box center [714, 13] width 18 height 18
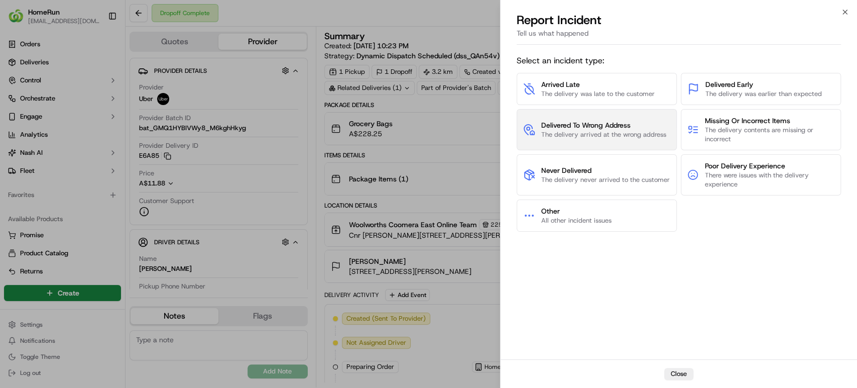
click at [621, 137] on span "The delivery arrived at the wrong address" at bounding box center [603, 134] width 125 height 9
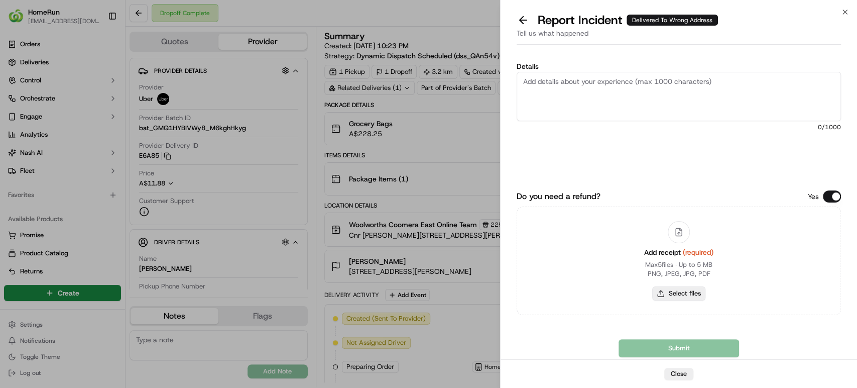
click at [693, 294] on button "Select files" at bounding box center [678, 293] width 53 height 14
type input "C:\fakepath\270128497.pdf"
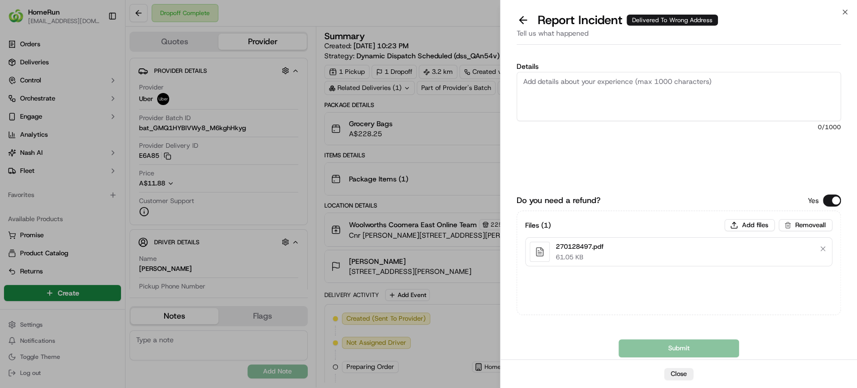
click at [632, 100] on textarea "Details" at bounding box center [679, 96] width 324 height 49
paste textarea "Delivered to incorrect address POD does not match previous pics."
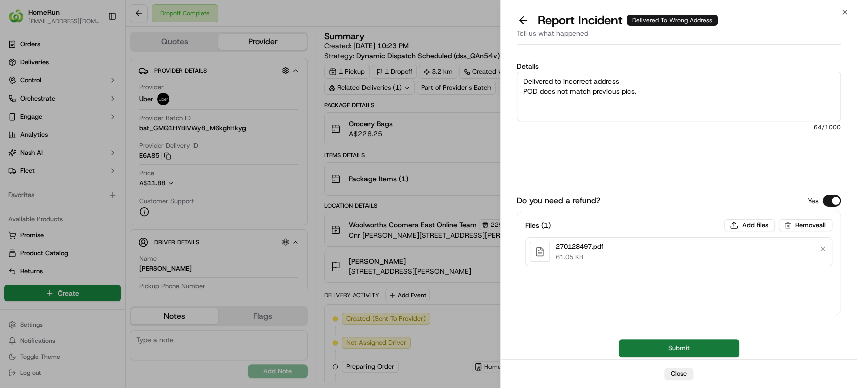
type textarea "Delivered to incorrect address POD does not match previous pics."
click at [650, 350] on button "Submit" at bounding box center [679, 348] width 121 height 18
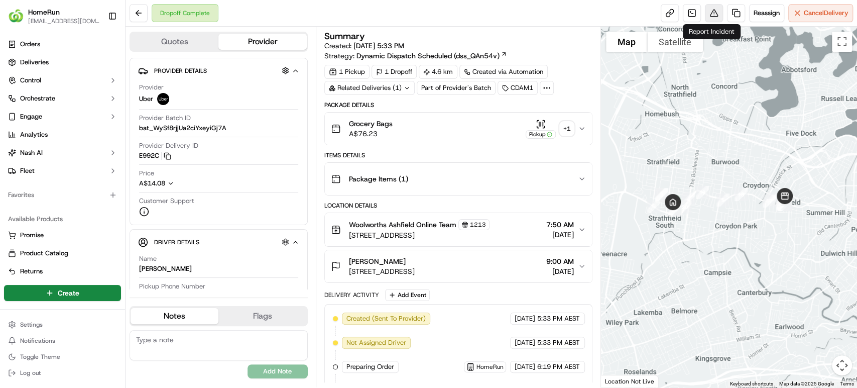
click at [707, 12] on button at bounding box center [714, 13] width 18 height 18
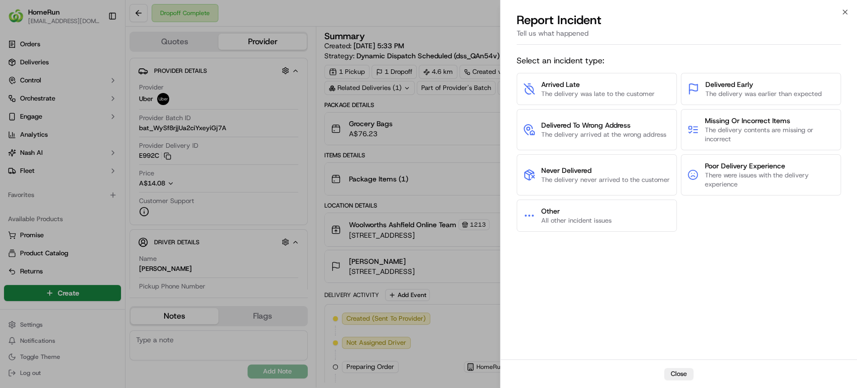
click at [596, 126] on span "Delivered To Wrong Address" at bounding box center [603, 125] width 125 height 10
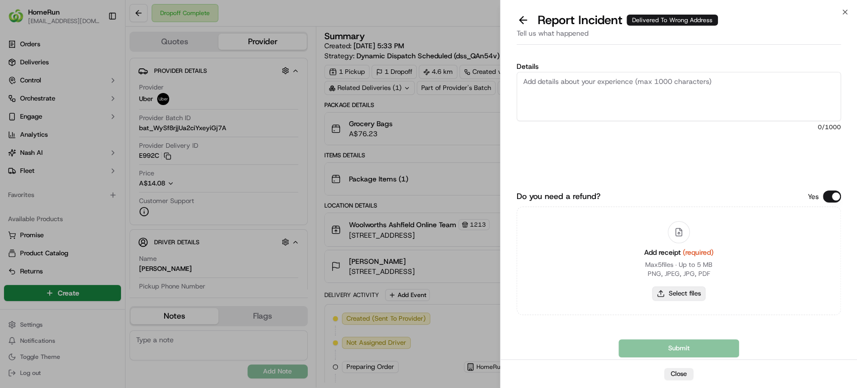
click at [675, 299] on button "Select files" at bounding box center [678, 293] width 53 height 14
type input "C:\fakepath\270160835.pdf"
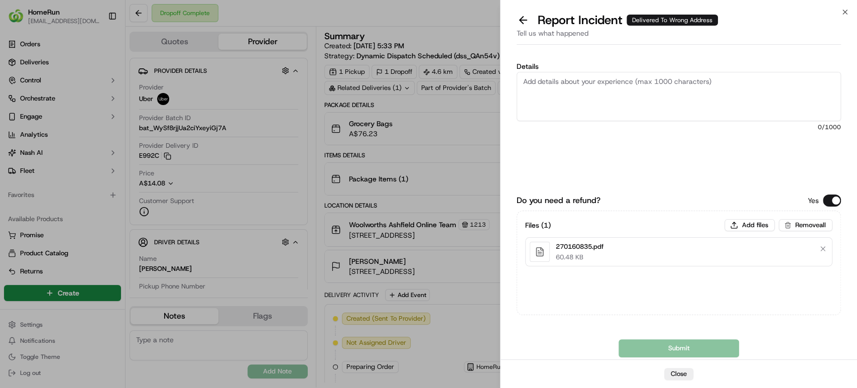
click at [598, 95] on textarea "Details" at bounding box center [679, 96] width 324 height 49
paste textarea "Delivered to incorrect address POD does not match previous pics."
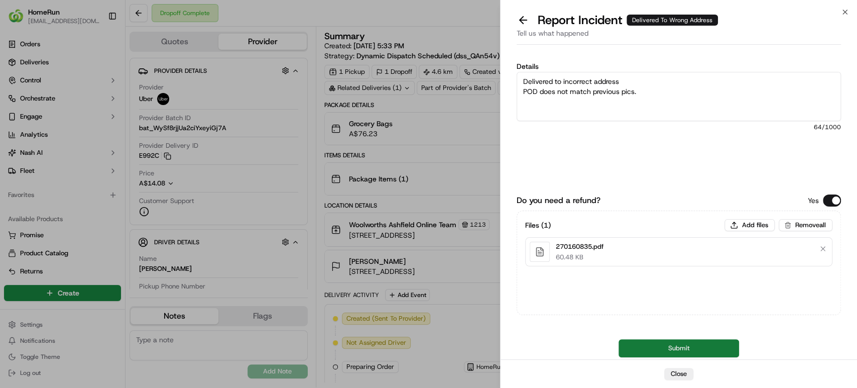
type textarea "Delivered to incorrect address POD does not match previous pics."
click at [648, 345] on button "Submit" at bounding box center [679, 348] width 121 height 18
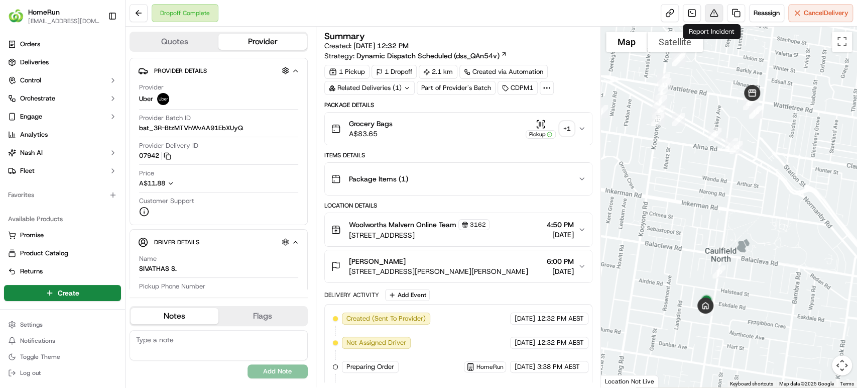
click at [708, 11] on button at bounding box center [714, 13] width 18 height 18
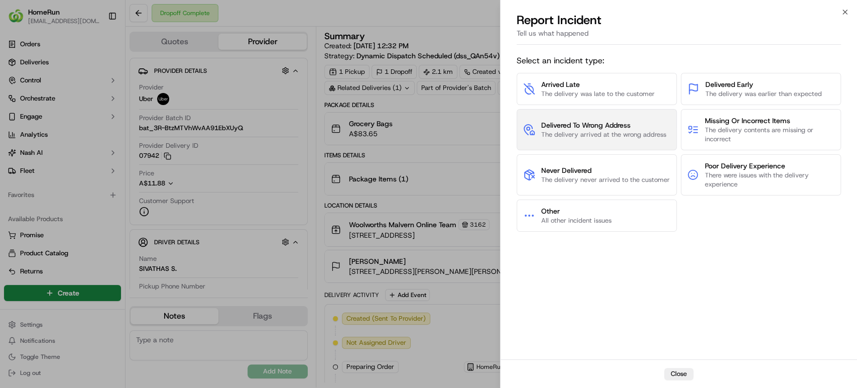
click at [611, 122] on span "Delivered To Wrong Address" at bounding box center [603, 125] width 125 height 10
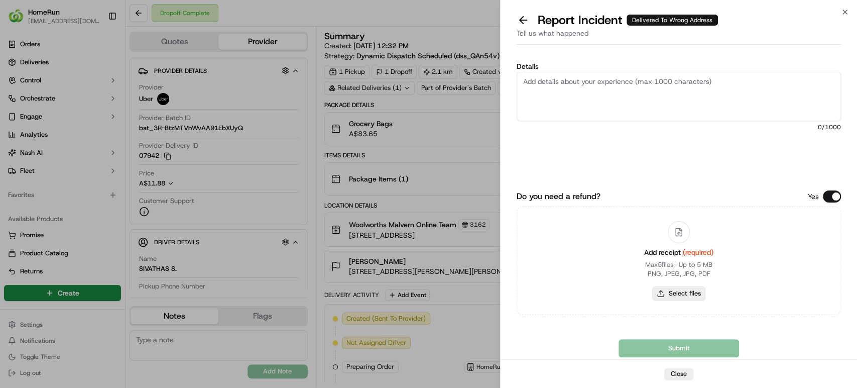
click at [661, 293] on button "Select files" at bounding box center [678, 293] width 53 height 14
type input "C:\fakepath\270436476.pdf"
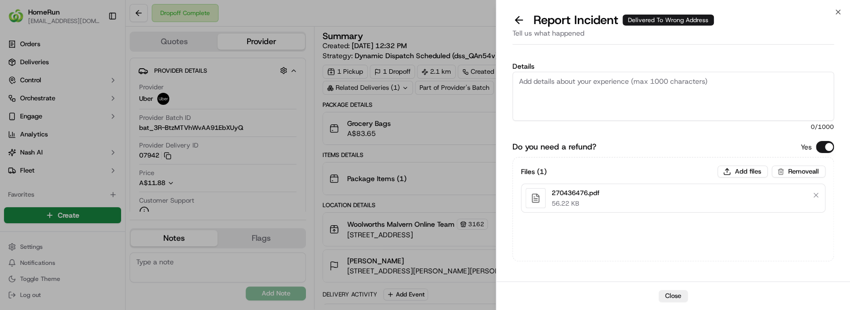
click at [692, 89] on textarea "Details" at bounding box center [672, 96] width 321 height 49
paste textarea "Bundled order- Incorrect bags provided"
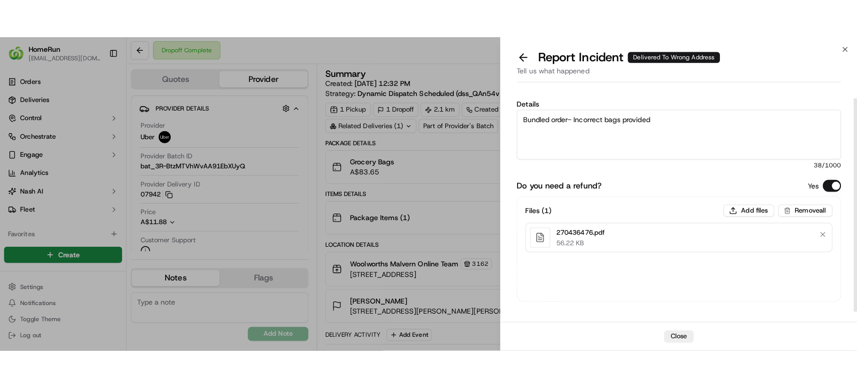
scroll to position [24, 0]
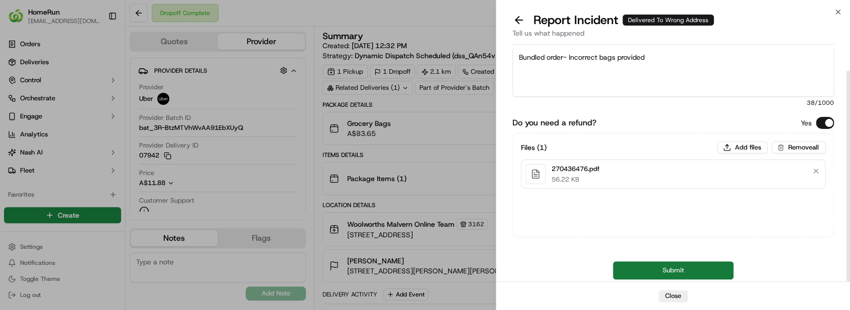
type textarea "Bundled order- Incorrect bags provided"
click at [645, 272] on button "Submit" at bounding box center [673, 271] width 121 height 18
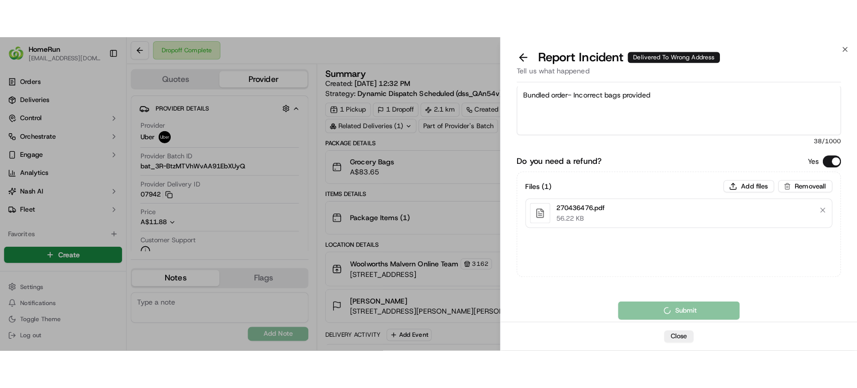
scroll to position [0, 0]
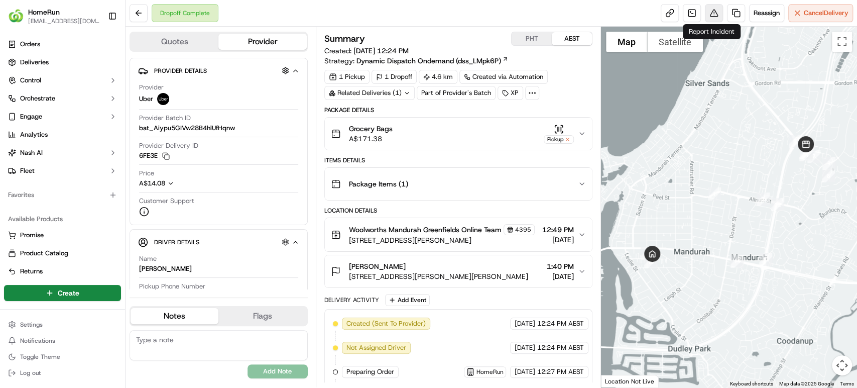
click at [706, 12] on button at bounding box center [714, 13] width 18 height 18
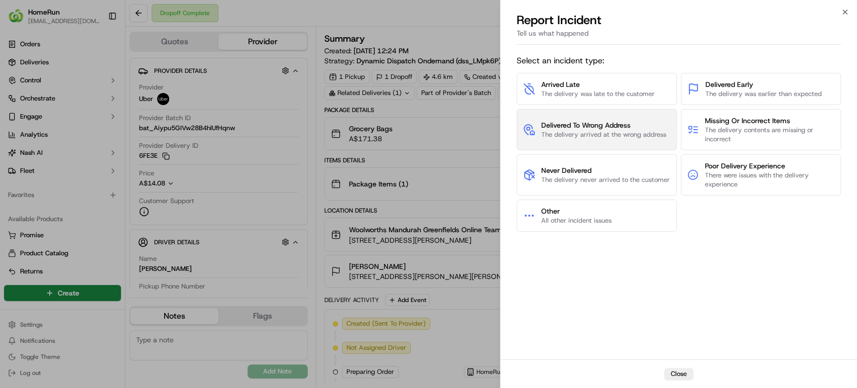
click at [611, 128] on span "Delivered To Wrong Address" at bounding box center [603, 125] width 125 height 10
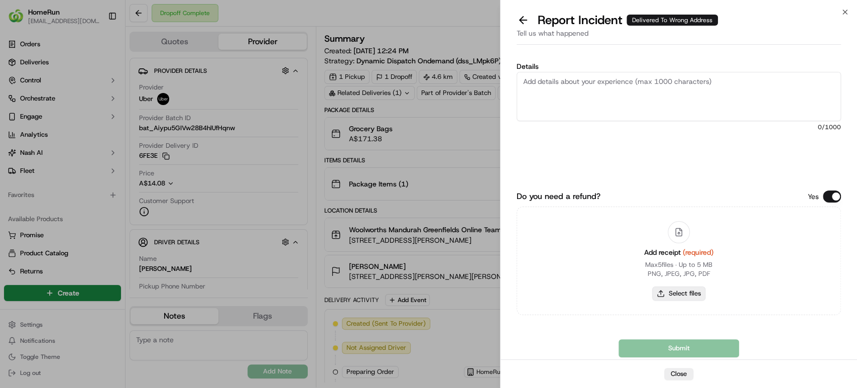
click at [688, 294] on button "Select files" at bounding box center [678, 293] width 53 height 14
type input "C:\fakepath\270413672.pdf"
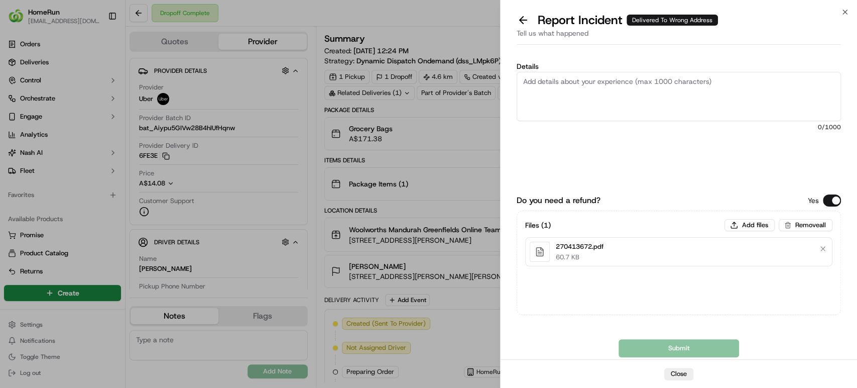
click at [562, 83] on textarea "Details" at bounding box center [679, 96] width 324 height 49
paste textarea "Delivered to incorrect address No POD provided"
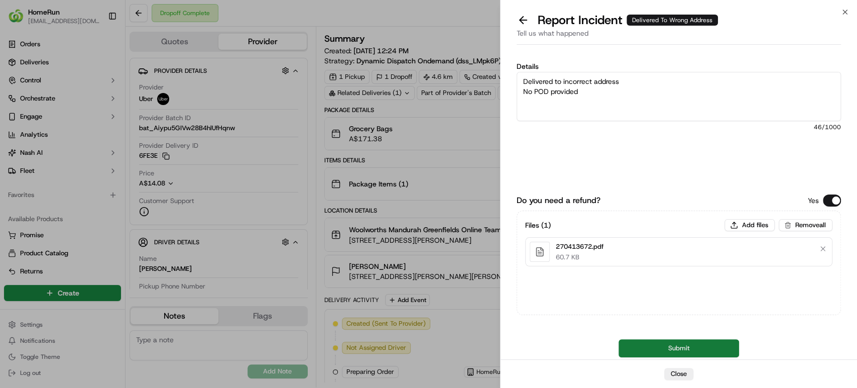
type textarea "Delivered to incorrect address No POD provided"
click at [697, 344] on button "Submit" at bounding box center [679, 348] width 121 height 18
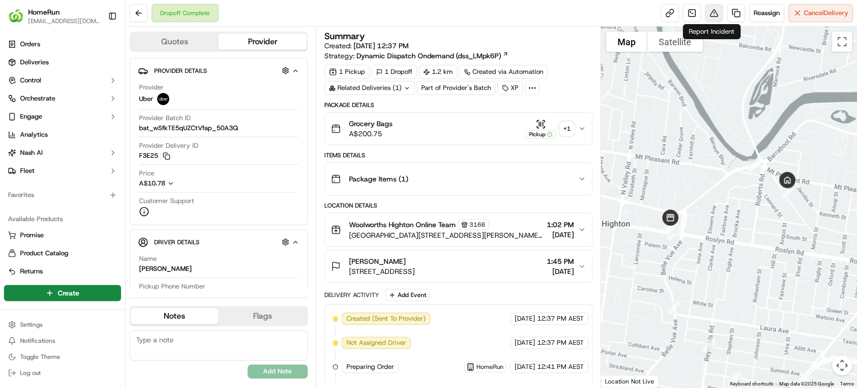
click at [710, 15] on button at bounding box center [714, 13] width 18 height 18
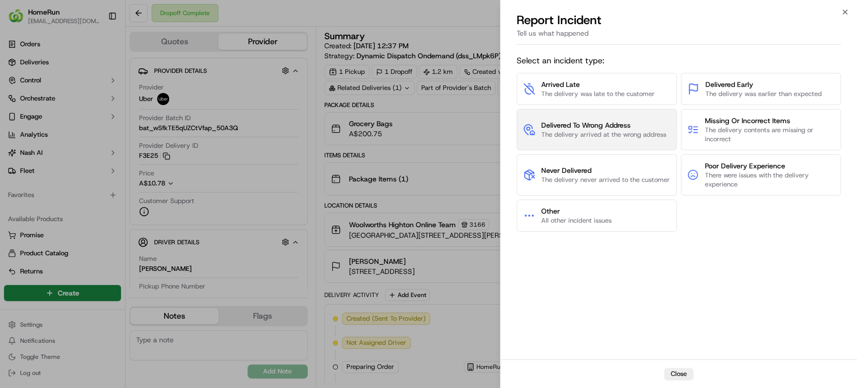
click at [565, 140] on button "Delivered To Wrong Address The delivery arrived at the wrong address" at bounding box center [597, 129] width 160 height 41
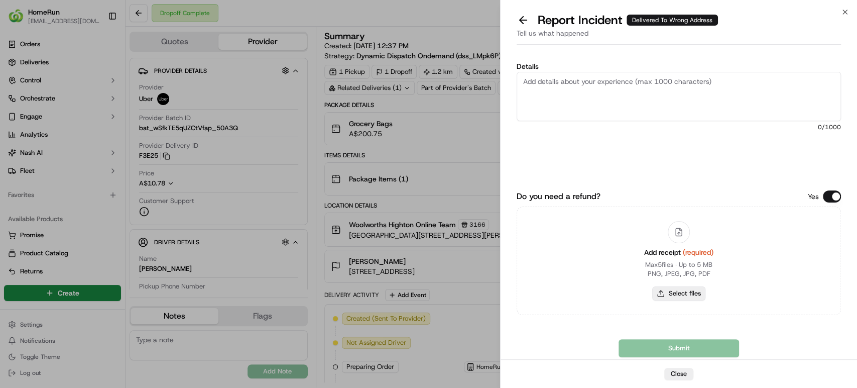
click at [682, 297] on button "Select files" at bounding box center [678, 293] width 53 height 14
type input "C:\fakepath\270437681.pdf"
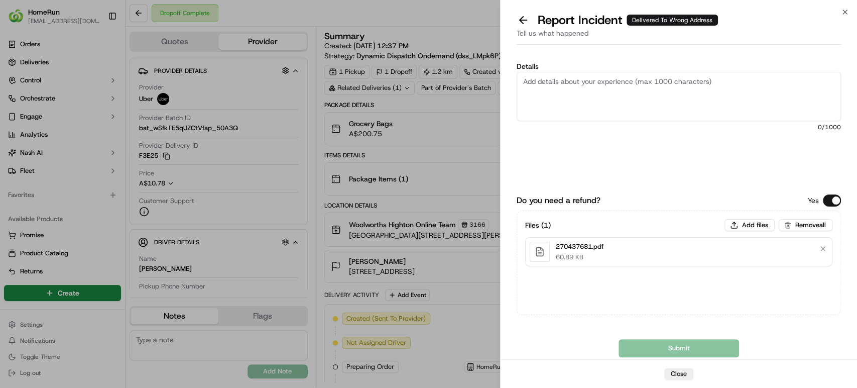
click at [673, 93] on textarea "Details" at bounding box center [679, 96] width 324 height 49
paste textarea "Delivered to incorrect address POD does not match previous pics."
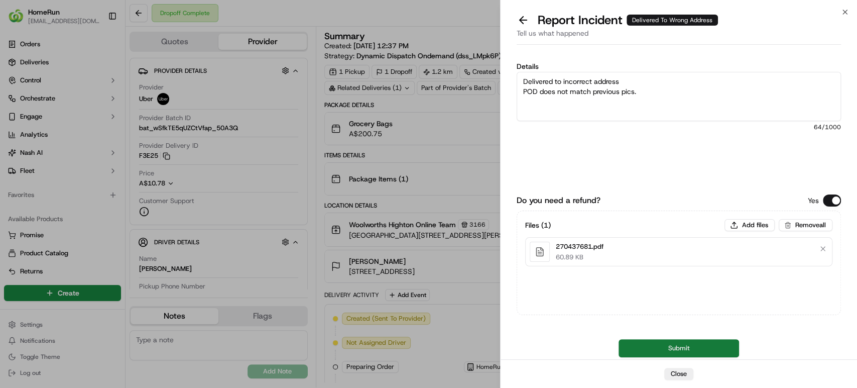
type textarea "Delivered to incorrect address POD does not match previous pics."
click at [650, 343] on button "Submit" at bounding box center [679, 348] width 121 height 18
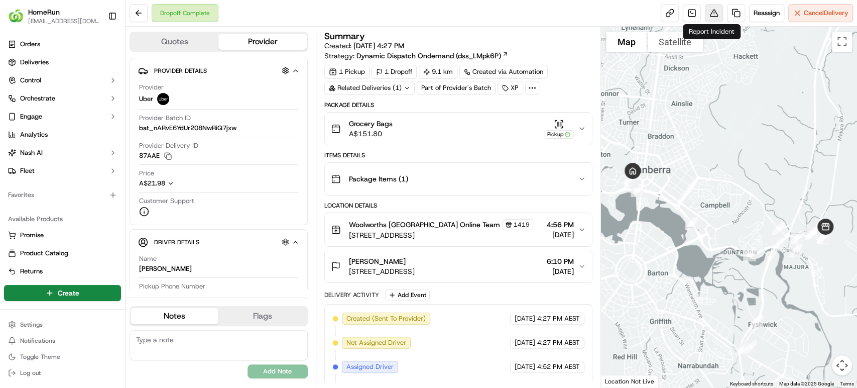
click at [708, 10] on button at bounding box center [714, 13] width 18 height 18
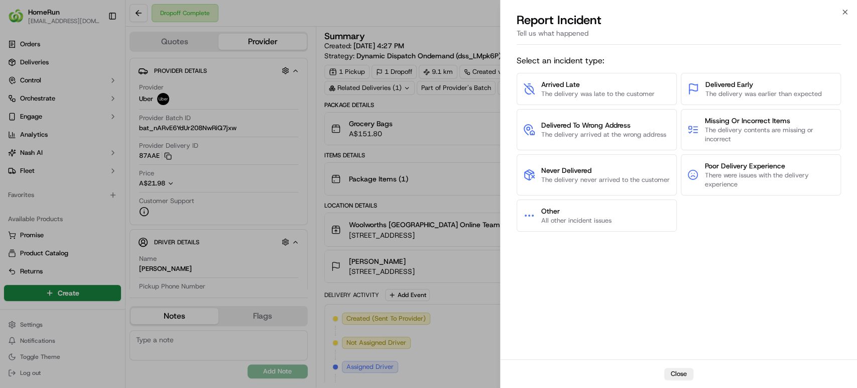
click at [591, 128] on span "Delivered To Wrong Address" at bounding box center [603, 125] width 125 height 10
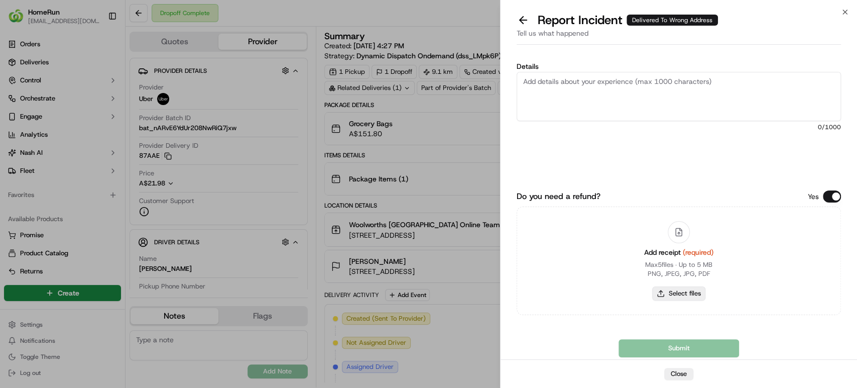
click at [665, 293] on button "Select files" at bounding box center [678, 293] width 53 height 14
type input "C:\fakepath\270480406.pdf"
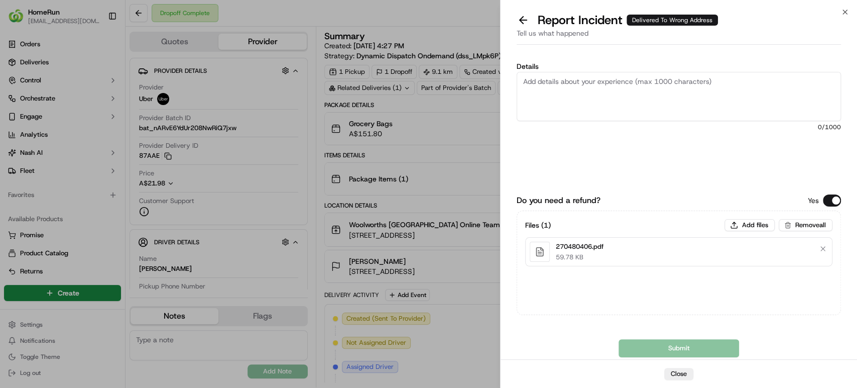
click at [636, 99] on textarea "Details" at bounding box center [679, 96] width 324 height 49
paste textarea "Delivered to incorrect address No POD provided"
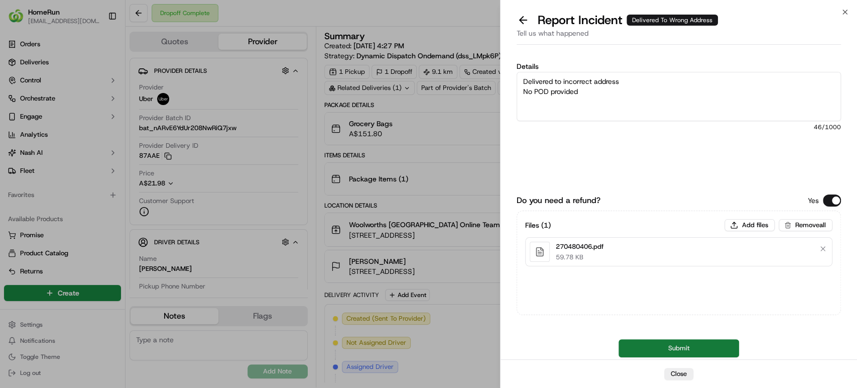
type textarea "Delivered to incorrect address No POD provided"
click at [670, 345] on button "Submit" at bounding box center [679, 348] width 121 height 18
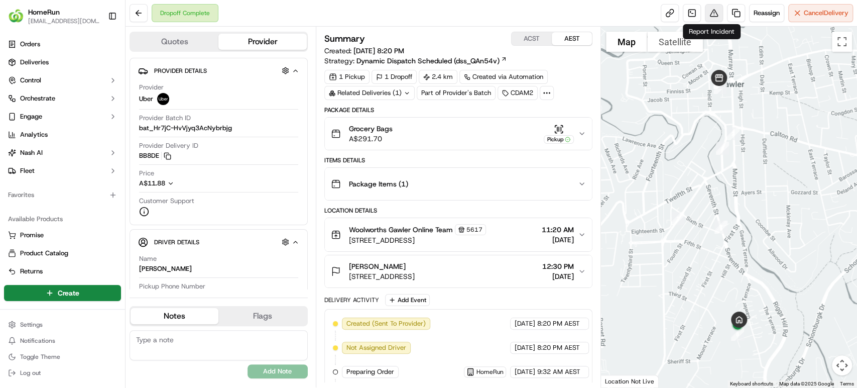
click at [714, 10] on button at bounding box center [714, 13] width 18 height 18
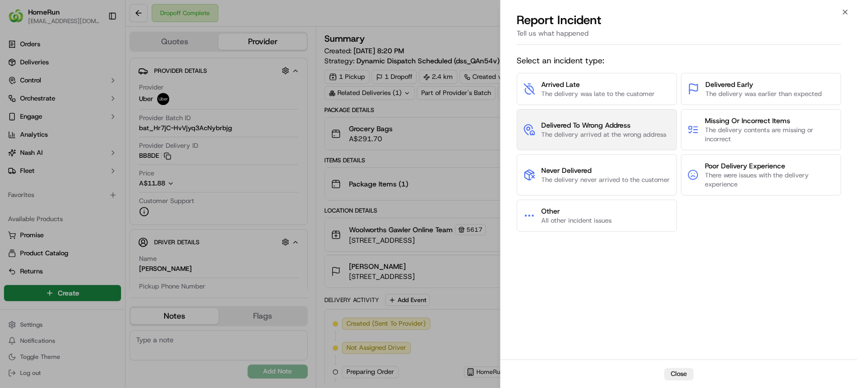
click at [639, 122] on span "Delivered To Wrong Address" at bounding box center [603, 125] width 125 height 10
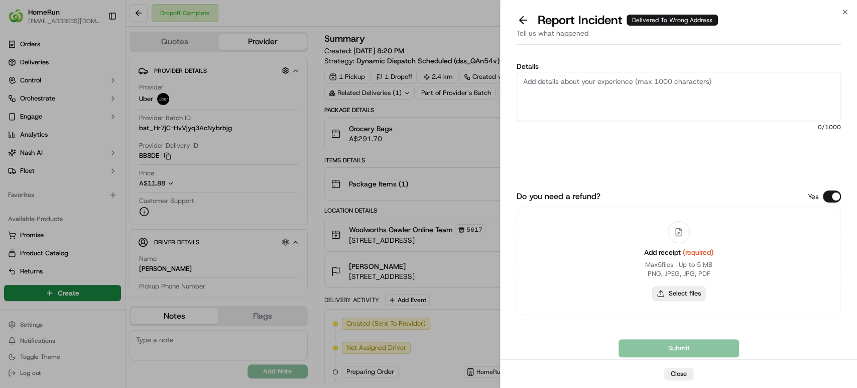
click at [664, 293] on button "Select files" at bounding box center [678, 293] width 53 height 14
type input "C:\fakepath\270513561.pdf"
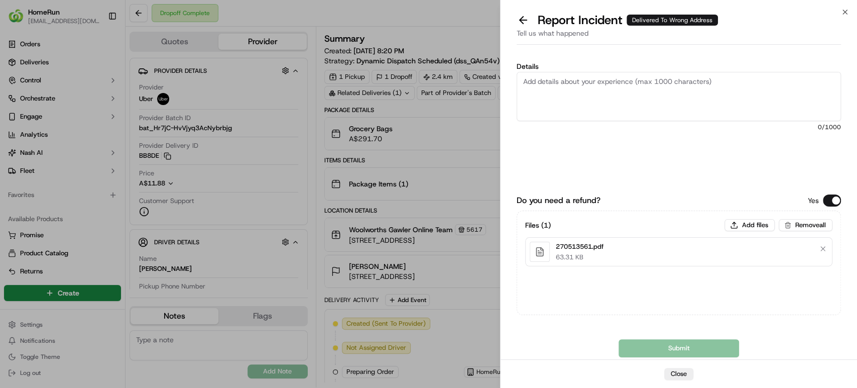
click at [634, 103] on textarea "Details" at bounding box center [679, 96] width 324 height 49
paste textarea "Delivered to incorrect address No POD provided"
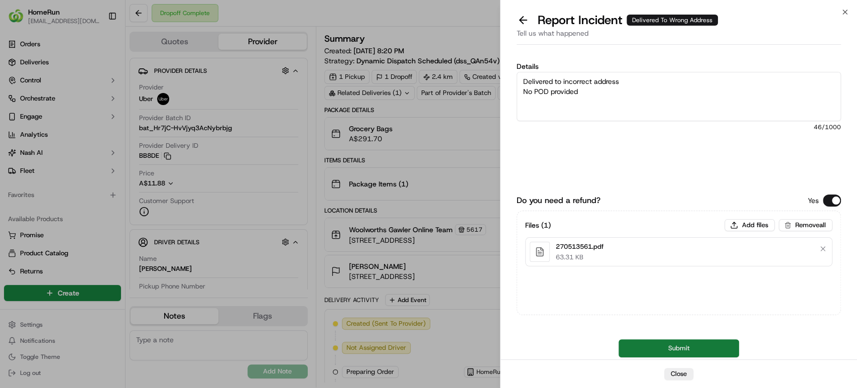
type textarea "Delivered to incorrect address No POD provided"
click at [643, 348] on button "Submit" at bounding box center [679, 348] width 121 height 18
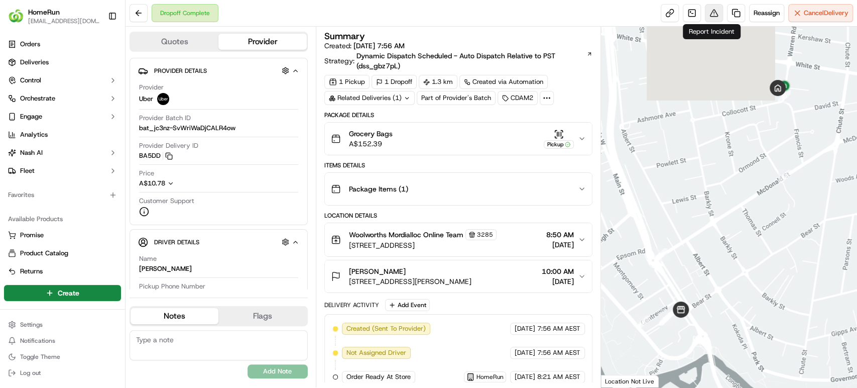
click at [707, 12] on button at bounding box center [714, 13] width 18 height 18
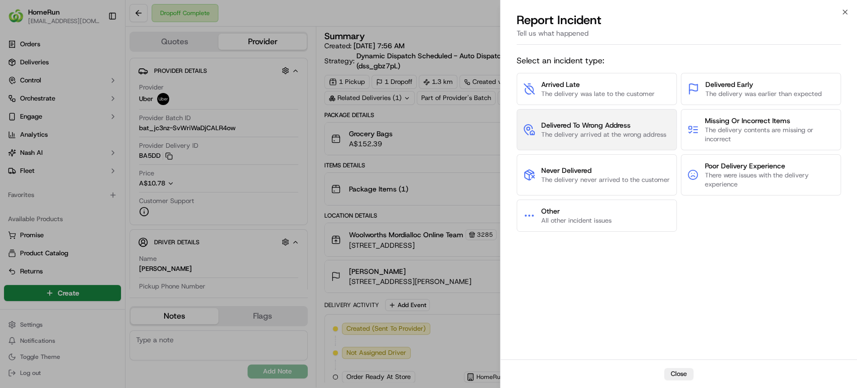
click at [658, 133] on span "The delivery arrived at the wrong address" at bounding box center [603, 134] width 125 height 9
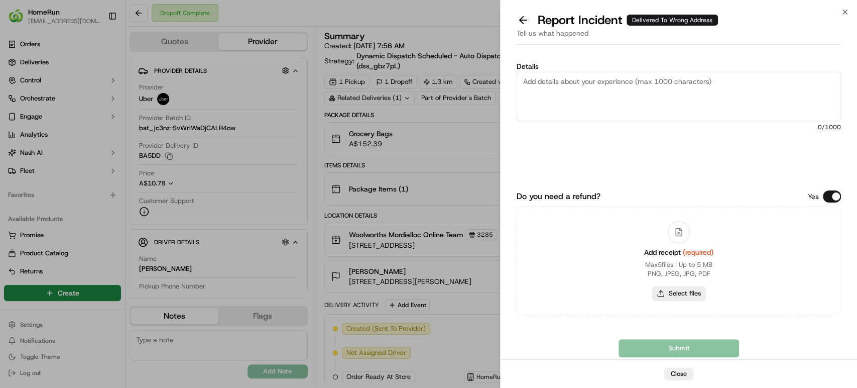
click at [675, 294] on button "Select files" at bounding box center [678, 293] width 53 height 14
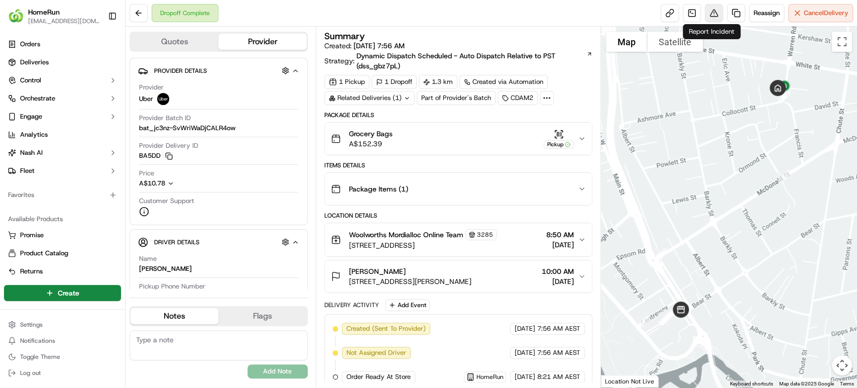
click at [713, 10] on button at bounding box center [714, 13] width 18 height 18
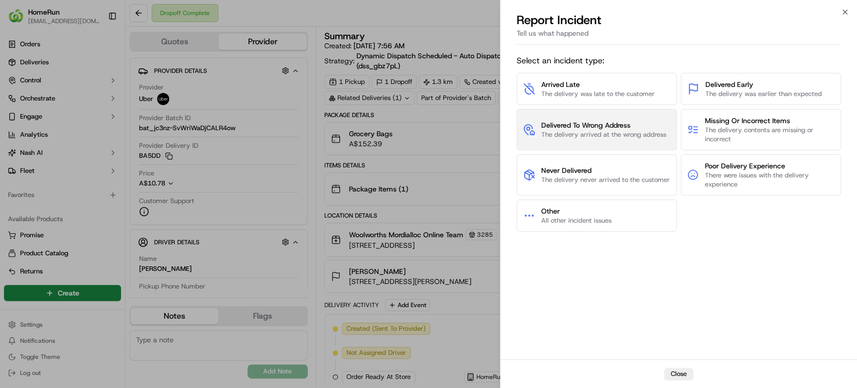
click at [631, 132] on span "The delivery arrived at the wrong address" at bounding box center [603, 134] width 125 height 9
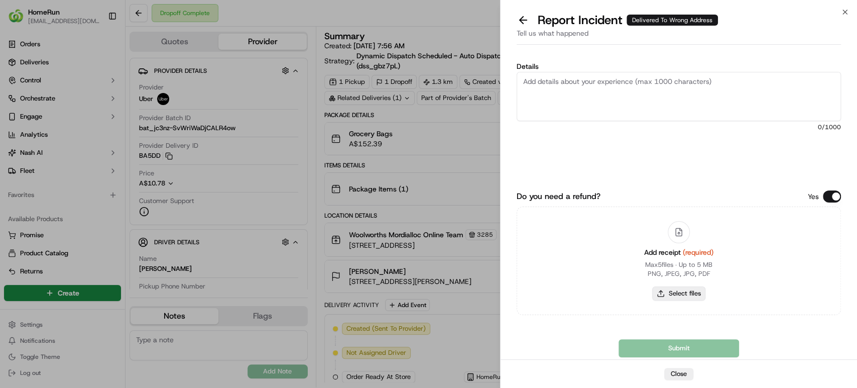
click at [676, 294] on button "Select files" at bounding box center [678, 293] width 53 height 14
type input "C:\fakepath\270512388.pdf"
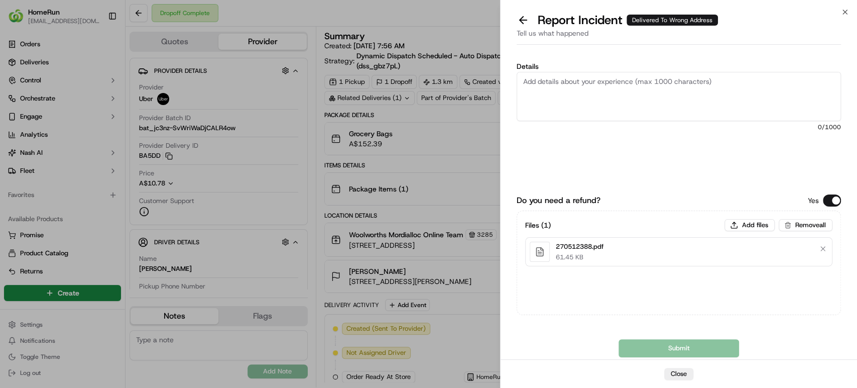
click at [721, 96] on textarea "Details" at bounding box center [679, 96] width 324 height 49
paste textarea "Bundled order- Incorrect bags provided"
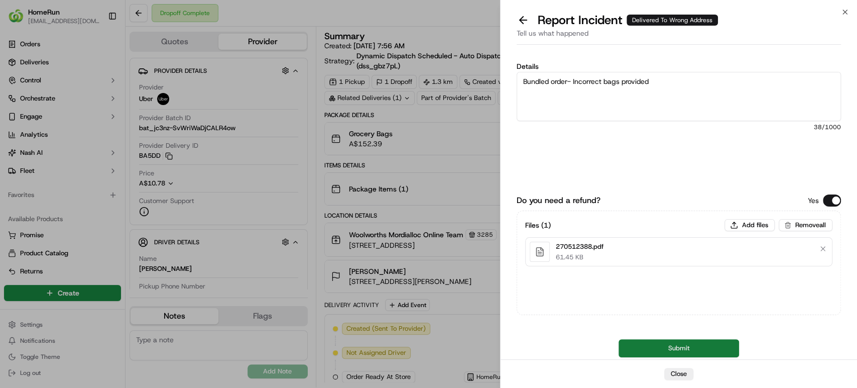
type textarea "Bundled order- Incorrect bags provided"
click at [667, 349] on button "Submit" at bounding box center [679, 348] width 121 height 18
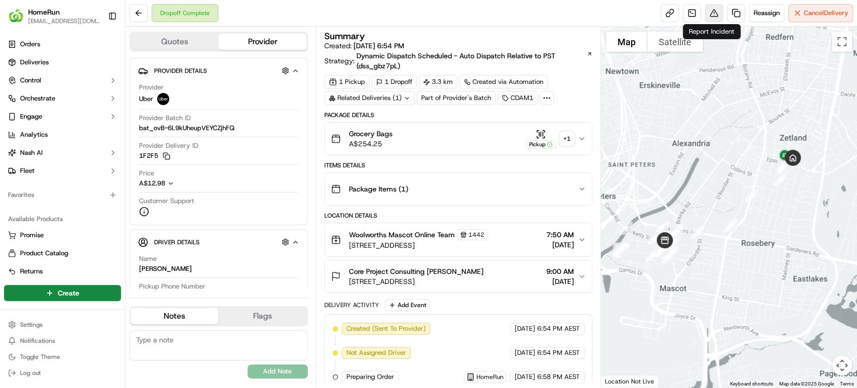
click at [706, 12] on button at bounding box center [714, 13] width 18 height 18
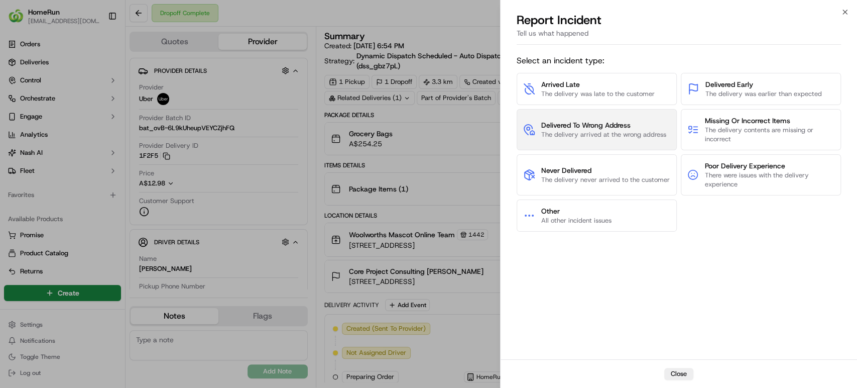
click at [629, 131] on span "The delivery arrived at the wrong address" at bounding box center [603, 134] width 125 height 9
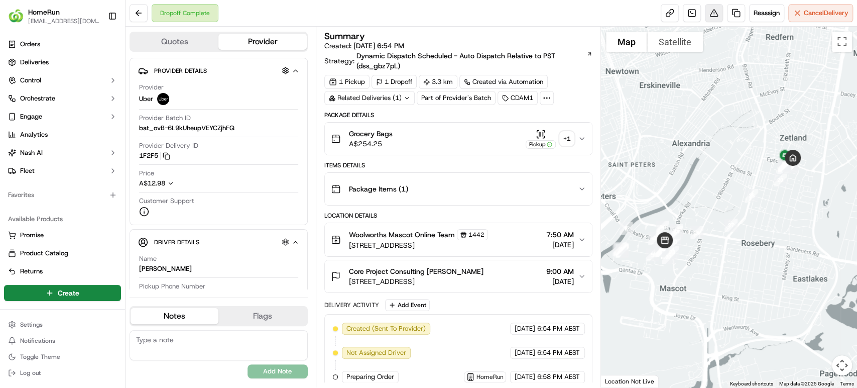
click at [708, 9] on button at bounding box center [714, 13] width 18 height 18
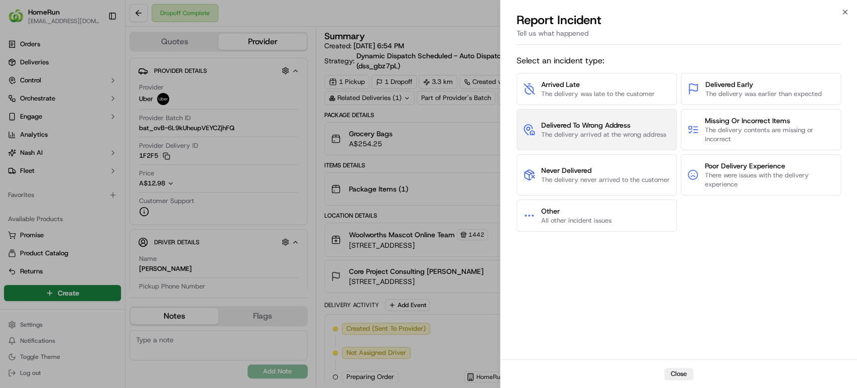
click at [626, 119] on button "Delivered To Wrong Address The delivery arrived at the wrong address" at bounding box center [597, 129] width 160 height 41
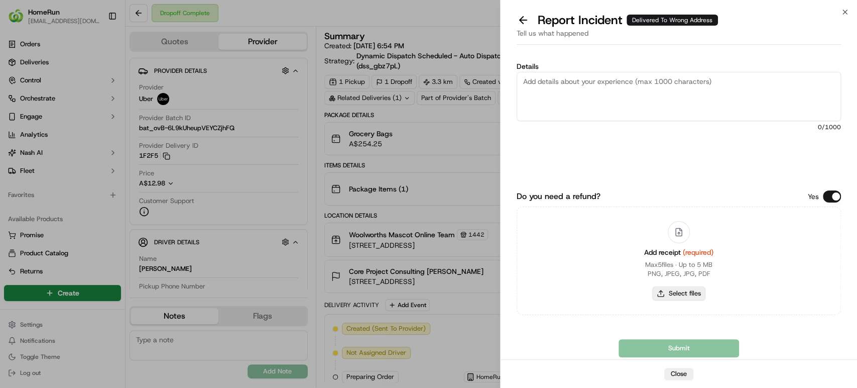
click at [693, 295] on button "Select files" at bounding box center [678, 293] width 53 height 14
type input "C:\fakepath\270134566.pdf"
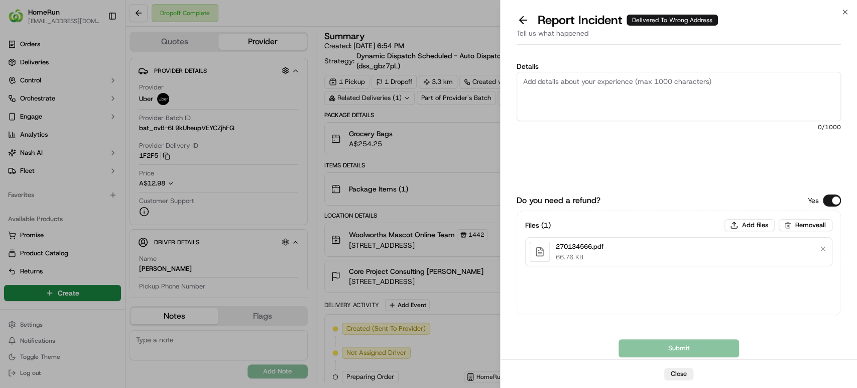
click at [671, 89] on textarea "Details" at bounding box center [679, 96] width 324 height 49
paste textarea "Delivered to incorrect address POD does not match previous pics."
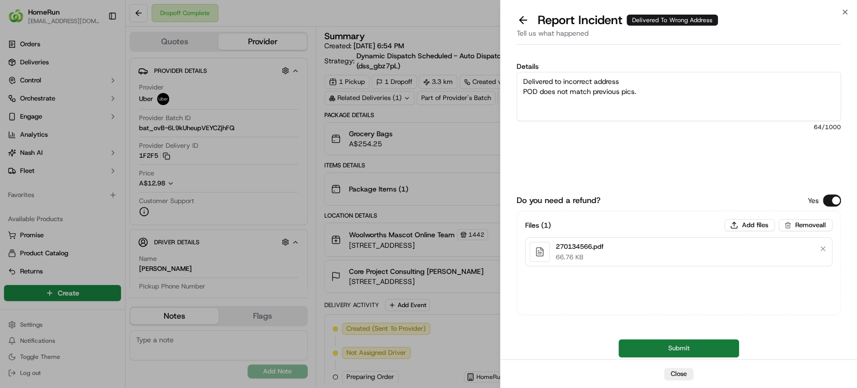
type textarea "Delivered to incorrect address POD does not match previous pics."
click at [650, 353] on button "Submit" at bounding box center [679, 348] width 121 height 18
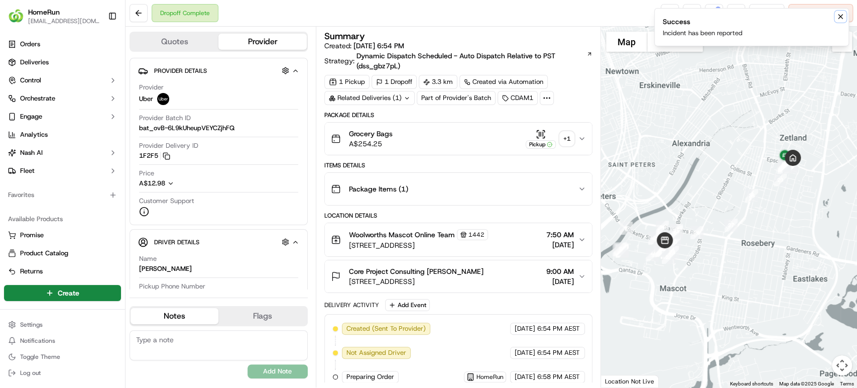
click at [839, 17] on icon "Notifications (F8)" at bounding box center [840, 17] width 8 height 8
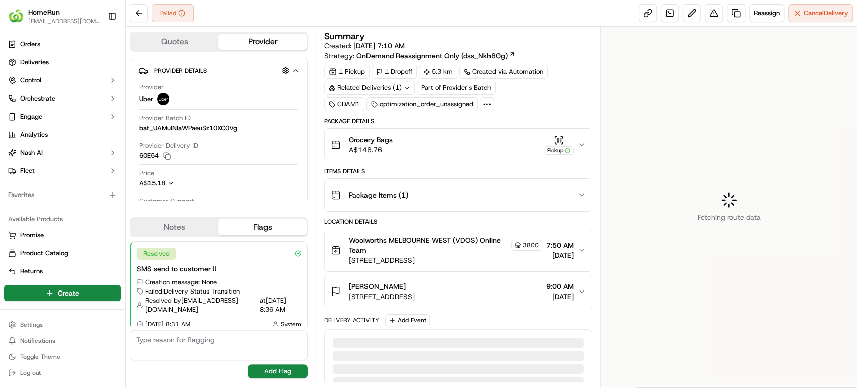
scroll to position [8, 0]
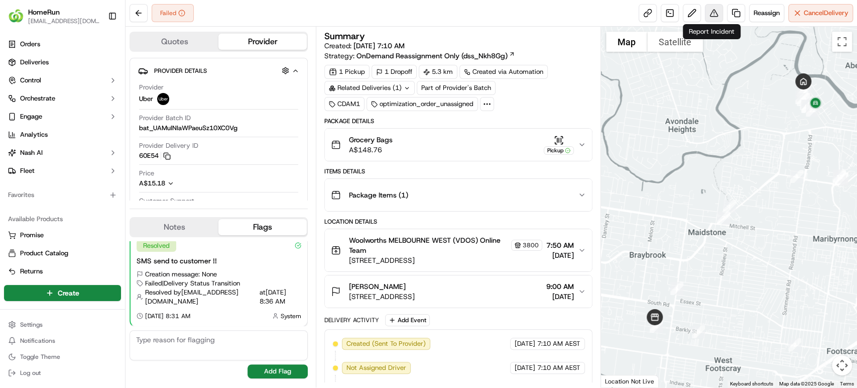
click at [710, 13] on button at bounding box center [714, 13] width 18 height 18
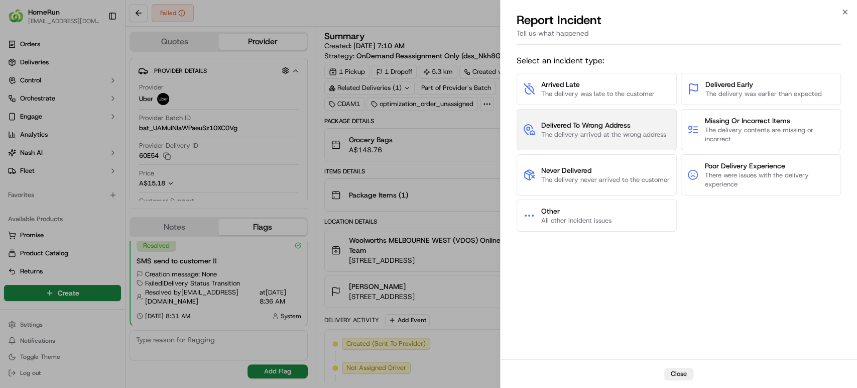
click at [599, 136] on span "The delivery arrived at the wrong address" at bounding box center [603, 134] width 125 height 9
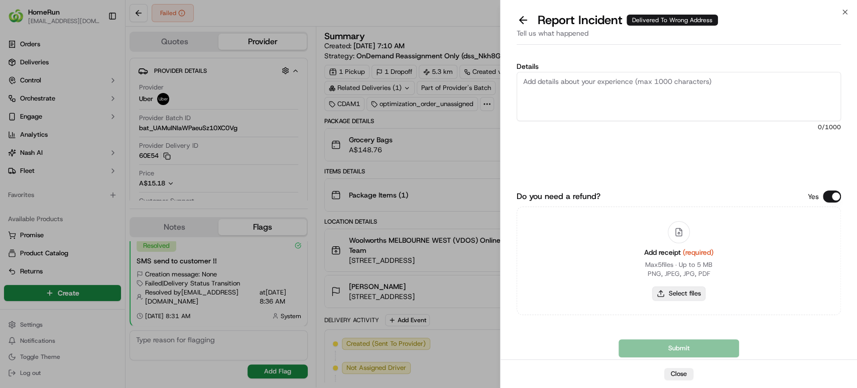
click at [668, 294] on button "Select files" at bounding box center [678, 293] width 53 height 14
type input "C:\fakepath\270522212.pdf"
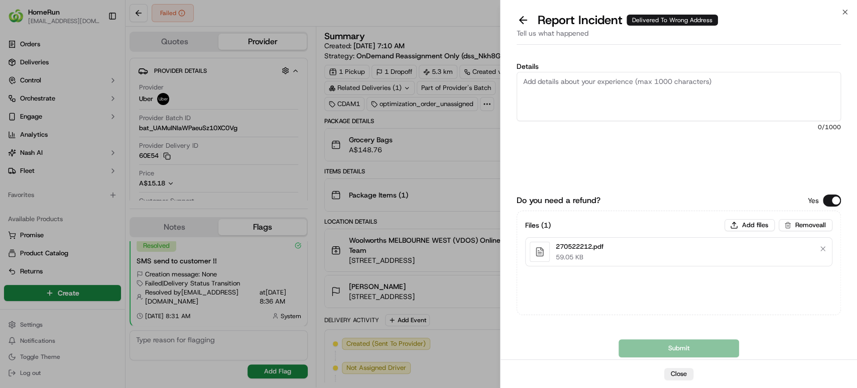
drag, startPoint x: 666, startPoint y: 80, endPoint x: 664, endPoint y: 86, distance: 6.4
click at [664, 86] on textarea "Details" at bounding box center [679, 96] width 324 height 49
paste textarea "Bundled order- Incorrect bags provided"
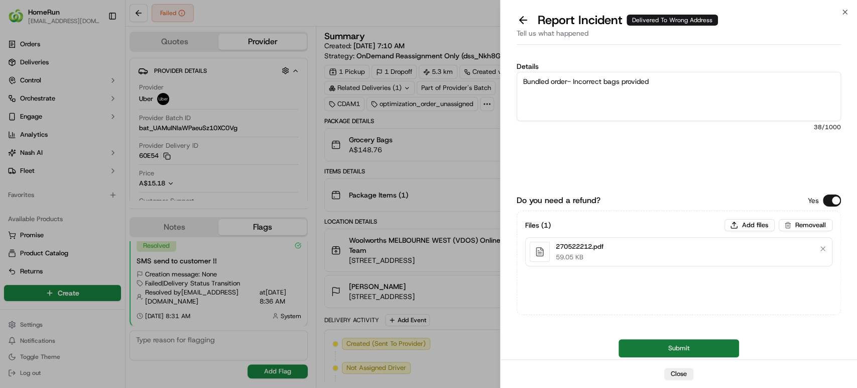
type textarea "Bundled order- Incorrect bags provided"
click at [650, 355] on button "Submit" at bounding box center [679, 348] width 121 height 18
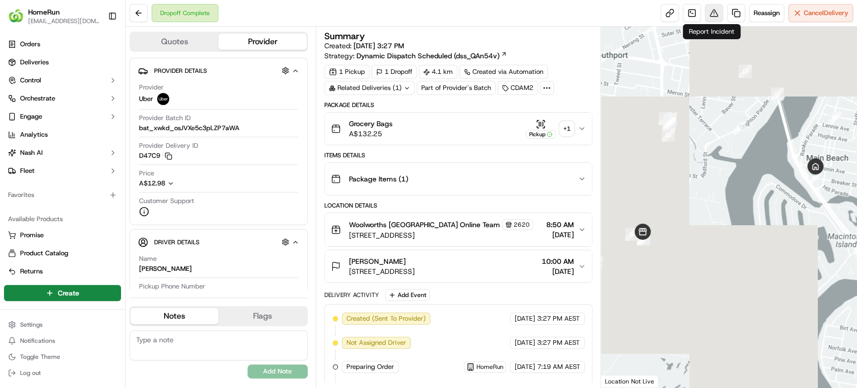
click at [715, 13] on button at bounding box center [714, 13] width 18 height 18
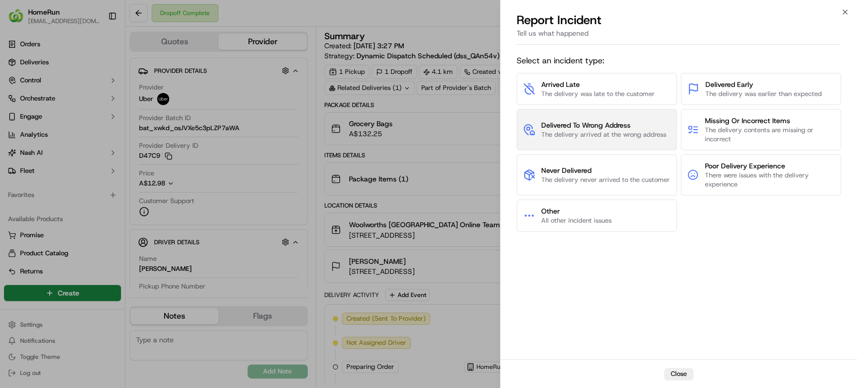
click at [635, 130] on span "The delivery arrived at the wrong address" at bounding box center [603, 134] width 125 height 9
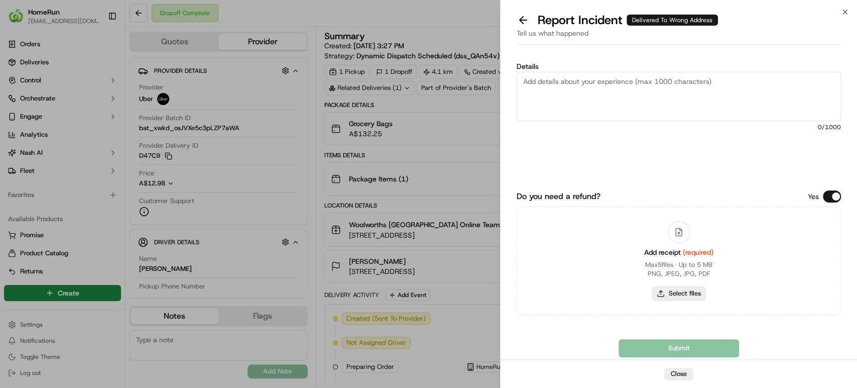
click at [668, 288] on button "Select files" at bounding box center [678, 293] width 53 height 14
type input "C:\fakepath\270302444.pdf"
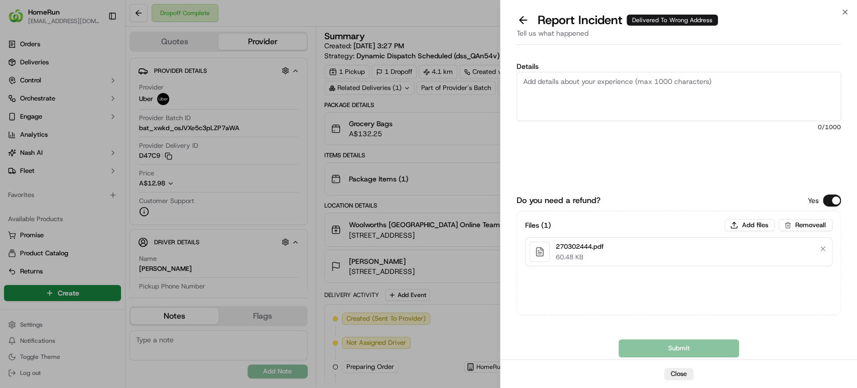
click at [657, 113] on textarea "Details" at bounding box center [679, 96] width 324 height 49
paste textarea "Bundled order- Incorrect bags provided"
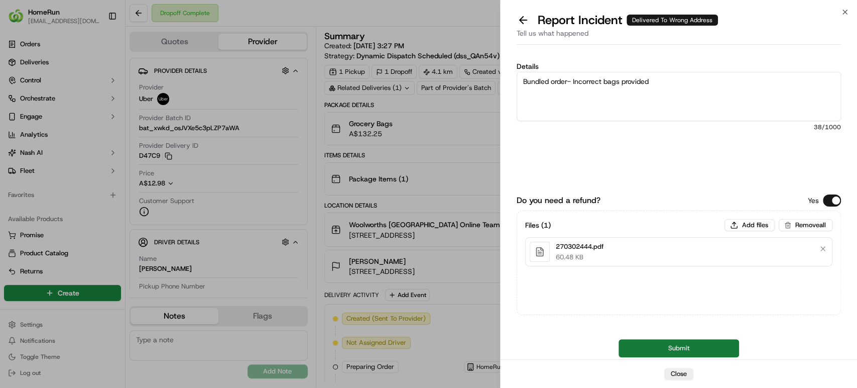
type textarea "Bundled order- Incorrect bags provided"
click at [656, 348] on button "Submit" at bounding box center [679, 348] width 121 height 18
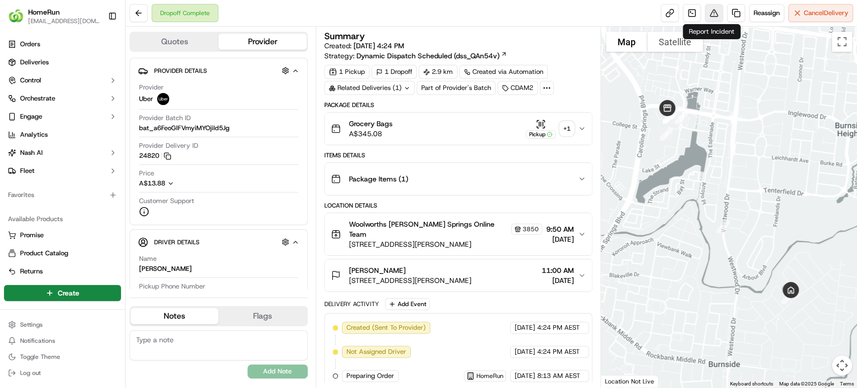
click at [715, 15] on button at bounding box center [714, 13] width 18 height 18
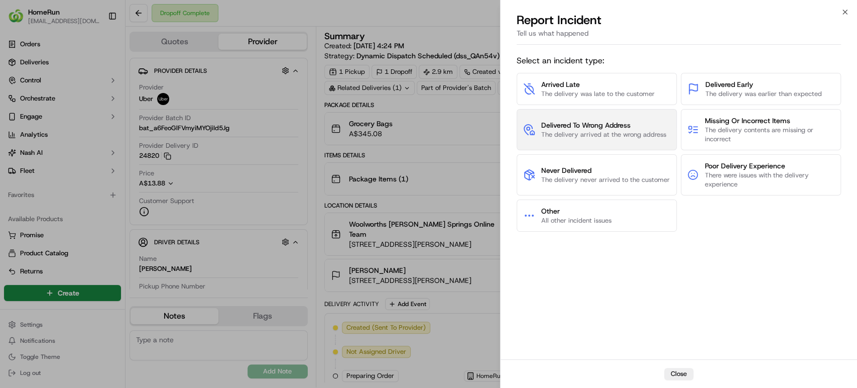
click at [644, 138] on span "The delivery arrived at the wrong address" at bounding box center [603, 134] width 125 height 9
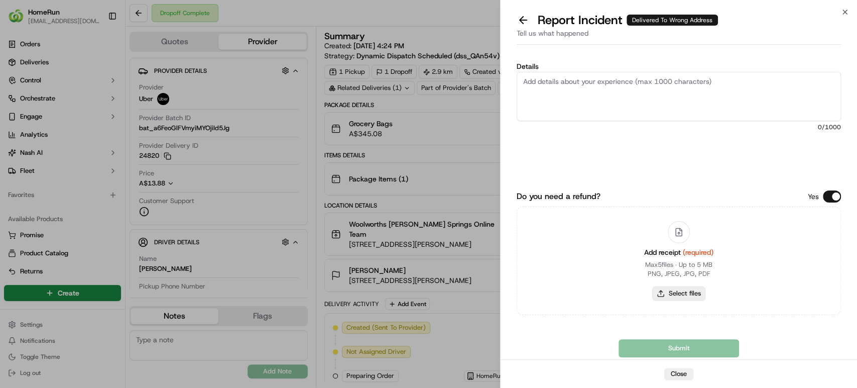
click at [679, 293] on button "Select files" at bounding box center [678, 293] width 53 height 14
type input "C:\fakepath\270477644.pdf"
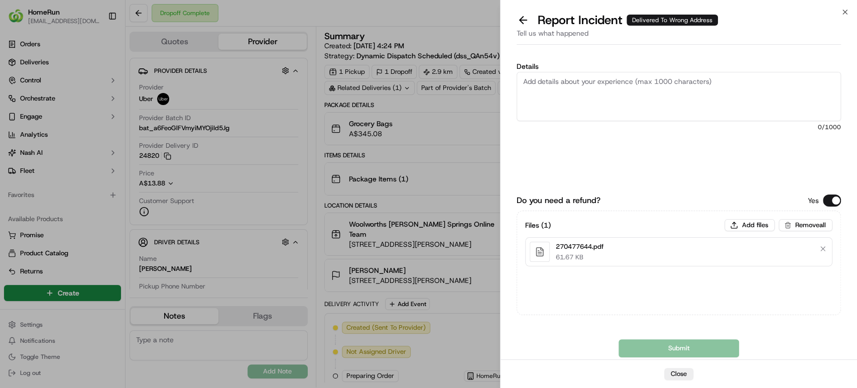
click at [644, 106] on textarea "Details" at bounding box center [679, 96] width 324 height 49
paste textarea "Delivered to incorrect address POD does not match previous pics."
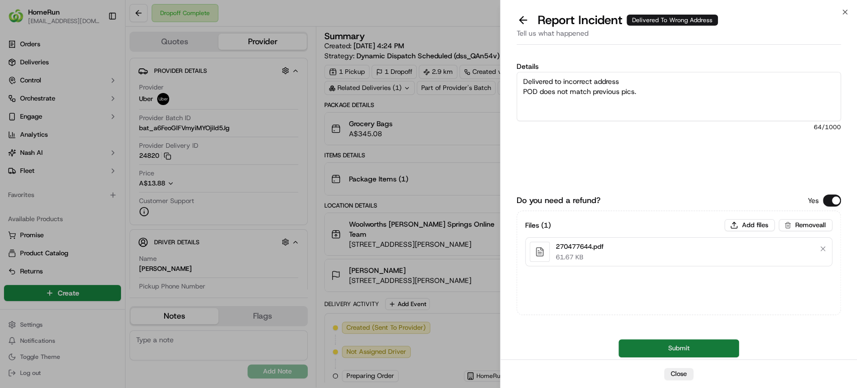
type textarea "Delivered to incorrect address POD does not match previous pics."
click at [668, 343] on button "Submit" at bounding box center [679, 348] width 121 height 18
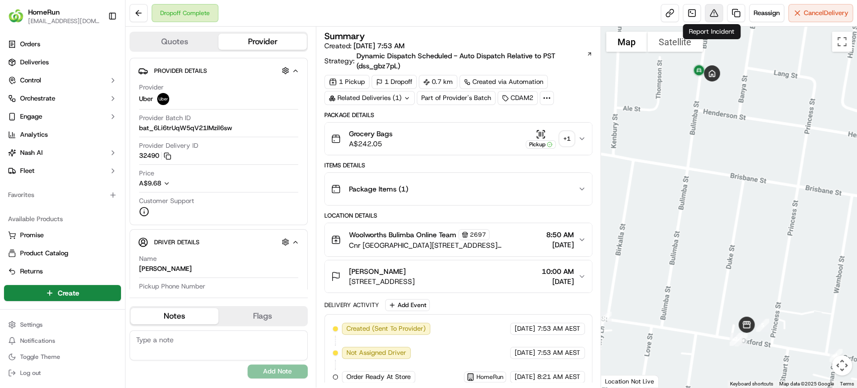
click at [708, 11] on button at bounding box center [714, 13] width 18 height 18
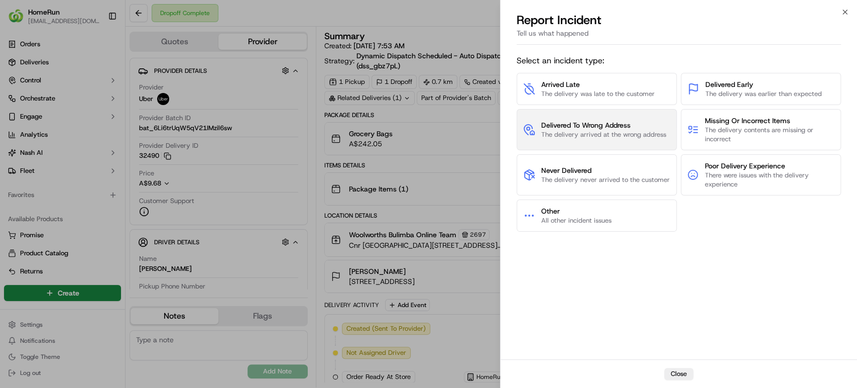
click at [643, 131] on span "The delivery arrived at the wrong address" at bounding box center [603, 134] width 125 height 9
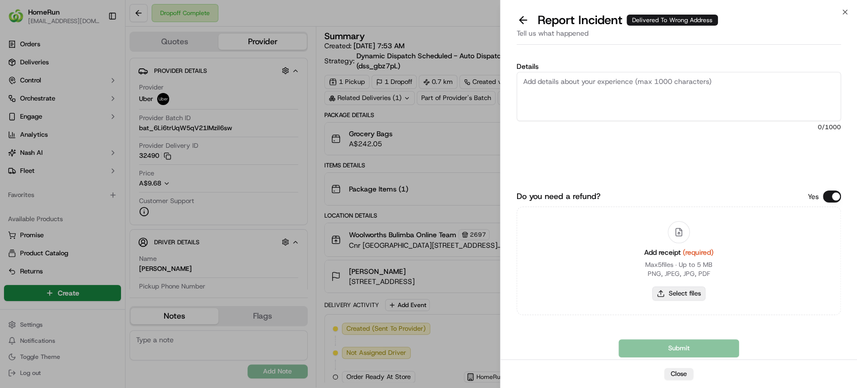
click at [687, 290] on button "Select files" at bounding box center [678, 293] width 53 height 14
type input "C:\fakepath\270500807.pdf"
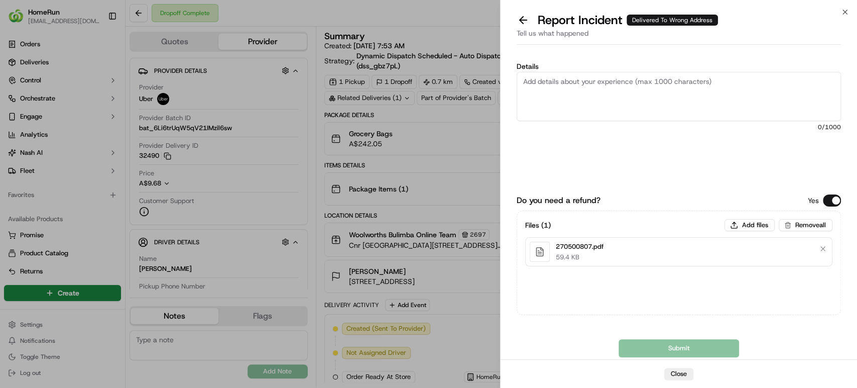
click at [709, 79] on textarea "Details" at bounding box center [679, 96] width 324 height 49
paste textarea "Delivered to incorrect address POD does not match previous pics."
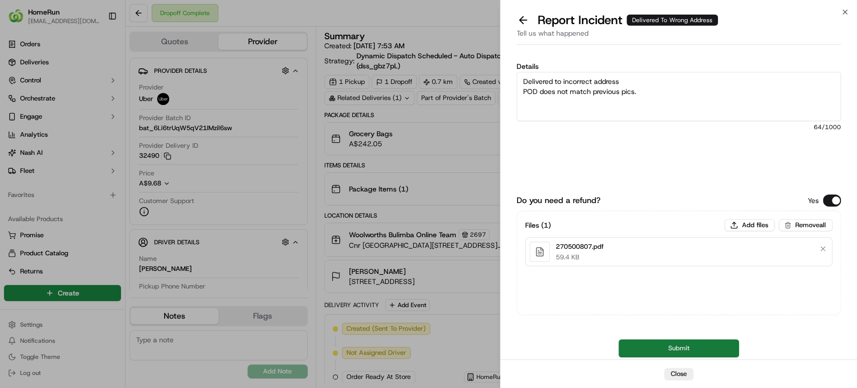
type textarea "Delivered to incorrect address POD does not match previous pics."
drag, startPoint x: 629, startPoint y: 349, endPoint x: 594, endPoint y: 294, distance: 64.9
click at [629, 349] on button "Submit" at bounding box center [679, 348] width 121 height 18
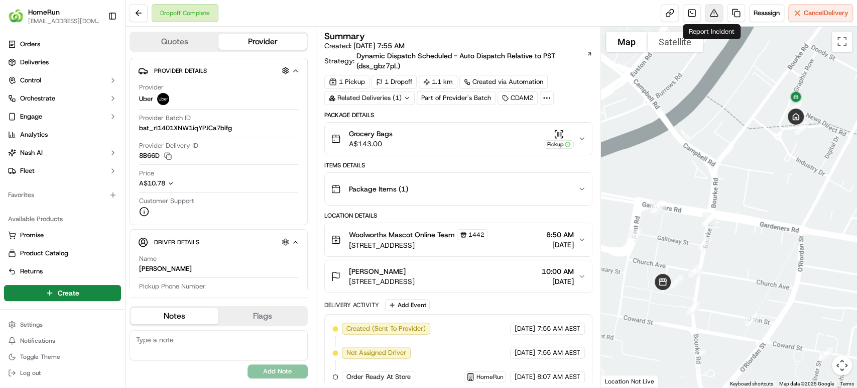
click at [710, 12] on button at bounding box center [714, 13] width 18 height 18
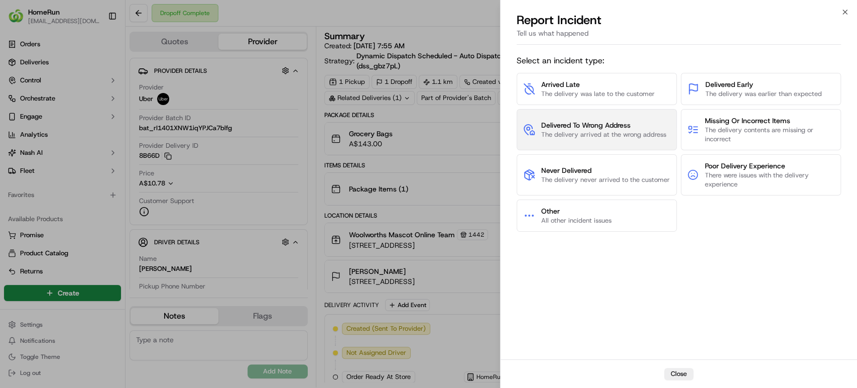
click at [625, 140] on button "Delivered To Wrong Address The delivery arrived at the wrong address" at bounding box center [597, 129] width 160 height 41
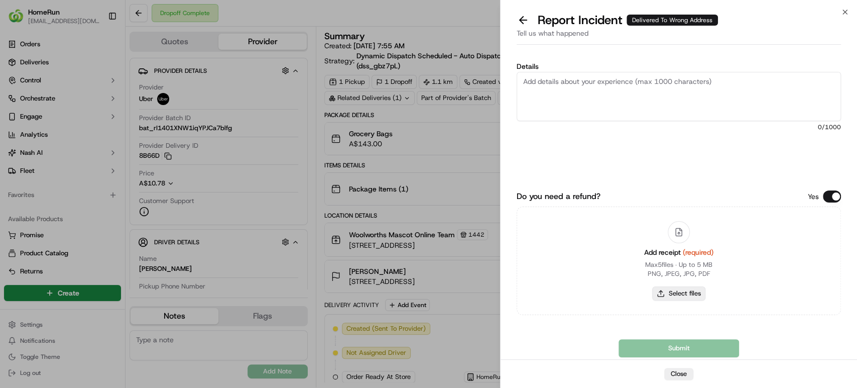
click at [697, 296] on button "Select files" at bounding box center [678, 293] width 53 height 14
type input "C:\fakepath\270122027.pdf"
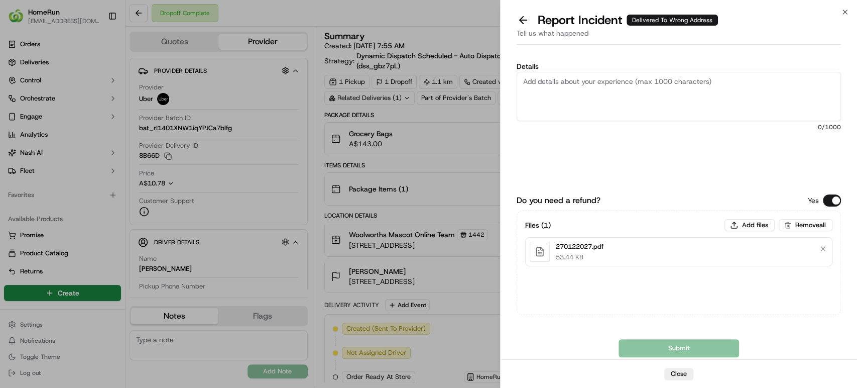
click at [698, 103] on textarea "Details" at bounding box center [679, 96] width 324 height 49
paste textarea "Delivered to incorrect address No POD provided"
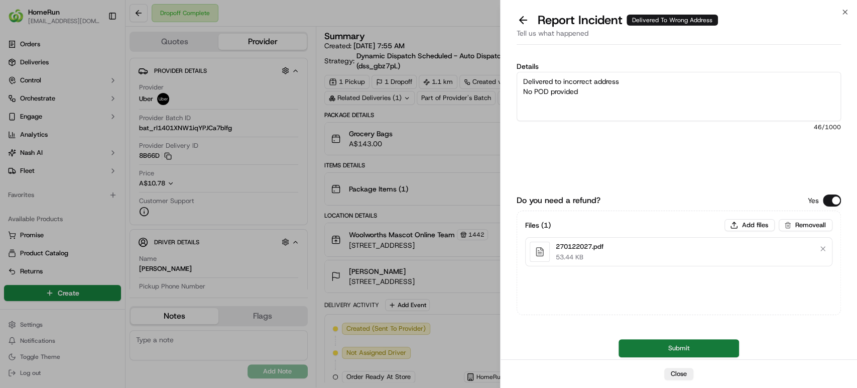
type textarea "Delivered to incorrect address No POD provided"
click at [679, 345] on button "Submit" at bounding box center [679, 348] width 121 height 18
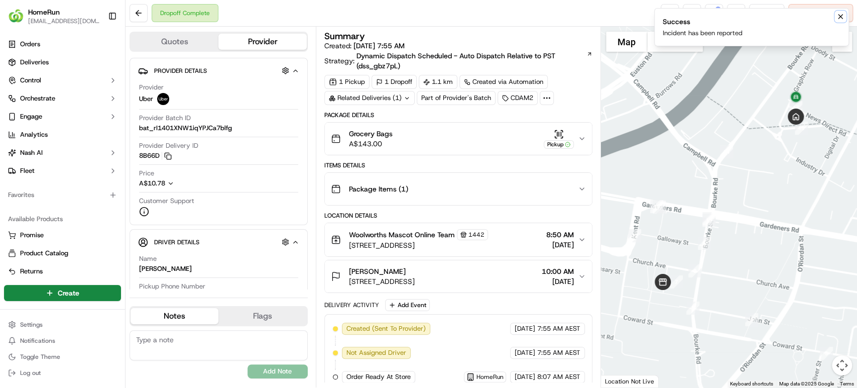
click at [841, 17] on icon "Notifications (F8)" at bounding box center [840, 17] width 4 height 4
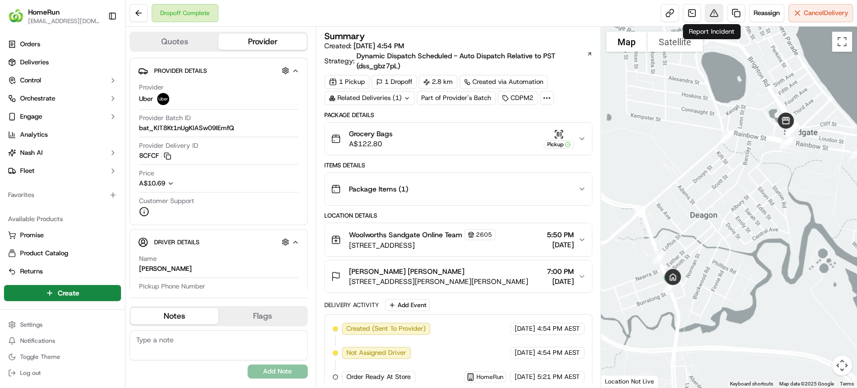
click at [708, 15] on button at bounding box center [714, 13] width 18 height 18
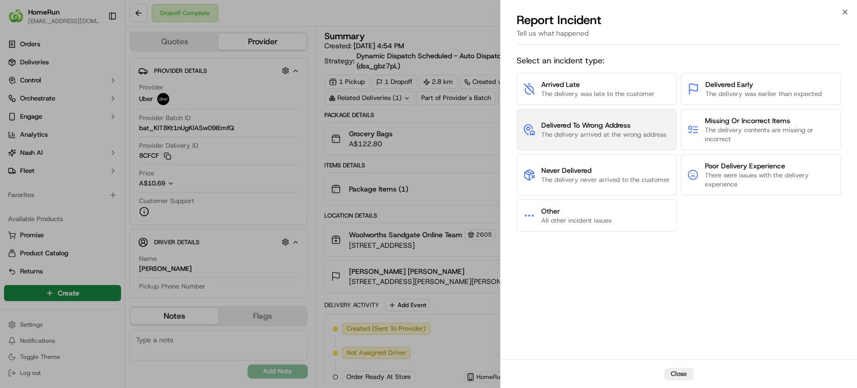
click at [621, 127] on span "Delivered To Wrong Address" at bounding box center [603, 125] width 125 height 10
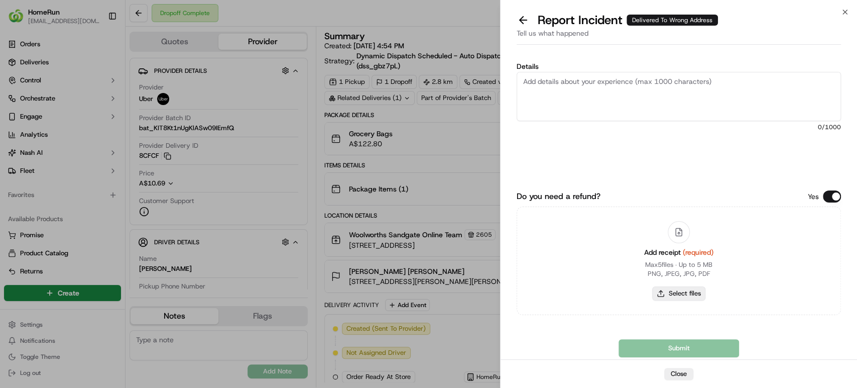
click at [677, 298] on button "Select files" at bounding box center [678, 293] width 53 height 14
type input "C:\fakepath\269791998.pdf"
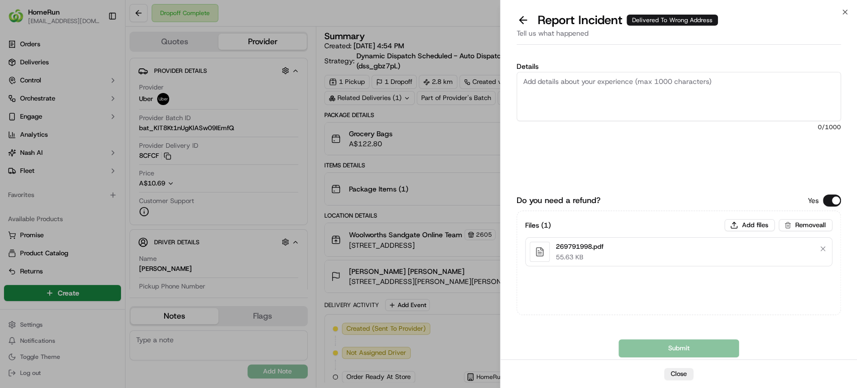
click at [691, 103] on textarea "Details" at bounding box center [679, 96] width 324 height 49
paste textarea "Delivered to incorrect address No POD provided"
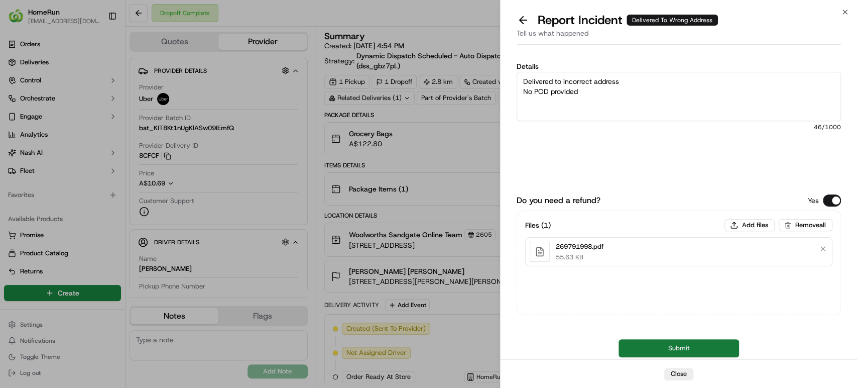
type textarea "Delivered to incorrect address No POD provided"
click at [659, 345] on button "Submit" at bounding box center [679, 348] width 121 height 18
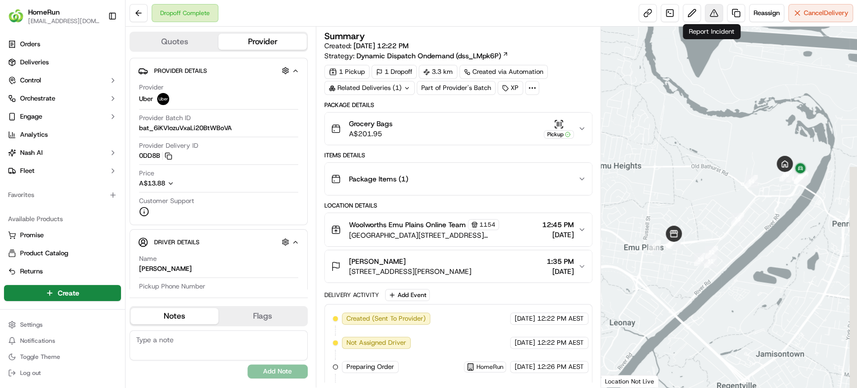
click at [712, 9] on button at bounding box center [714, 13] width 18 height 18
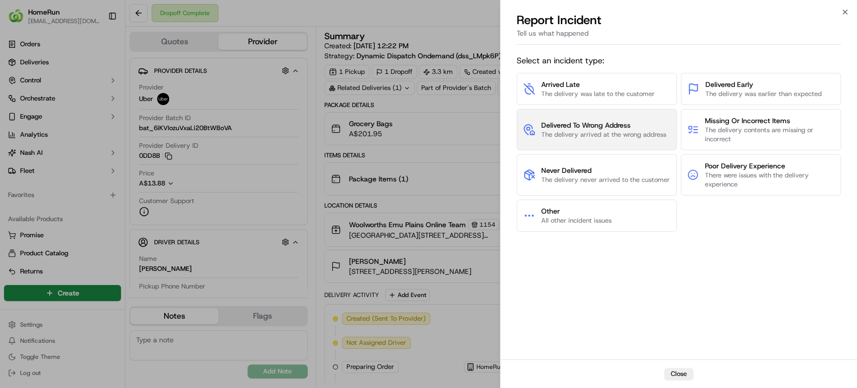
click at [581, 132] on span "The delivery arrived at the wrong address" at bounding box center [603, 134] width 125 height 9
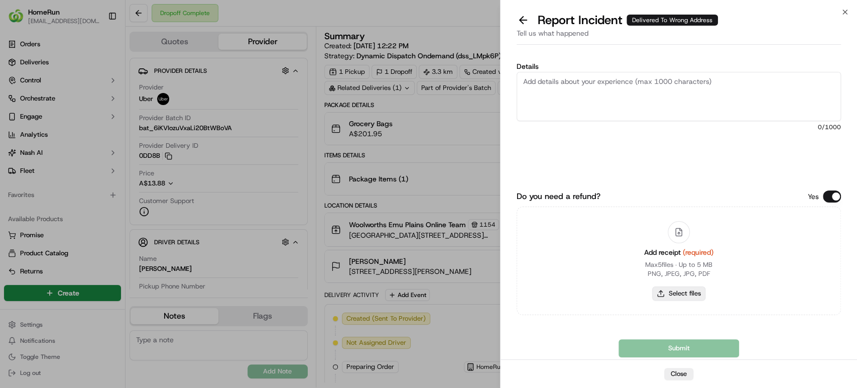
click at [663, 296] on button "Select files" at bounding box center [678, 293] width 53 height 14
type input "C:\fakepath\270590160.pdf"
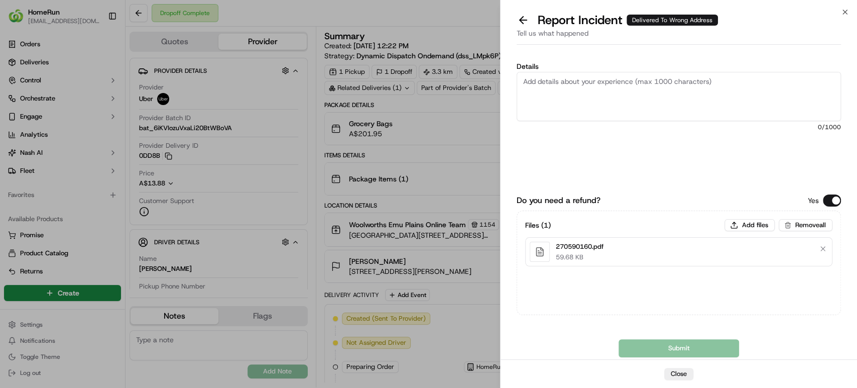
click at [672, 91] on textarea "Details" at bounding box center [679, 96] width 324 height 49
paste textarea "Delivered to incorrect address No POD provided"
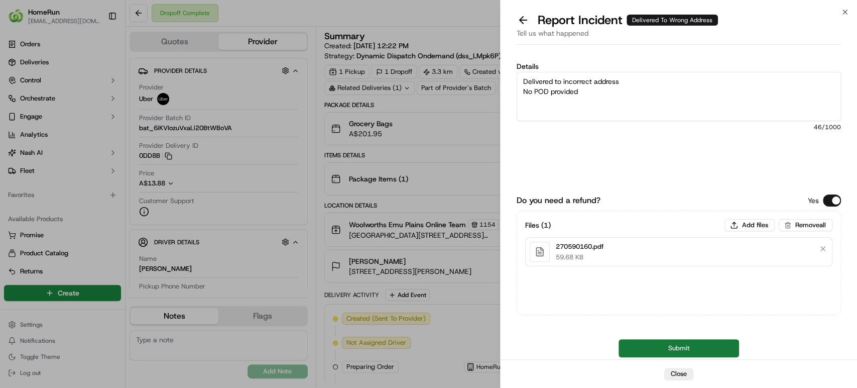
type textarea "Delivered to incorrect address No POD provided"
click at [671, 343] on button "Submit" at bounding box center [679, 348] width 121 height 18
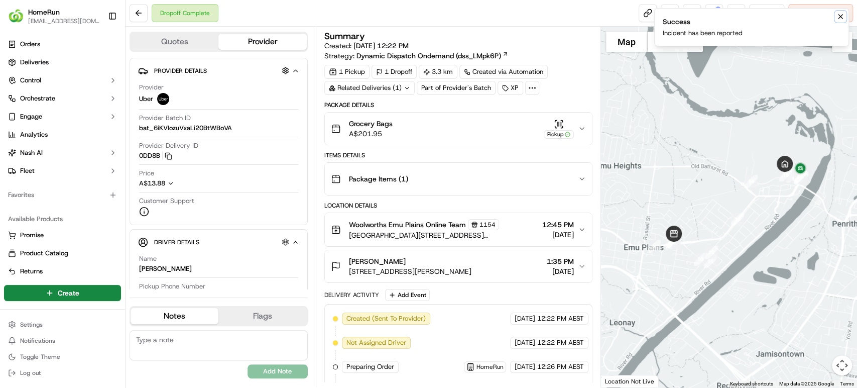
click at [840, 16] on icon "Notifications (F8)" at bounding box center [840, 17] width 4 height 4
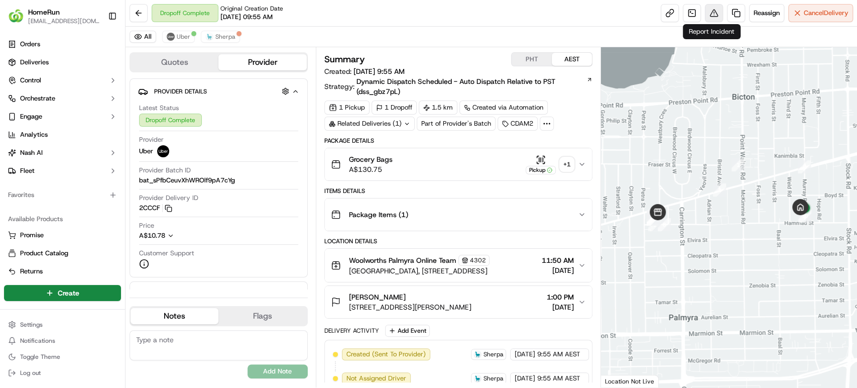
click at [708, 13] on button at bounding box center [714, 13] width 18 height 18
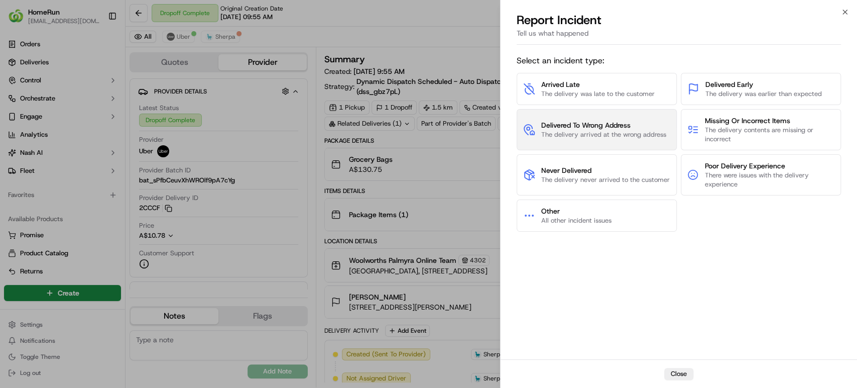
click at [611, 131] on span "The delivery arrived at the wrong address" at bounding box center [603, 134] width 125 height 9
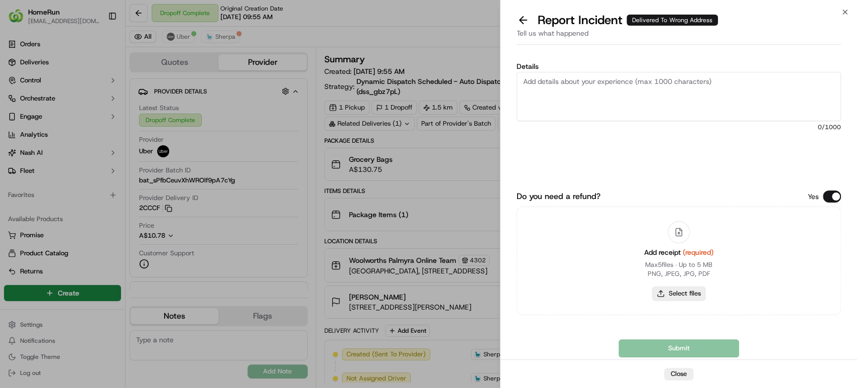
click at [673, 296] on button "Select files" at bounding box center [678, 293] width 53 height 14
type input "C:\fakepath\270521691.pdf"
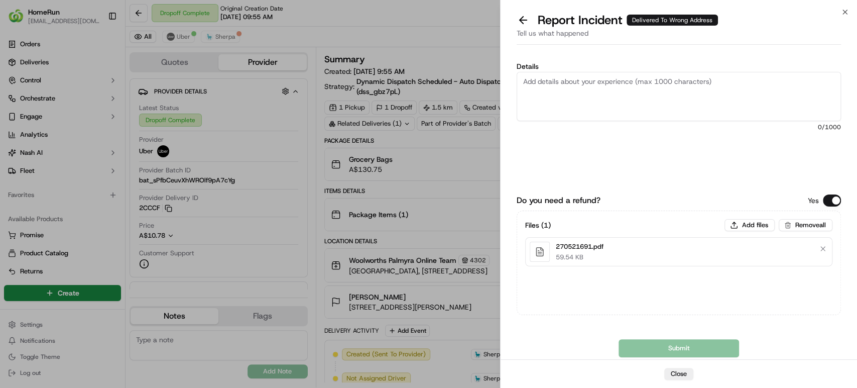
click at [625, 95] on textarea "Details" at bounding box center [679, 96] width 324 height 49
paste textarea "Delivered to incorrect address POD does not match previous pics."
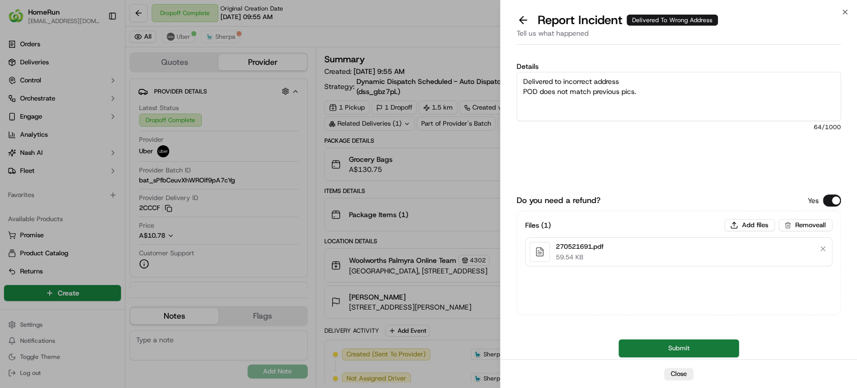
type textarea "Delivered to incorrect address POD does not match previous pics."
click at [628, 349] on button "Submit" at bounding box center [679, 348] width 121 height 18
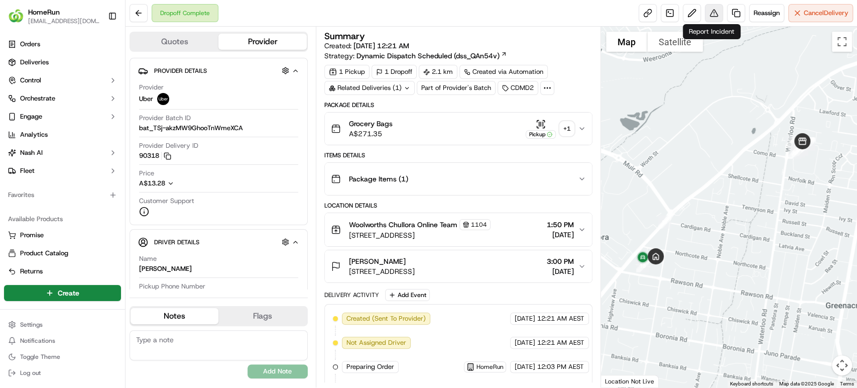
click at [713, 10] on button at bounding box center [714, 13] width 18 height 18
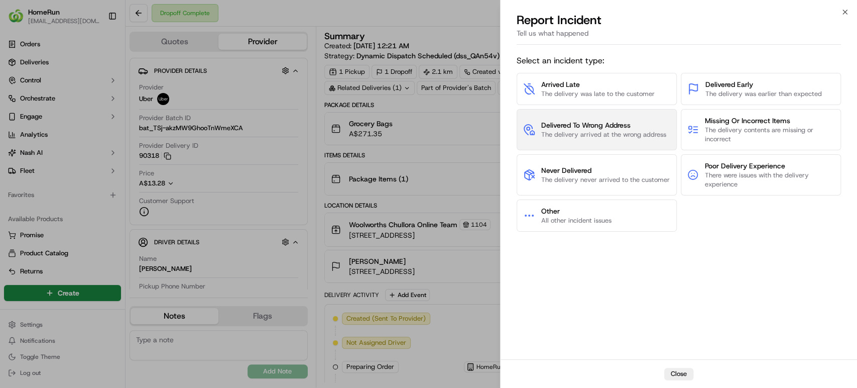
click at [632, 128] on span "Delivered To Wrong Address" at bounding box center [603, 125] width 125 height 10
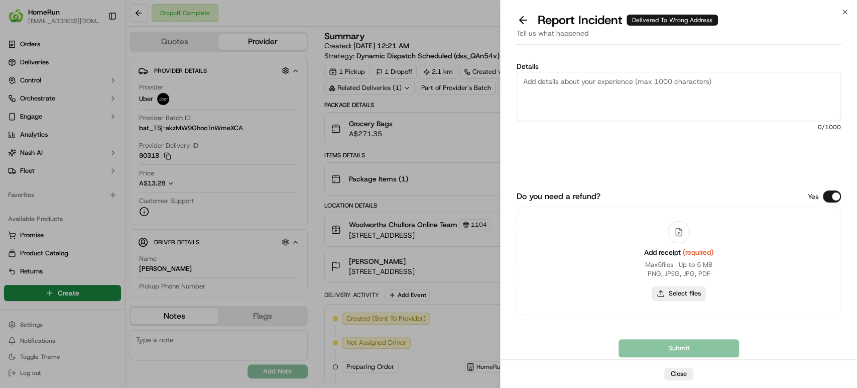
click at [675, 296] on button "Select files" at bounding box center [678, 293] width 53 height 14
type input "C:\fakepath\270517550.pdf"
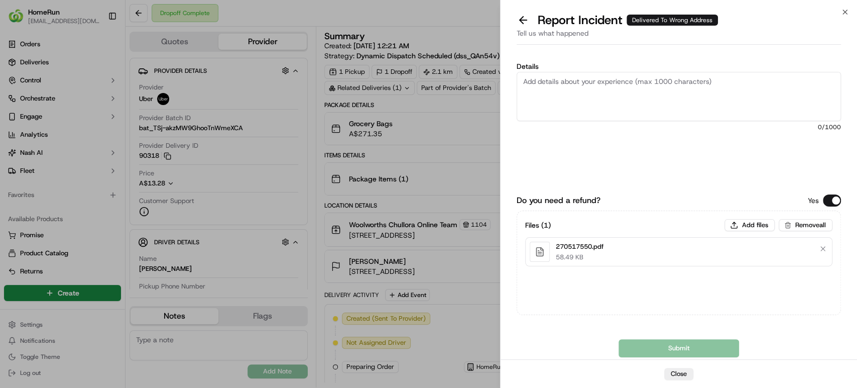
click at [692, 105] on textarea "Details" at bounding box center [679, 96] width 324 height 49
paste textarea "Delivered to incorrect address POD does not match previous pics."
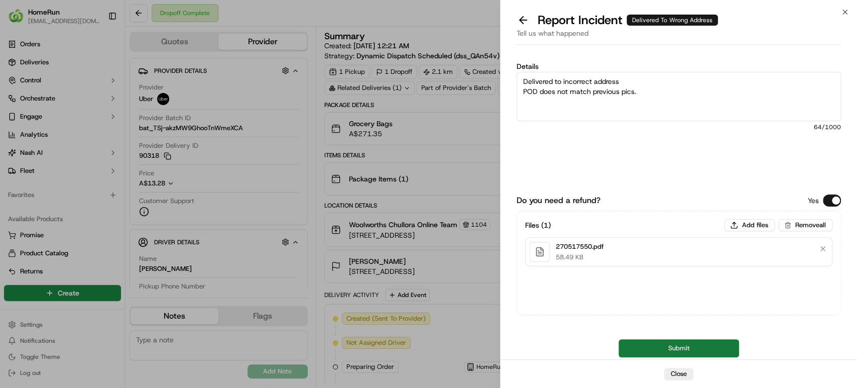
type textarea "Delivered to incorrect address POD does not match previous pics."
click at [666, 348] on button "Submit" at bounding box center [679, 348] width 121 height 18
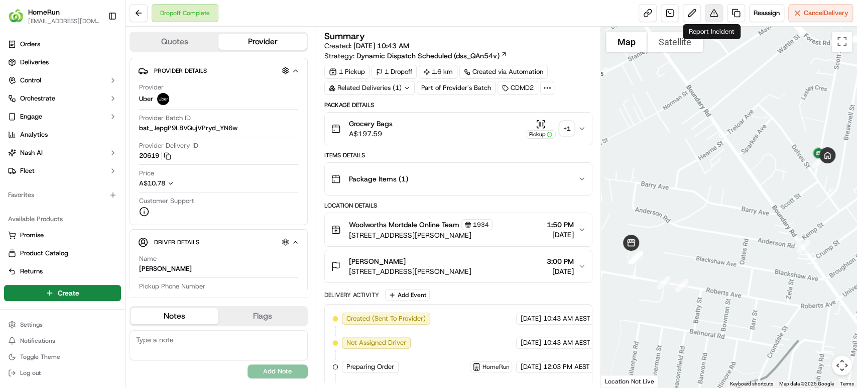
click at [709, 12] on button at bounding box center [714, 13] width 18 height 18
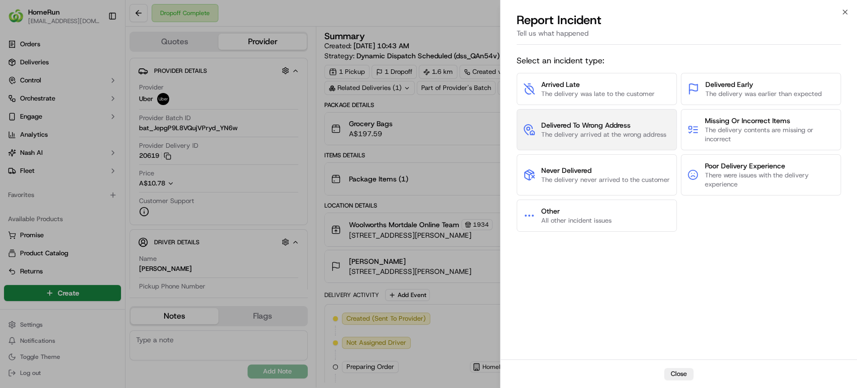
click at [578, 133] on span "The delivery arrived at the wrong address" at bounding box center [603, 134] width 125 height 9
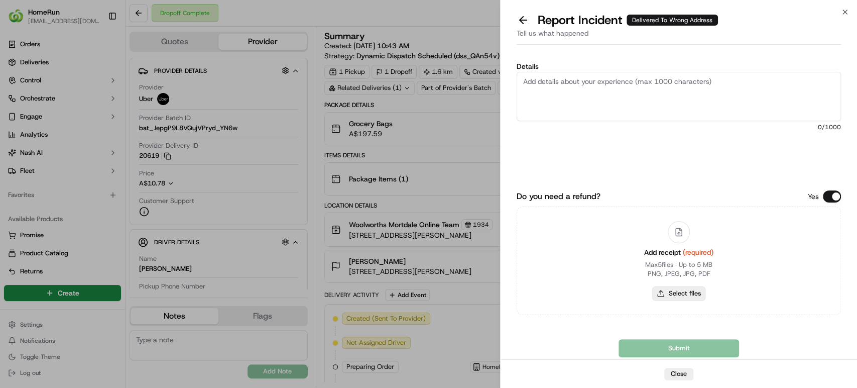
click at [687, 299] on button "Select files" at bounding box center [678, 293] width 53 height 14
type input "C:\fakepath\270568384.pdf"
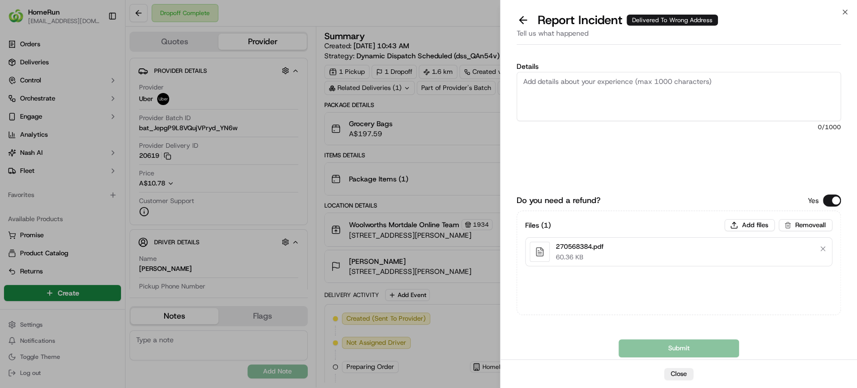
drag, startPoint x: 686, startPoint y: 91, endPoint x: 679, endPoint y: 92, distance: 6.7
click at [685, 91] on textarea "Details" at bounding box center [679, 96] width 324 height 49
paste textarea "Bundled order- Incorrect bags provided"
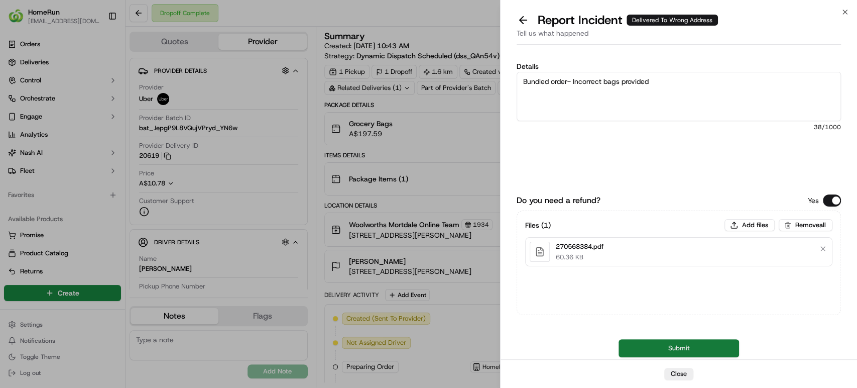
type textarea "Bundled order- Incorrect bags provided"
click at [645, 347] on button "Submit" at bounding box center [679, 348] width 121 height 18
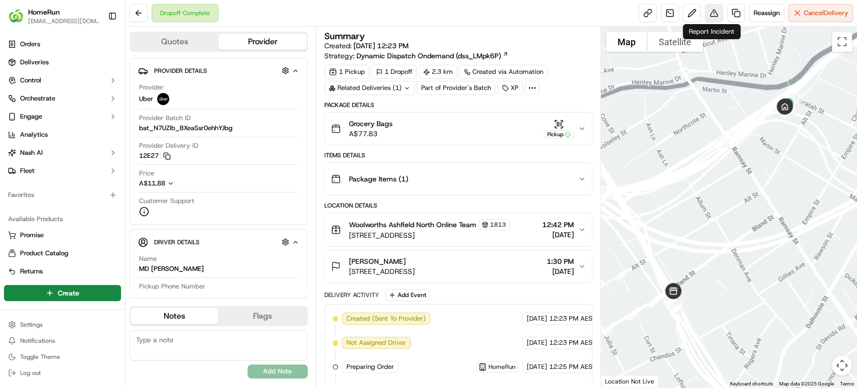
click at [709, 16] on button at bounding box center [714, 13] width 18 height 18
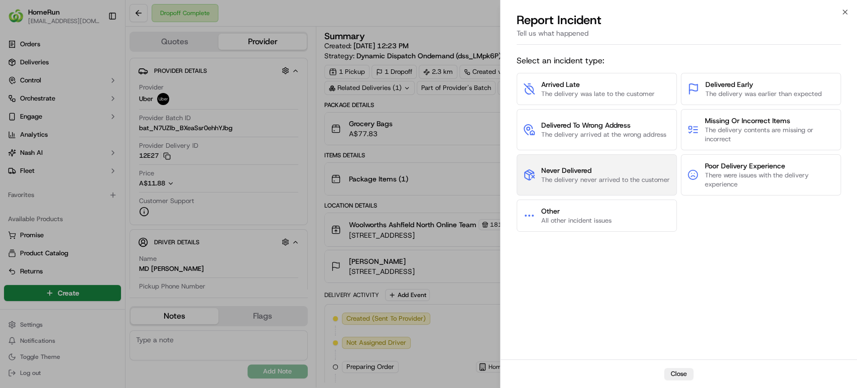
click at [607, 183] on span "The delivery never arrived to the customer" at bounding box center [605, 179] width 129 height 9
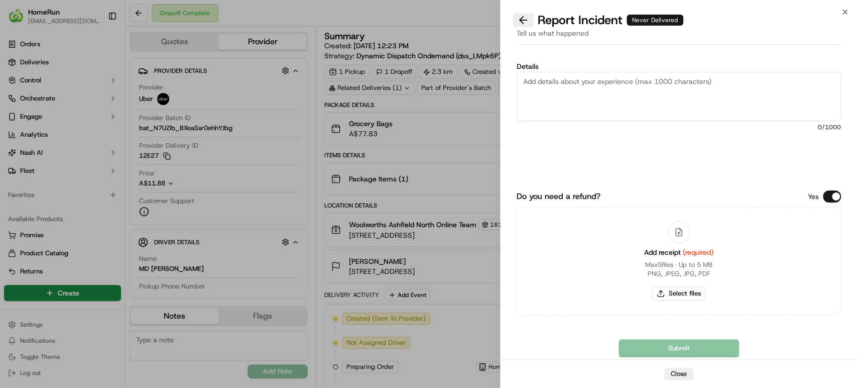
click at [516, 22] on button at bounding box center [523, 20] width 21 height 14
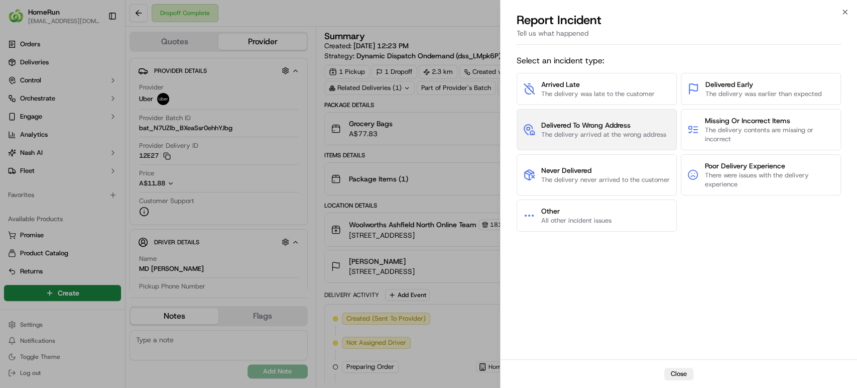
click at [601, 130] on span "Delivered To Wrong Address The delivery arrived at the wrong address" at bounding box center [603, 129] width 125 height 19
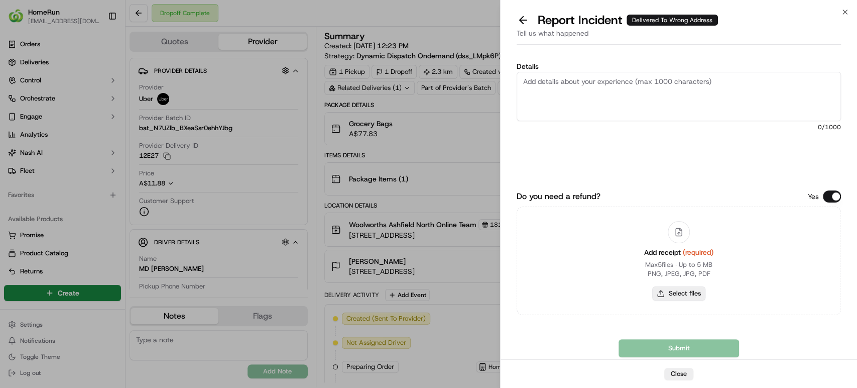
click at [682, 296] on button "Select files" at bounding box center [678, 293] width 53 height 14
type input "C:\fakepath\270590808.pdf"
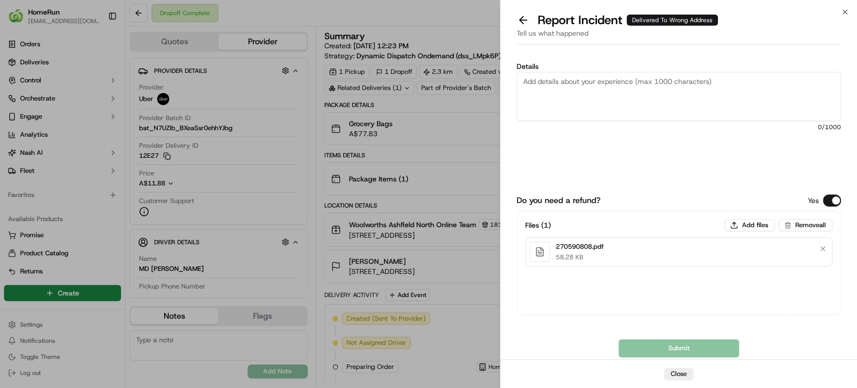
click at [682, 98] on textarea "Details" at bounding box center [679, 96] width 324 height 49
paste textarea "Delivered to incorrect address No POD provided"
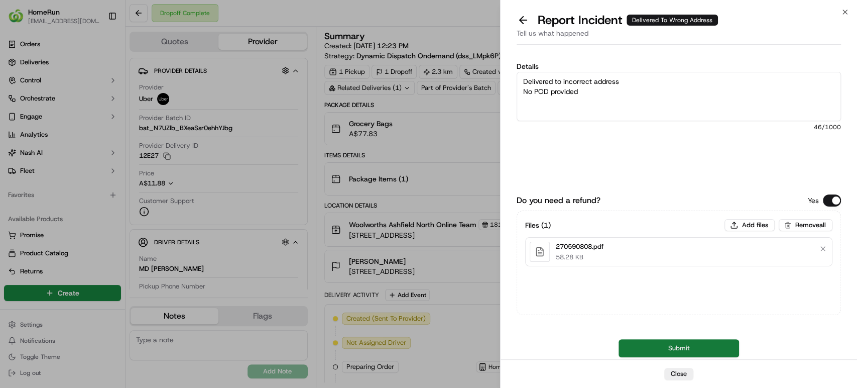
type textarea "Delivered to incorrect address No POD provided"
click at [671, 352] on button "Submit" at bounding box center [679, 348] width 121 height 18
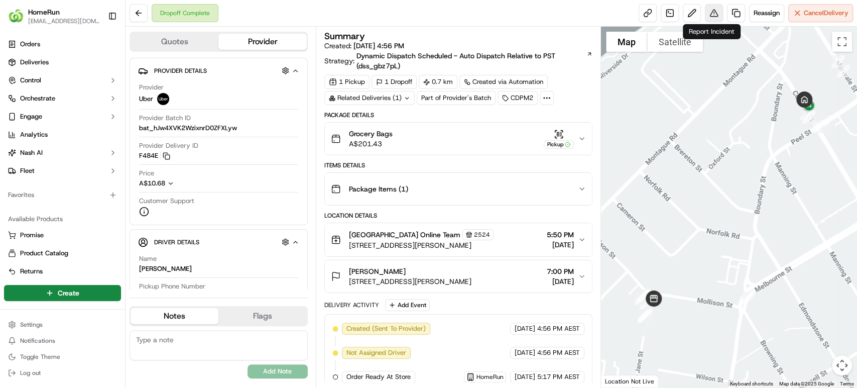
click at [712, 16] on button at bounding box center [714, 13] width 18 height 18
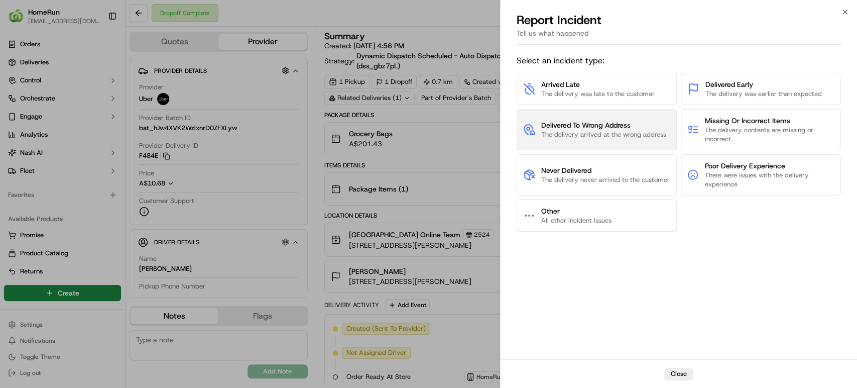
click at [595, 136] on span "The delivery arrived at the wrong address" at bounding box center [603, 134] width 125 height 9
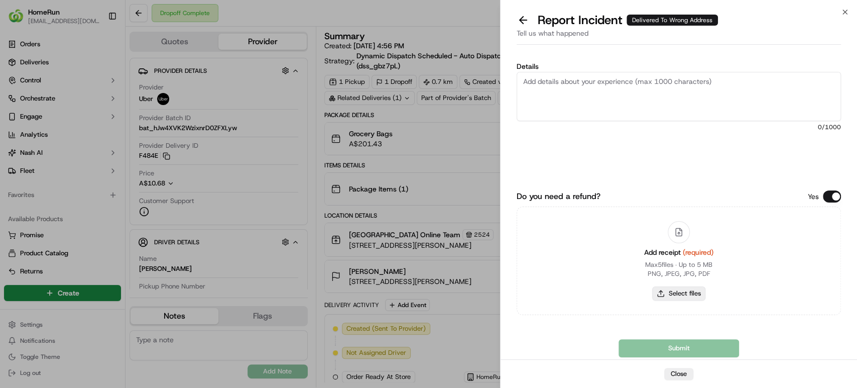
click at [673, 297] on button "Select files" at bounding box center [678, 293] width 53 height 14
type input "C:\fakepath\270610911.pdf"
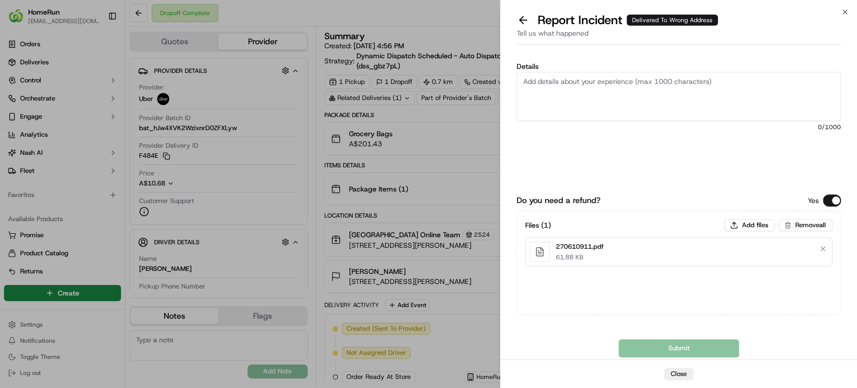
click at [680, 99] on textarea "Details" at bounding box center [679, 96] width 324 height 49
paste textarea "Delivered to incorrect address No POD provided"
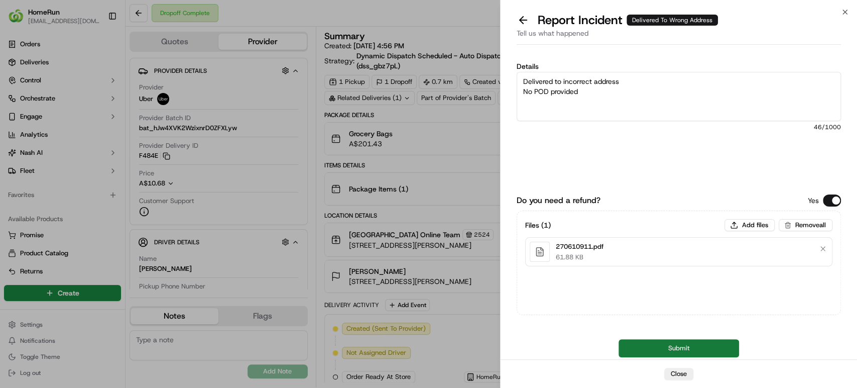
type textarea "Delivered to incorrect address No POD provided"
click at [689, 349] on button "Submit" at bounding box center [679, 348] width 121 height 18
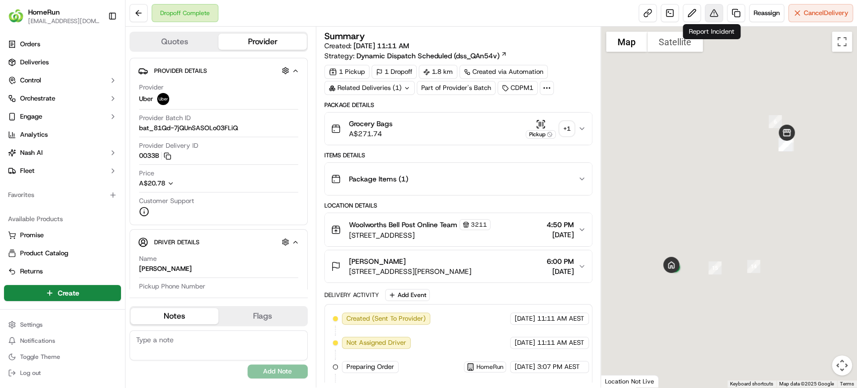
click at [711, 13] on button at bounding box center [714, 13] width 18 height 18
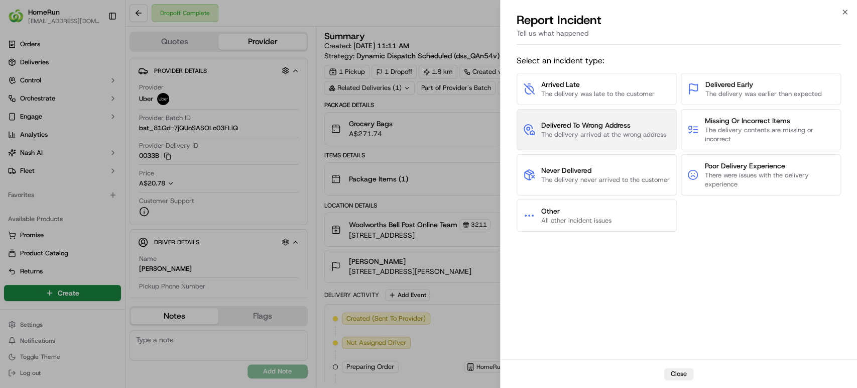
click at [581, 121] on span "Delivered To Wrong Address" at bounding box center [603, 125] width 125 height 10
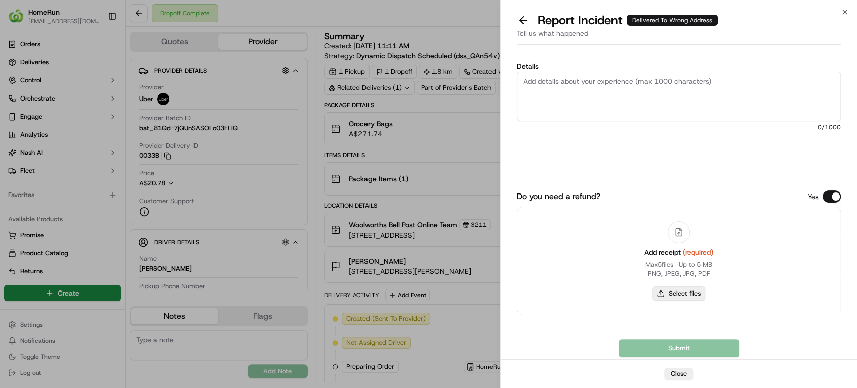
click at [673, 289] on button "Select files" at bounding box center [678, 293] width 53 height 14
type input "C:\fakepath\270576706.pdf"
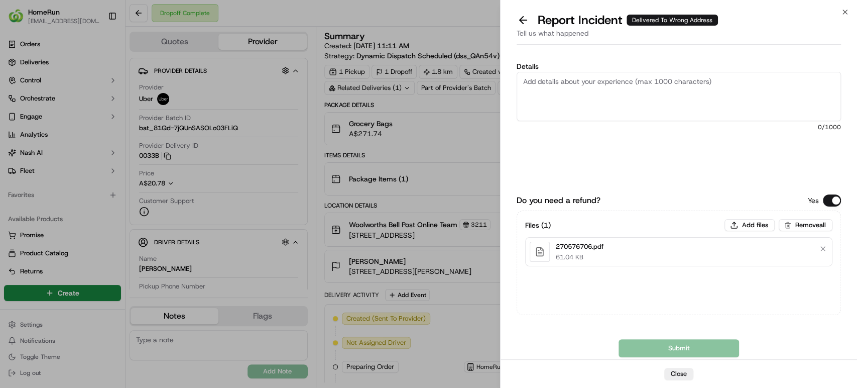
click at [678, 95] on textarea "Details" at bounding box center [679, 96] width 324 height 49
paste textarea "Delivered to incorrect address POD does not match previous pics."
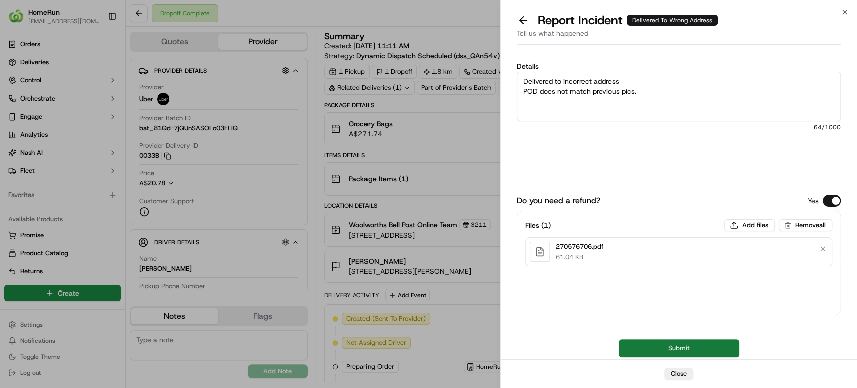
type textarea "Delivered to incorrect address POD does not match previous pics."
drag, startPoint x: 679, startPoint y: 339, endPoint x: 679, endPoint y: 348, distance: 9.1
click at [679, 348] on button "Submit" at bounding box center [679, 348] width 121 height 18
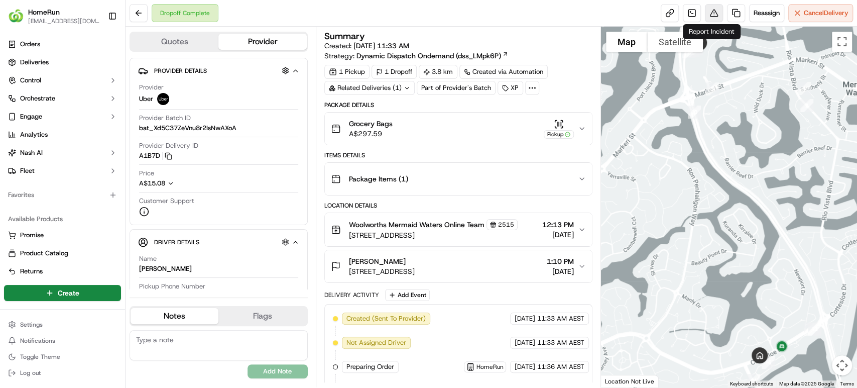
click at [712, 11] on button at bounding box center [714, 13] width 18 height 18
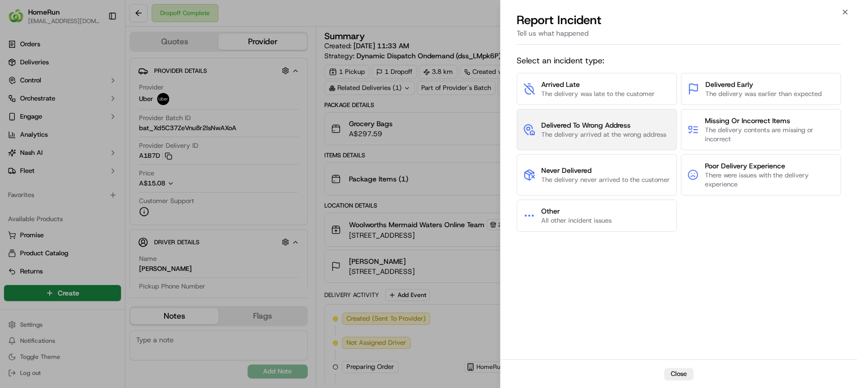
click at [554, 129] on span "Delivered To Wrong Address" at bounding box center [603, 125] width 125 height 10
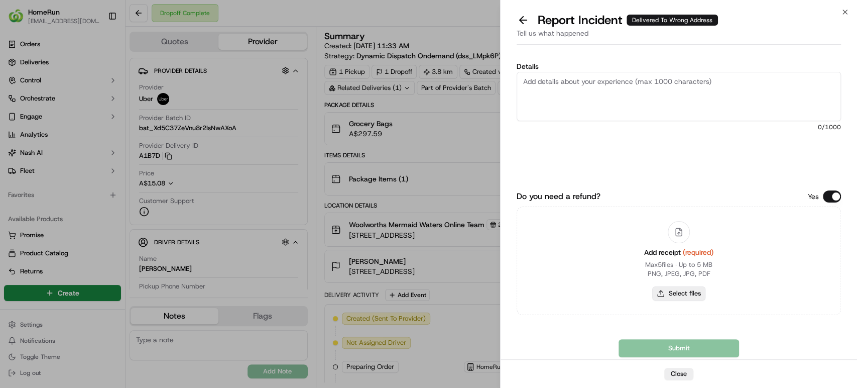
click at [691, 293] on button "Select files" at bounding box center [678, 293] width 53 height 14
type input "C:\fakepath\270336134.pdf"
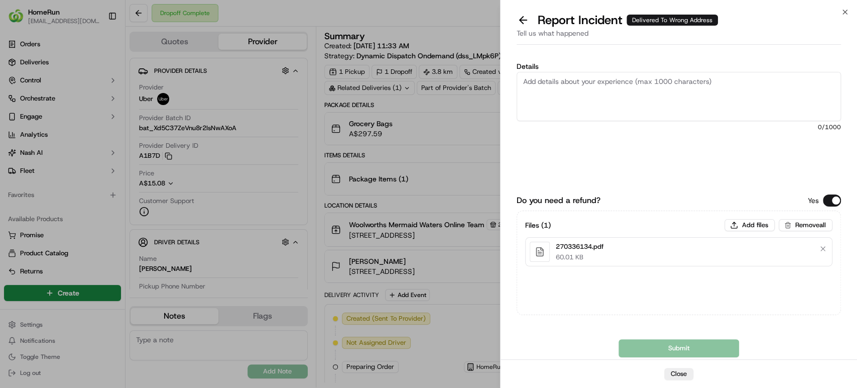
click at [695, 83] on textarea "Details" at bounding box center [679, 96] width 324 height 49
paste textarea "Delivered to incorrect address No POD provided"
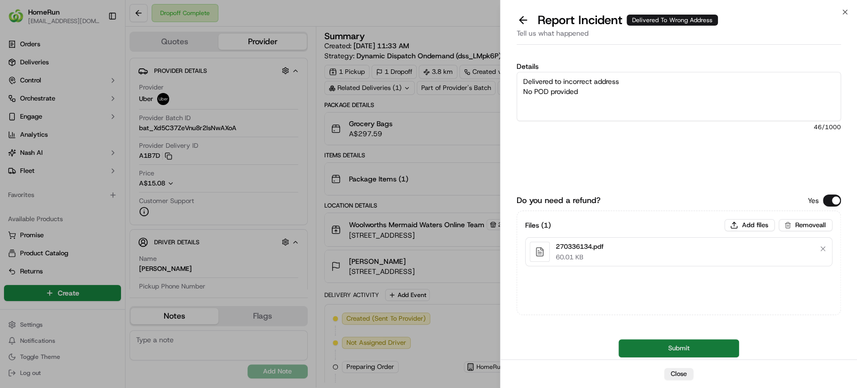
type textarea "Delivered to incorrect address No POD provided"
click at [689, 350] on button "Submit" at bounding box center [679, 348] width 121 height 18
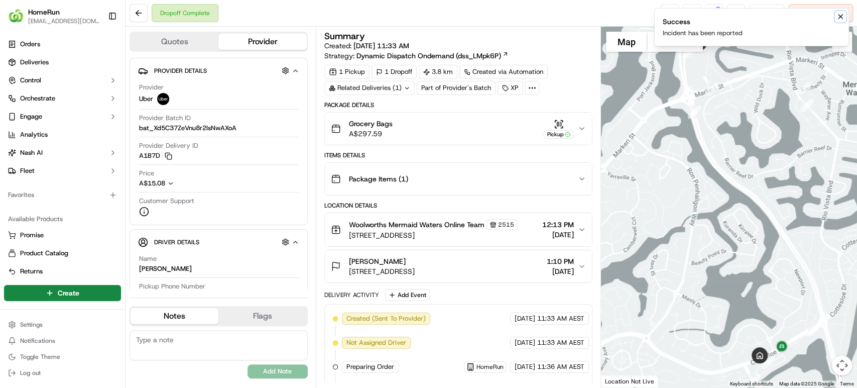
click at [838, 15] on icon "Notifications (F8)" at bounding box center [840, 17] width 8 height 8
